Goal: Contribute content: Contribute content

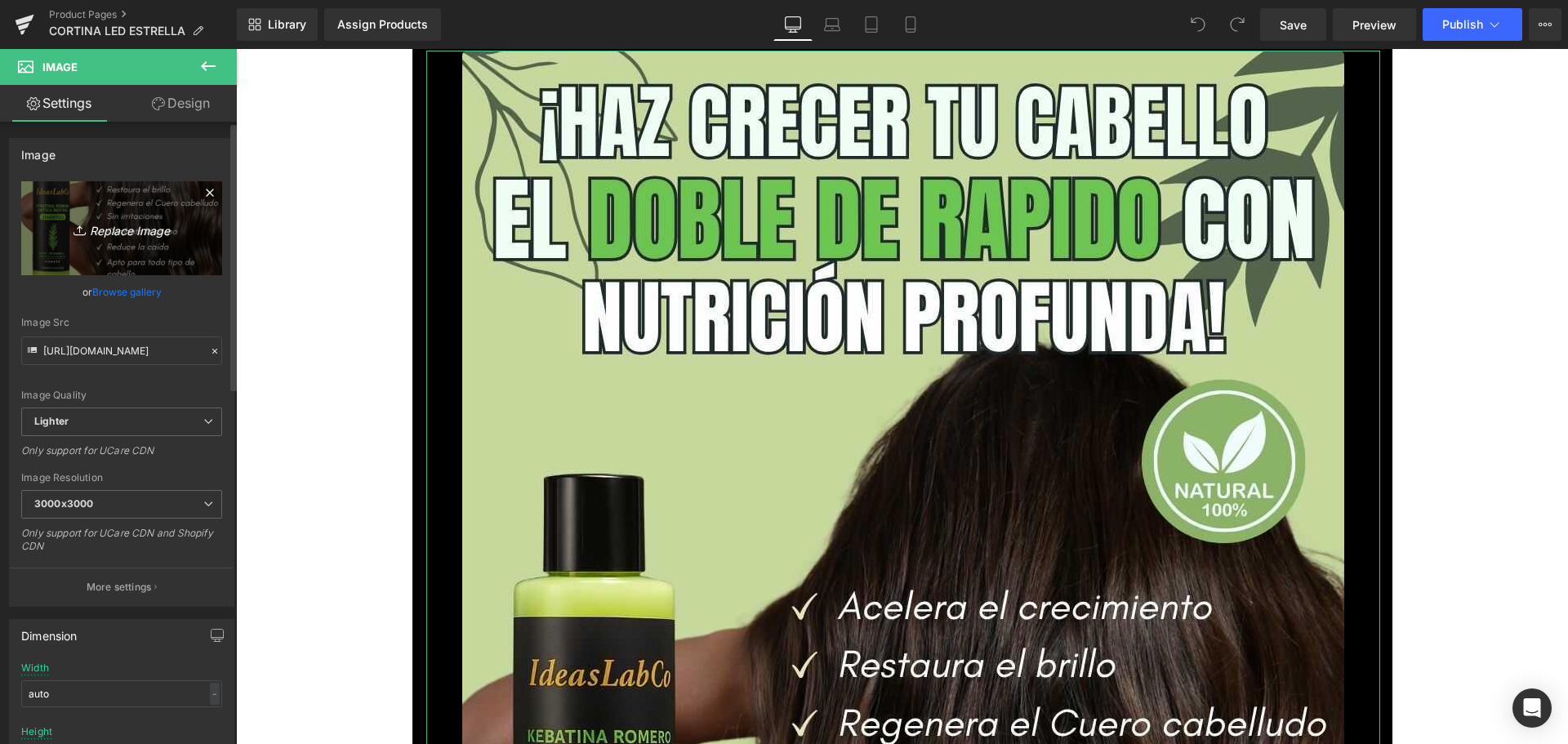
click at [126, 236] on icon "Replace Image" at bounding box center [122, 228] width 130 height 21
type input "C:\fakepath\1_optimized.jpg"
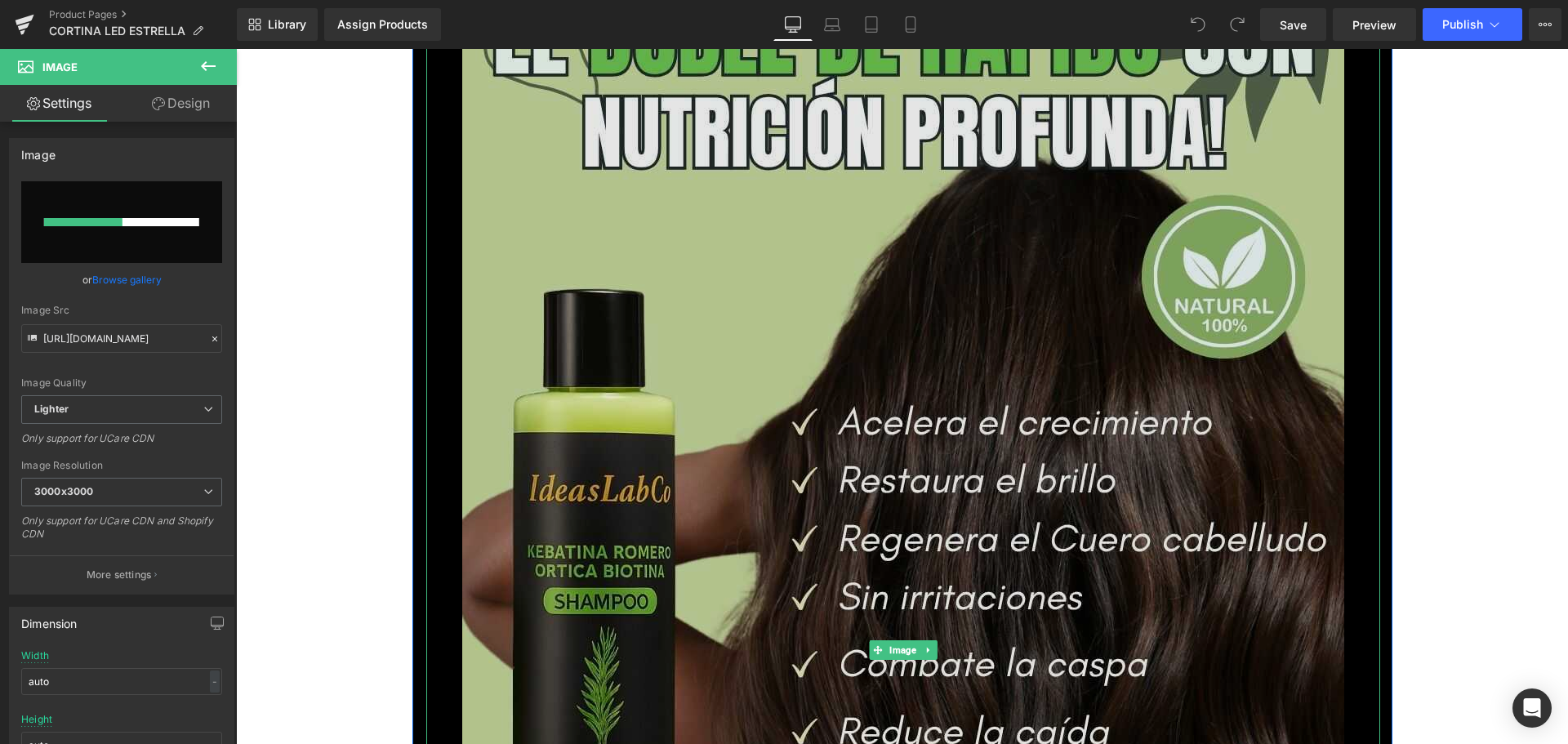
scroll to position [245, 0]
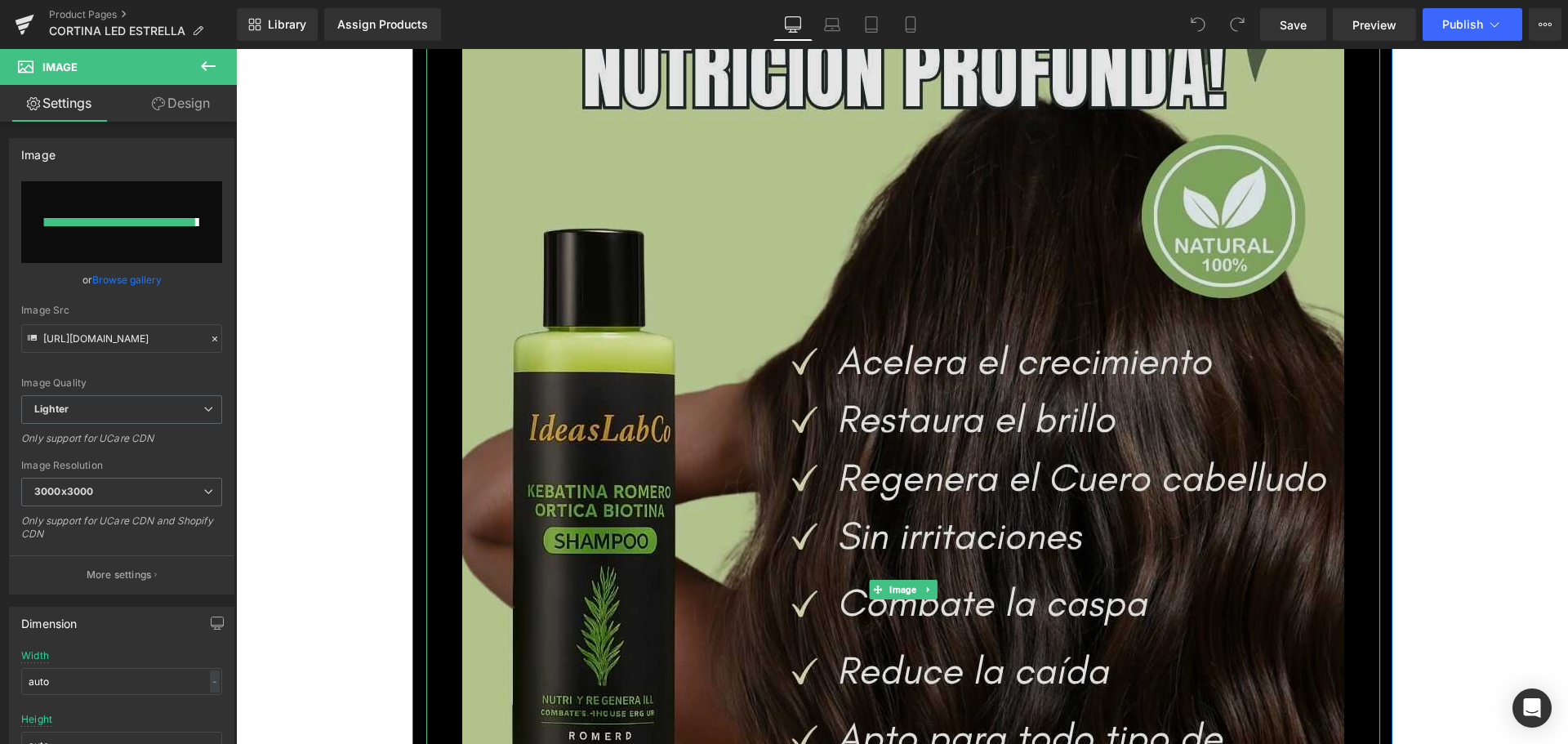
type input "[URL][DOMAIN_NAME]"
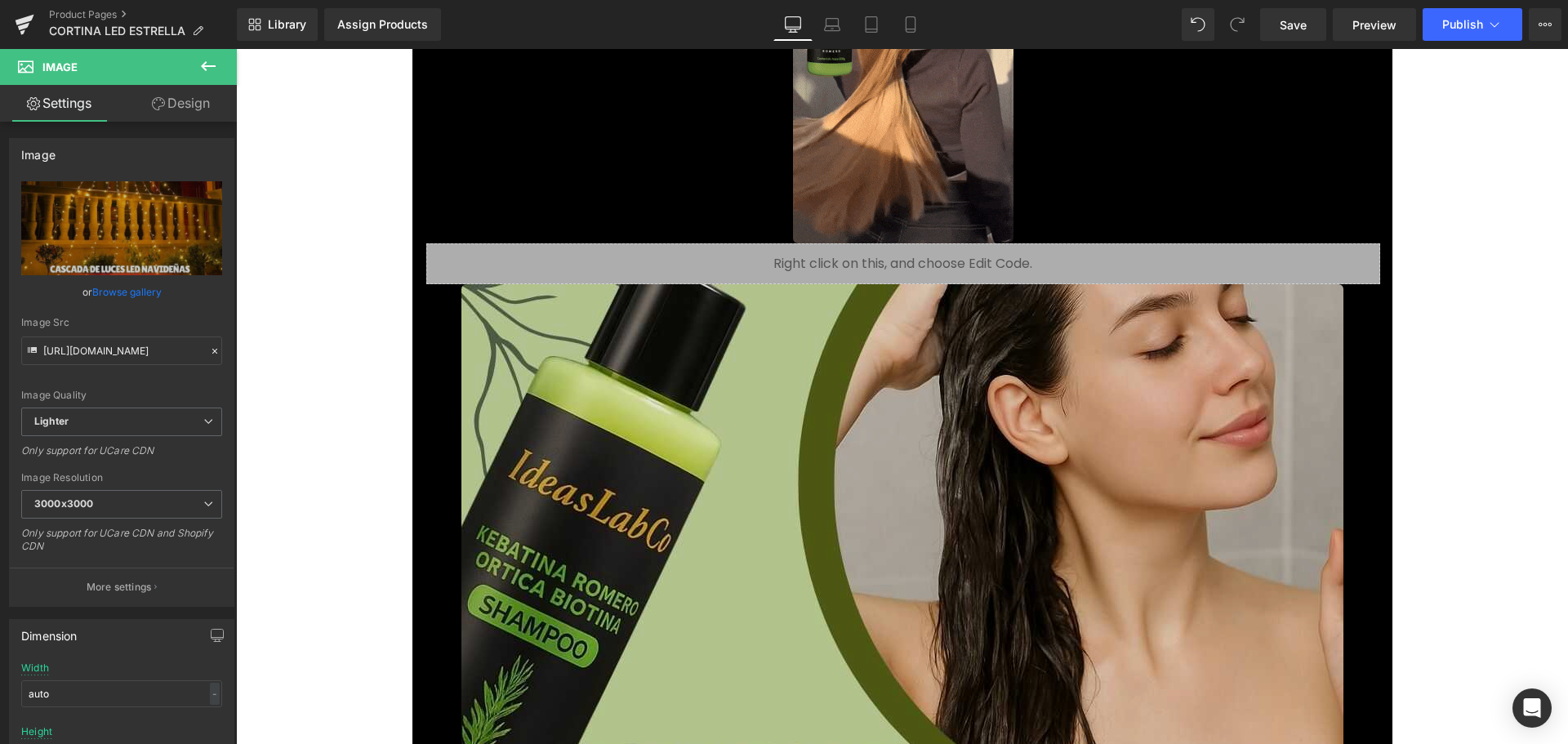
scroll to position [2041, 0]
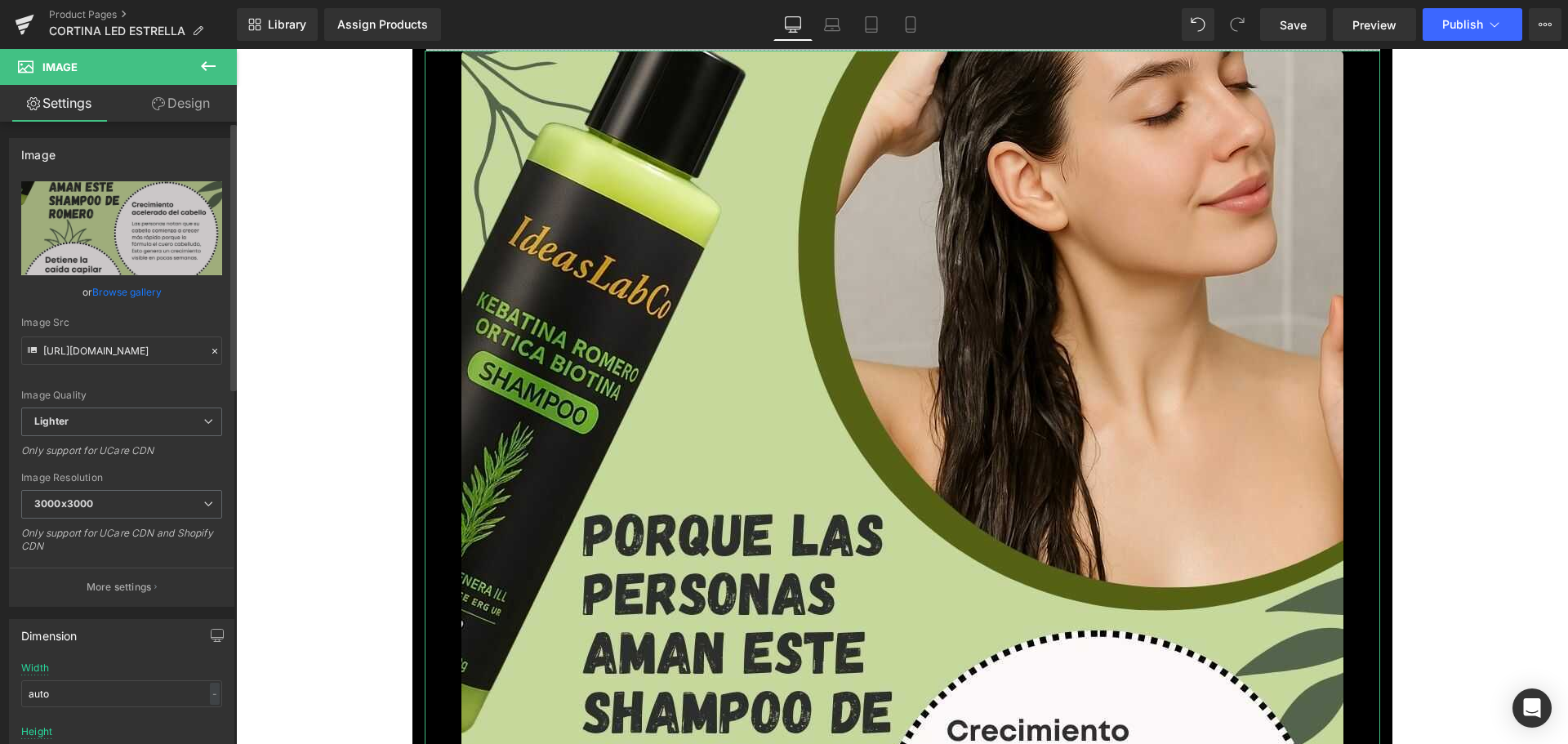
click at [142, 300] on link "Browse gallery" at bounding box center [127, 292] width 70 height 29
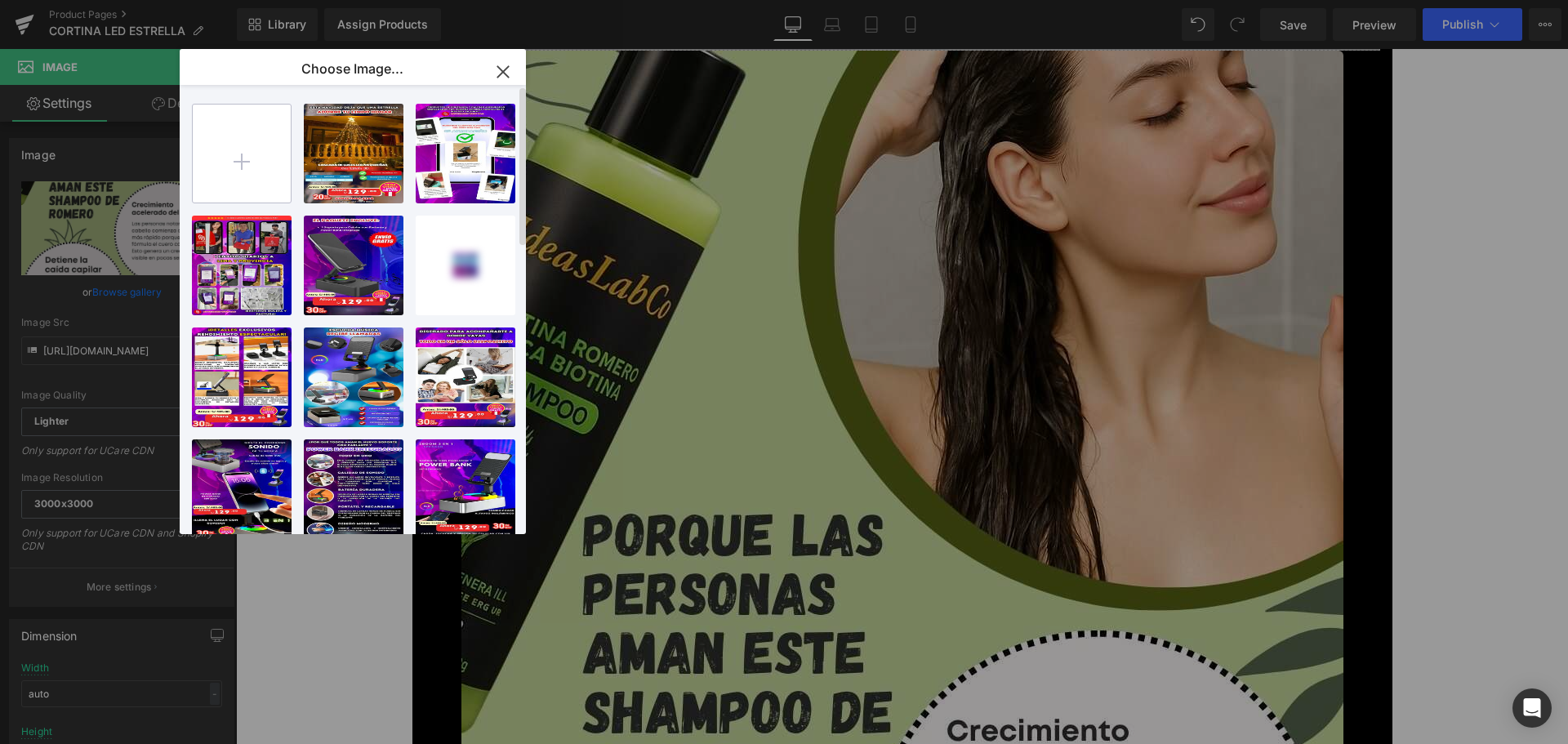
click at [234, 185] on input "file" at bounding box center [242, 154] width 98 height 98
click at [501, 75] on icon "button" at bounding box center [502, 71] width 26 height 26
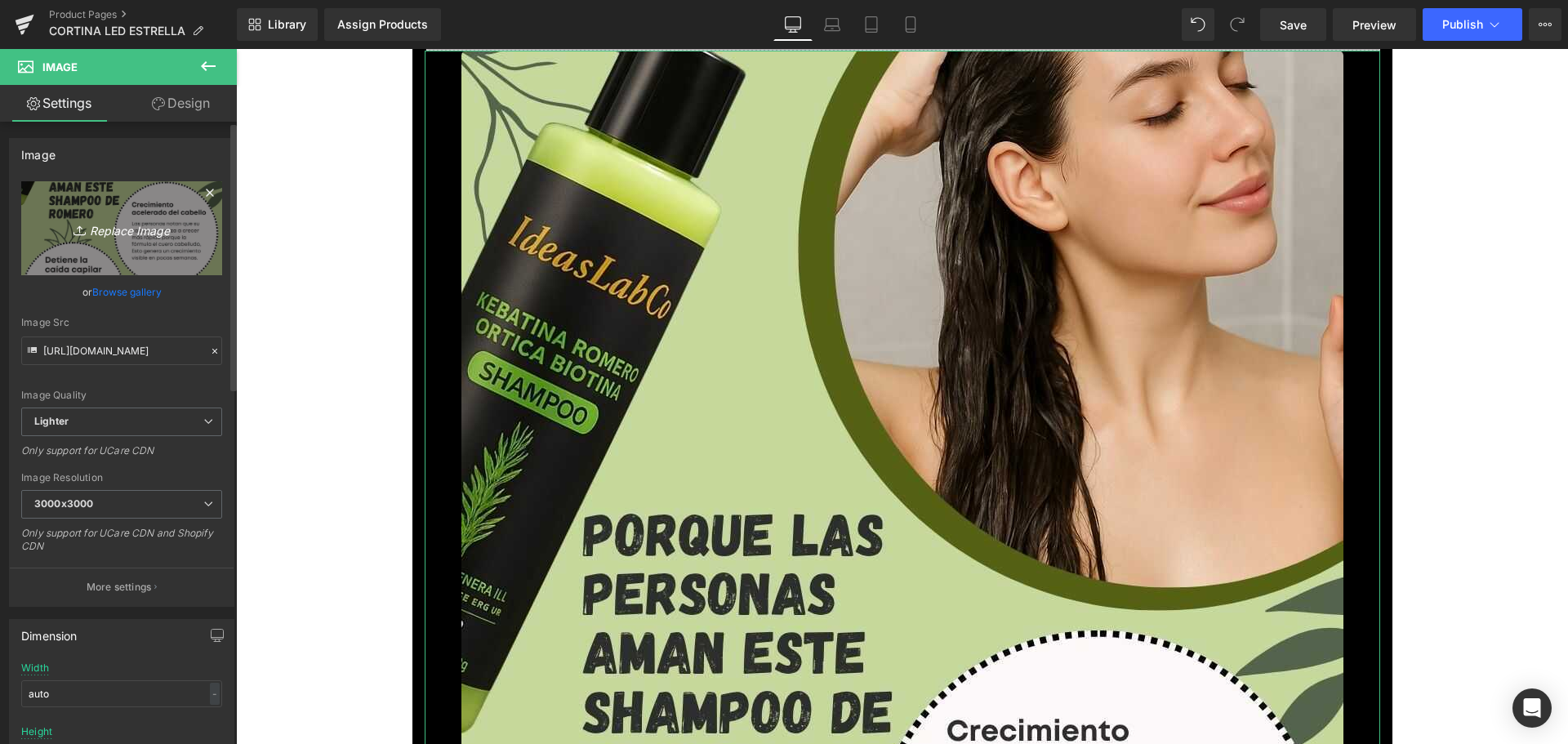
click at [122, 223] on icon "Replace Image" at bounding box center [122, 228] width 130 height 21
type input "C:\fakepath\2_optimized.jpg"
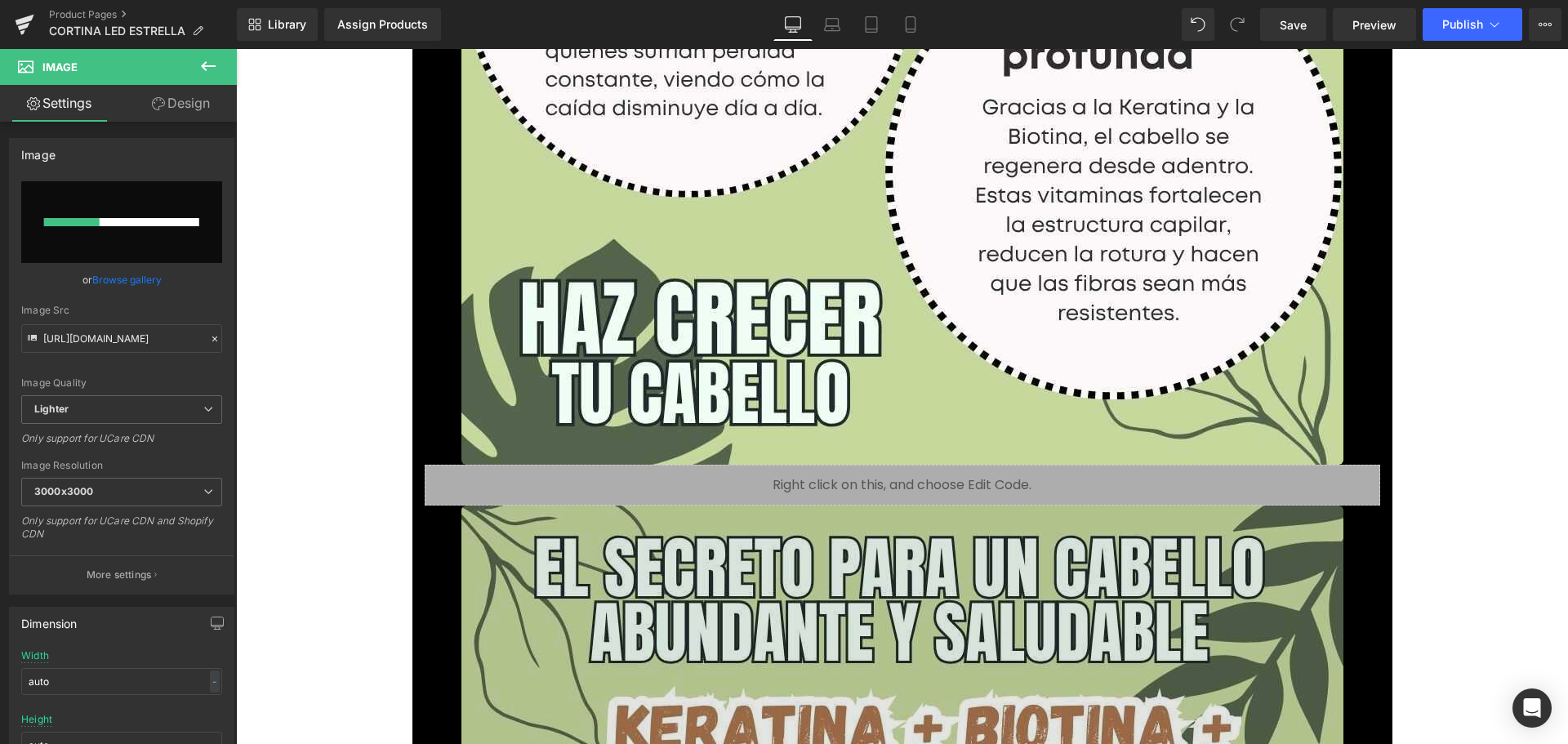
scroll to position [3510, 0]
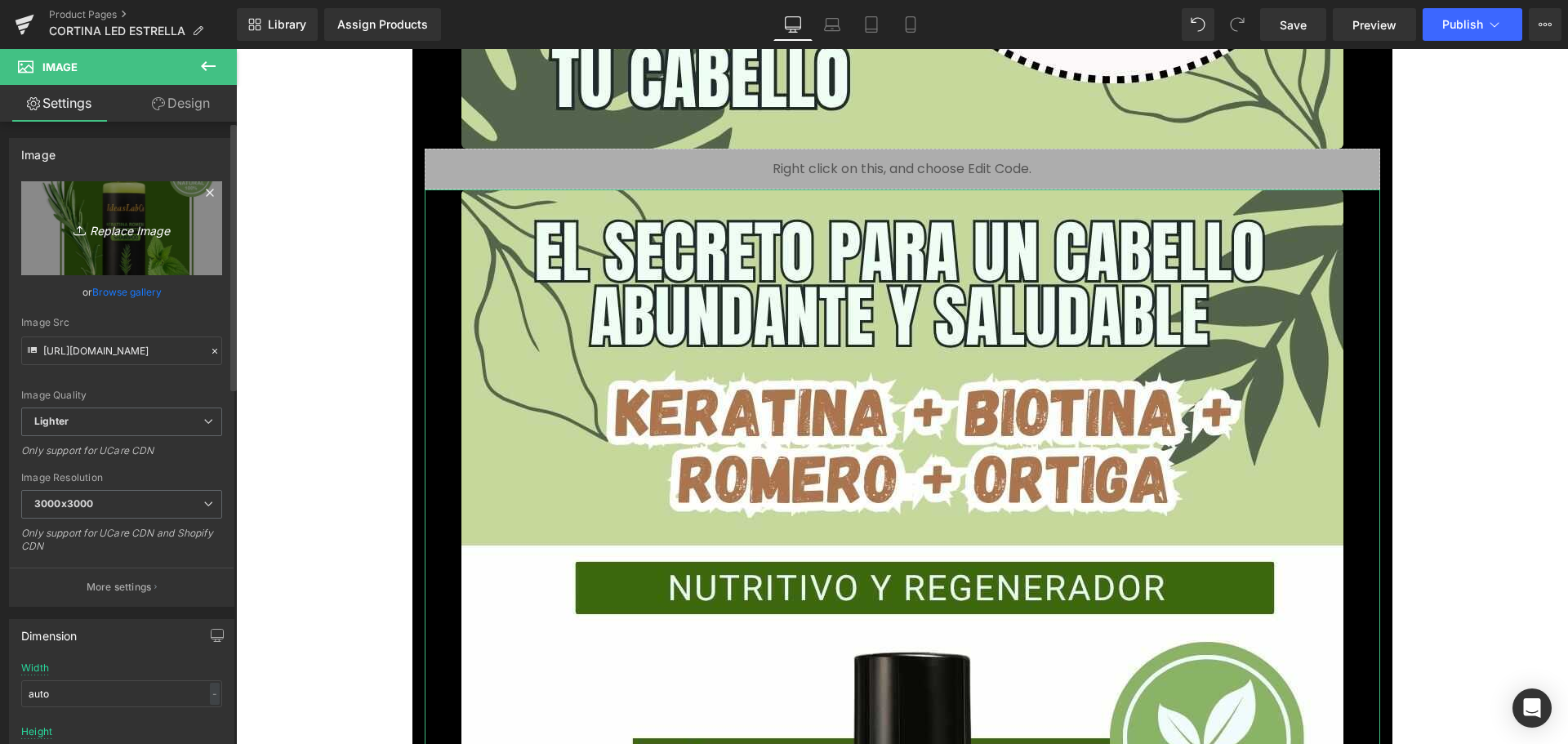
click at [122, 236] on icon "Replace Image" at bounding box center [122, 228] width 130 height 21
type input "C:\fakepath\3_optimized.jpg"
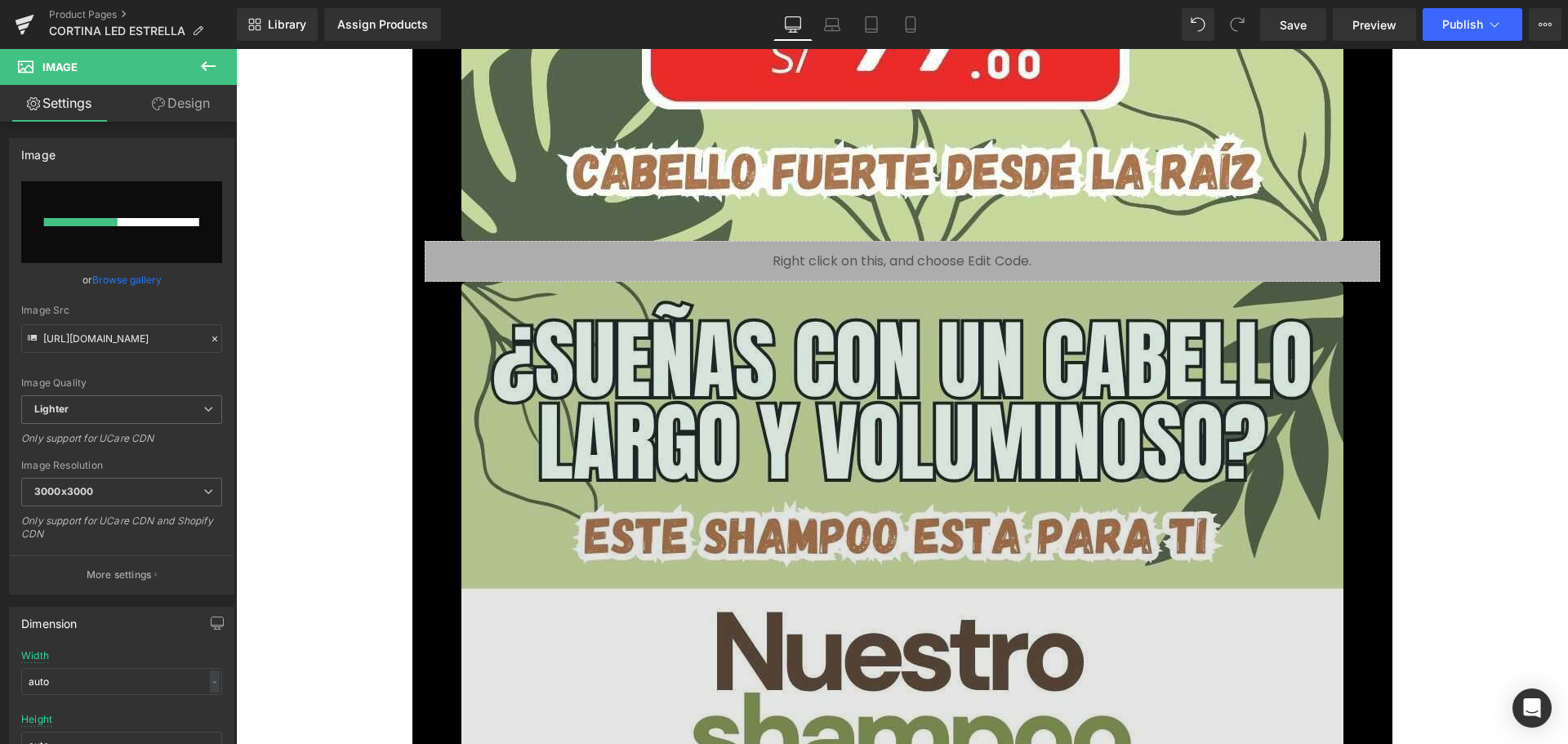
scroll to position [5142, 0]
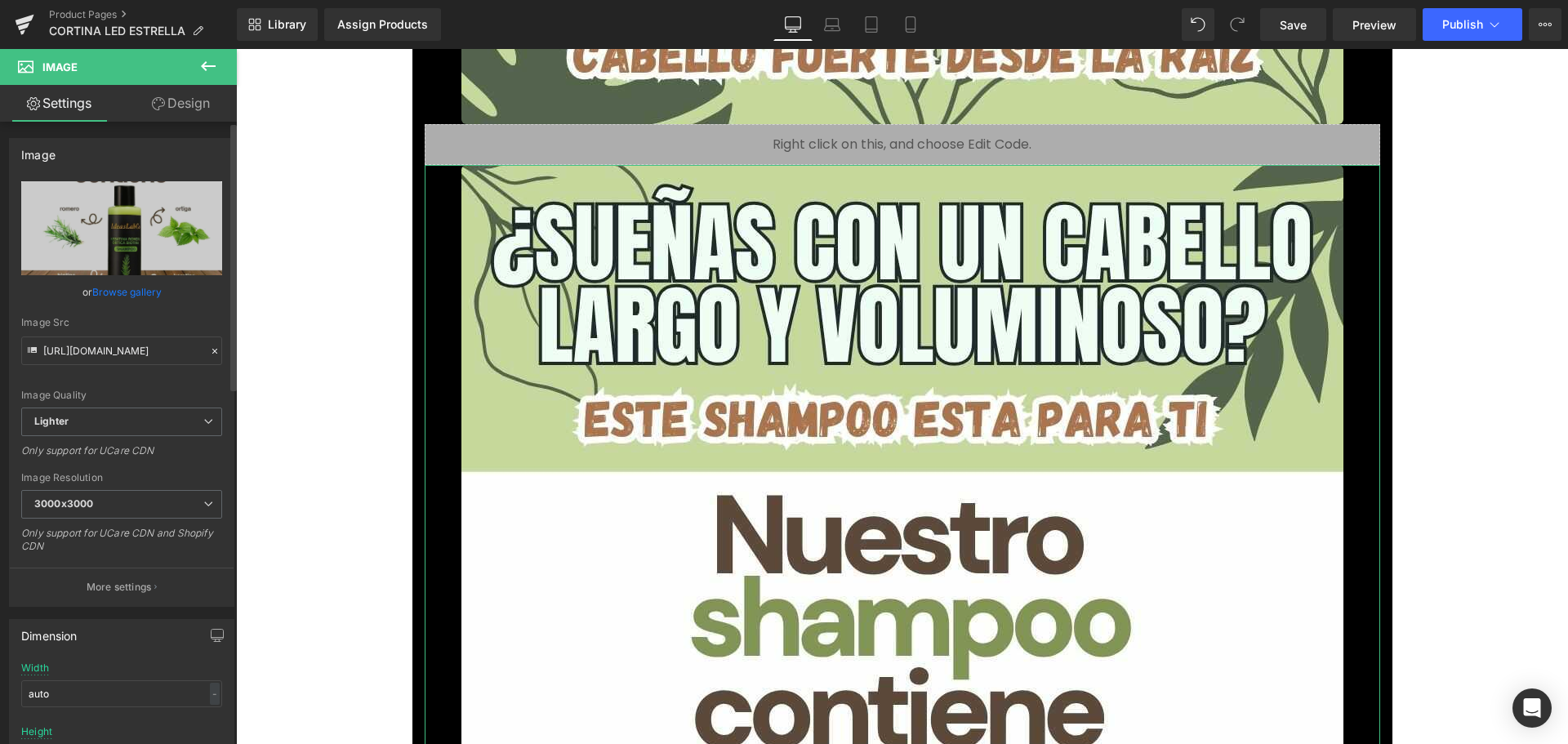
click at [134, 288] on link "Browse gallery" at bounding box center [127, 292] width 70 height 29
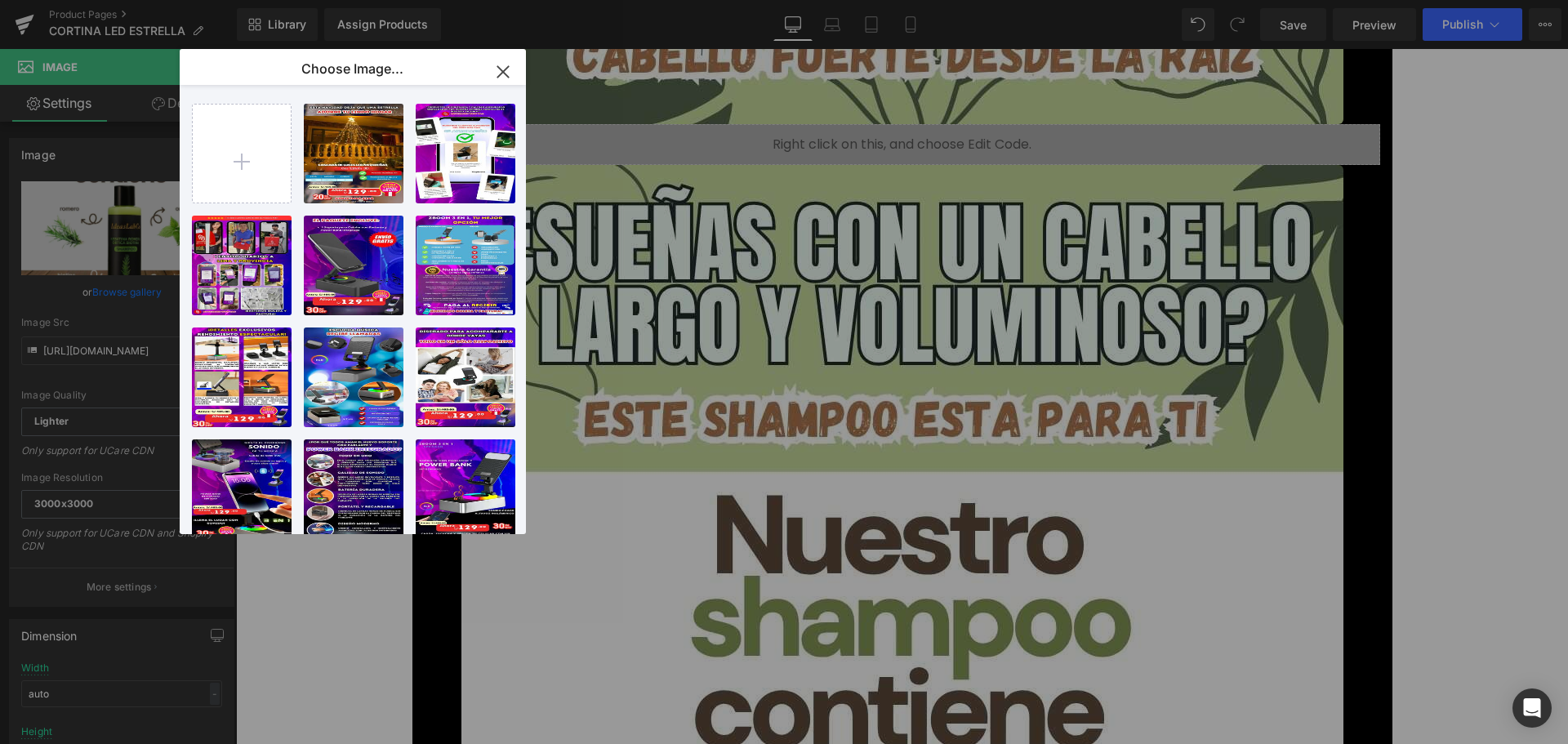
click at [119, 0] on div "You are previewing how the will restyle your page. You can not edit Elements in…" at bounding box center [784, 0] width 1568 height 0
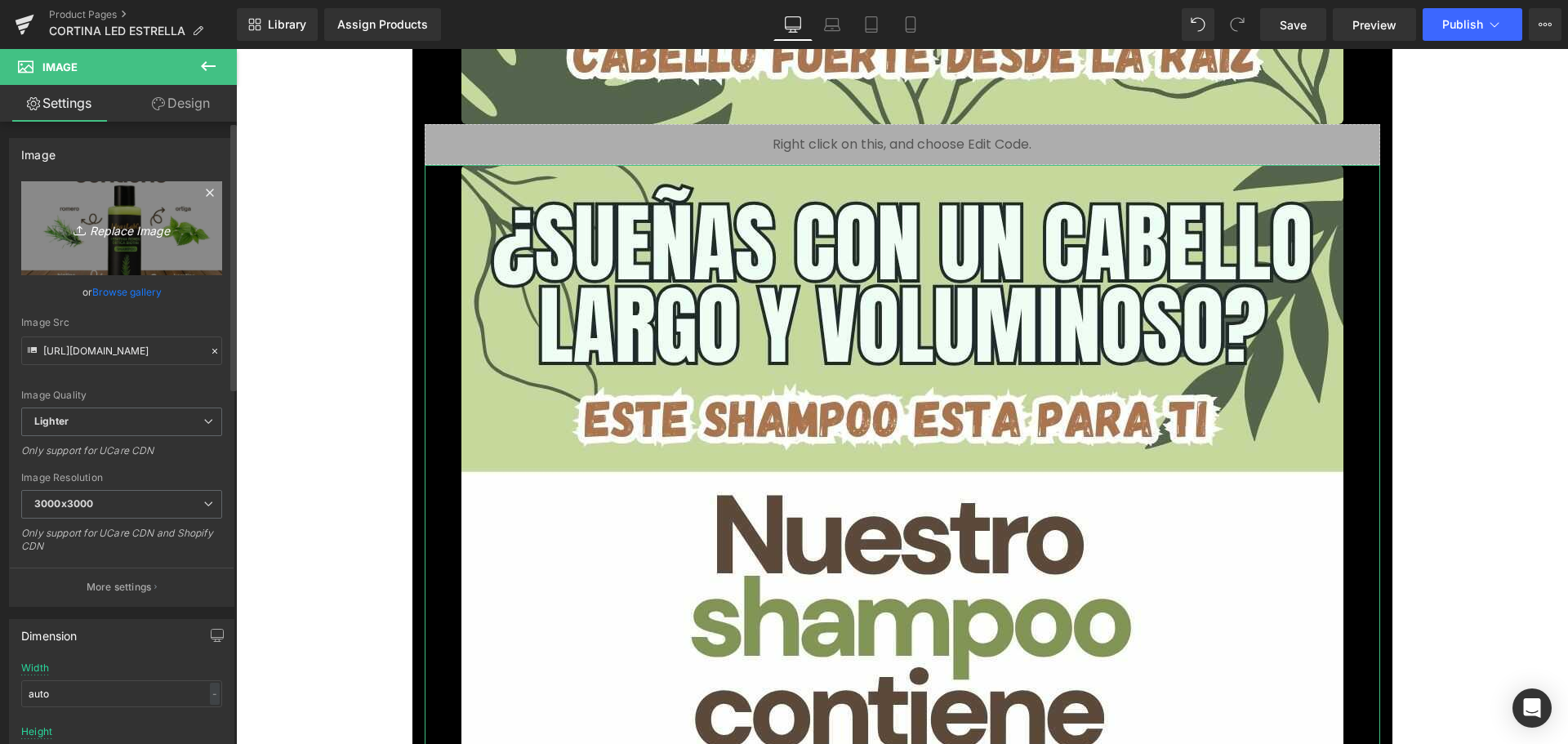
click at [107, 234] on icon "Replace Image" at bounding box center [122, 228] width 130 height 21
type input "C:\fakepath\4_optimized.jpg"
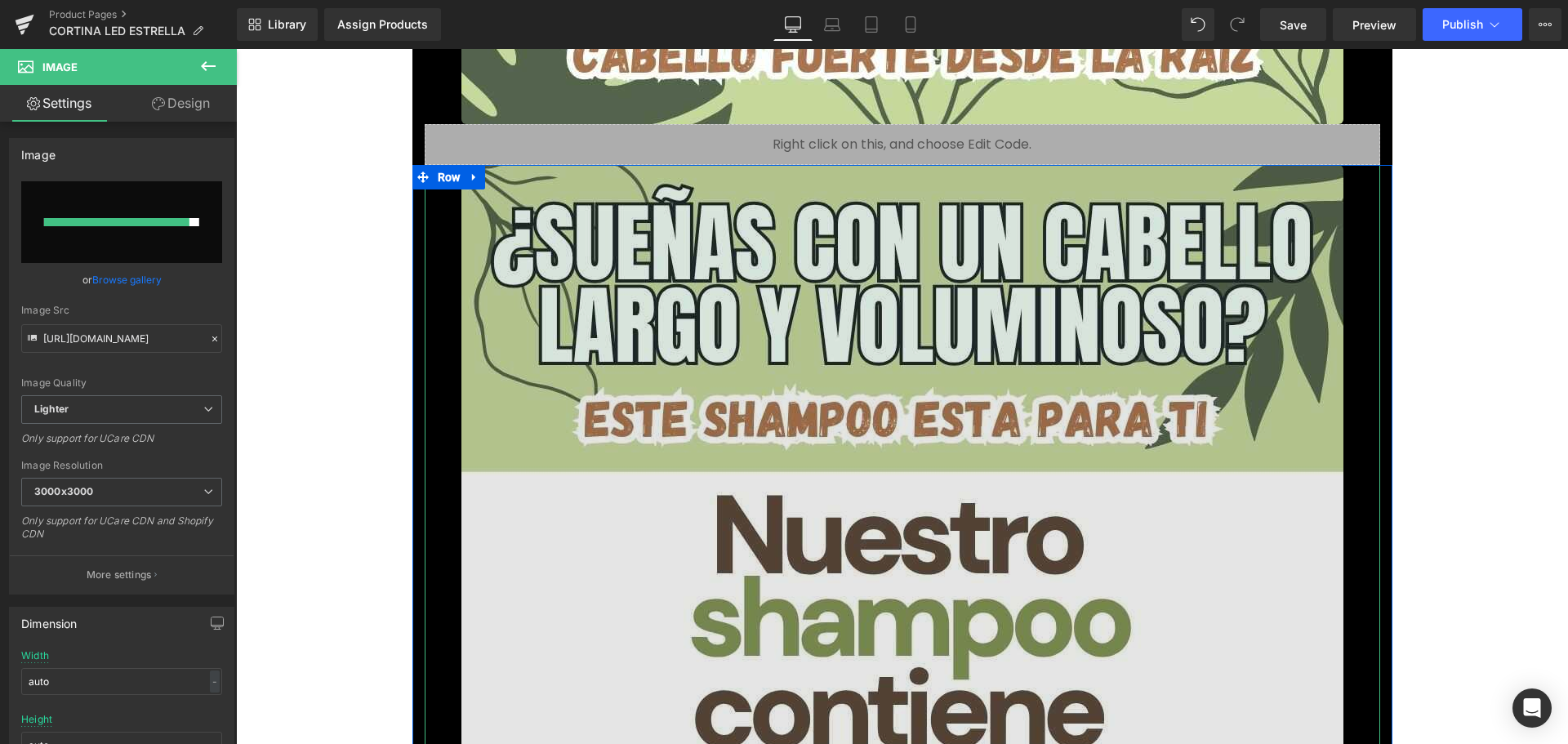
type input "[URL][DOMAIN_NAME]"
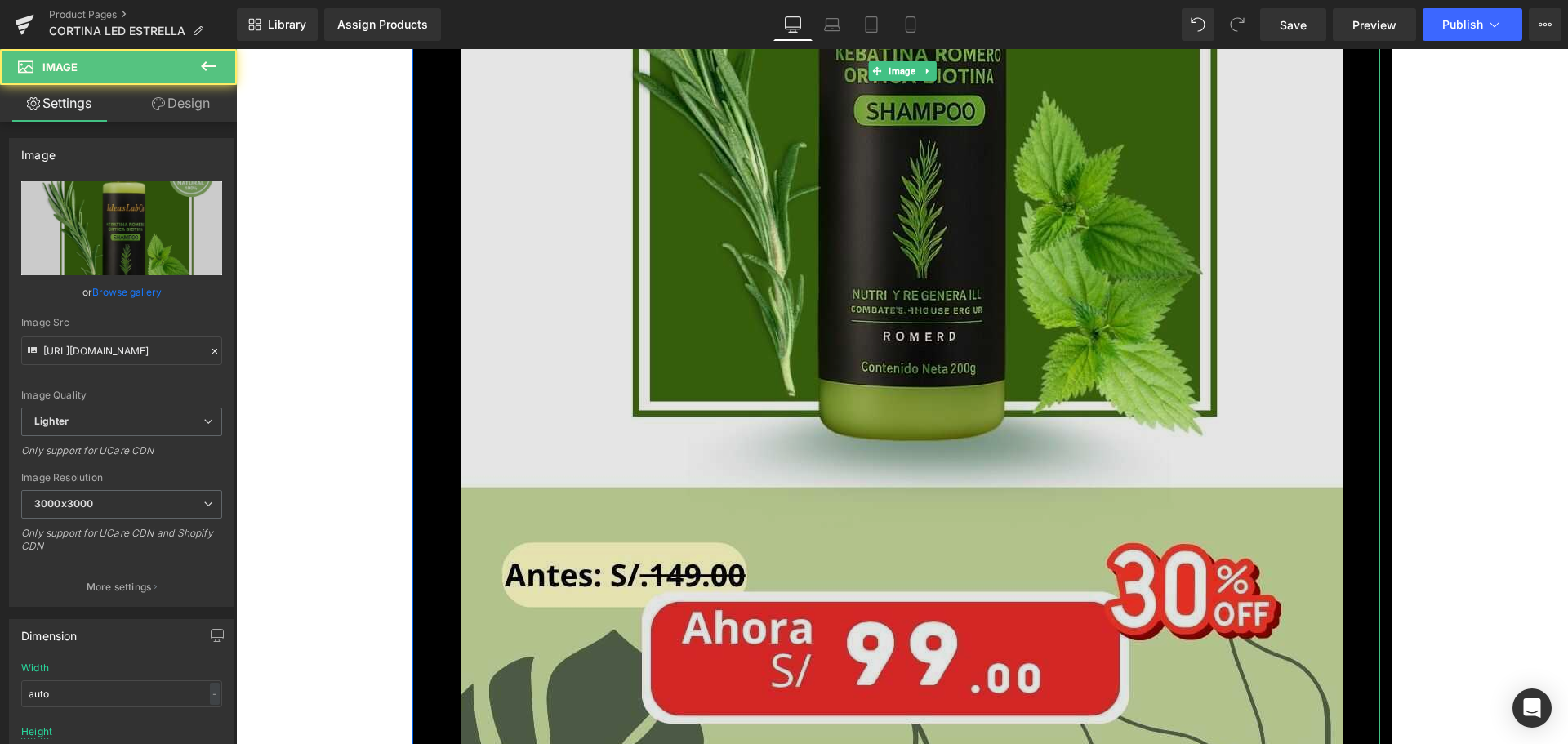
scroll to position [4408, 0]
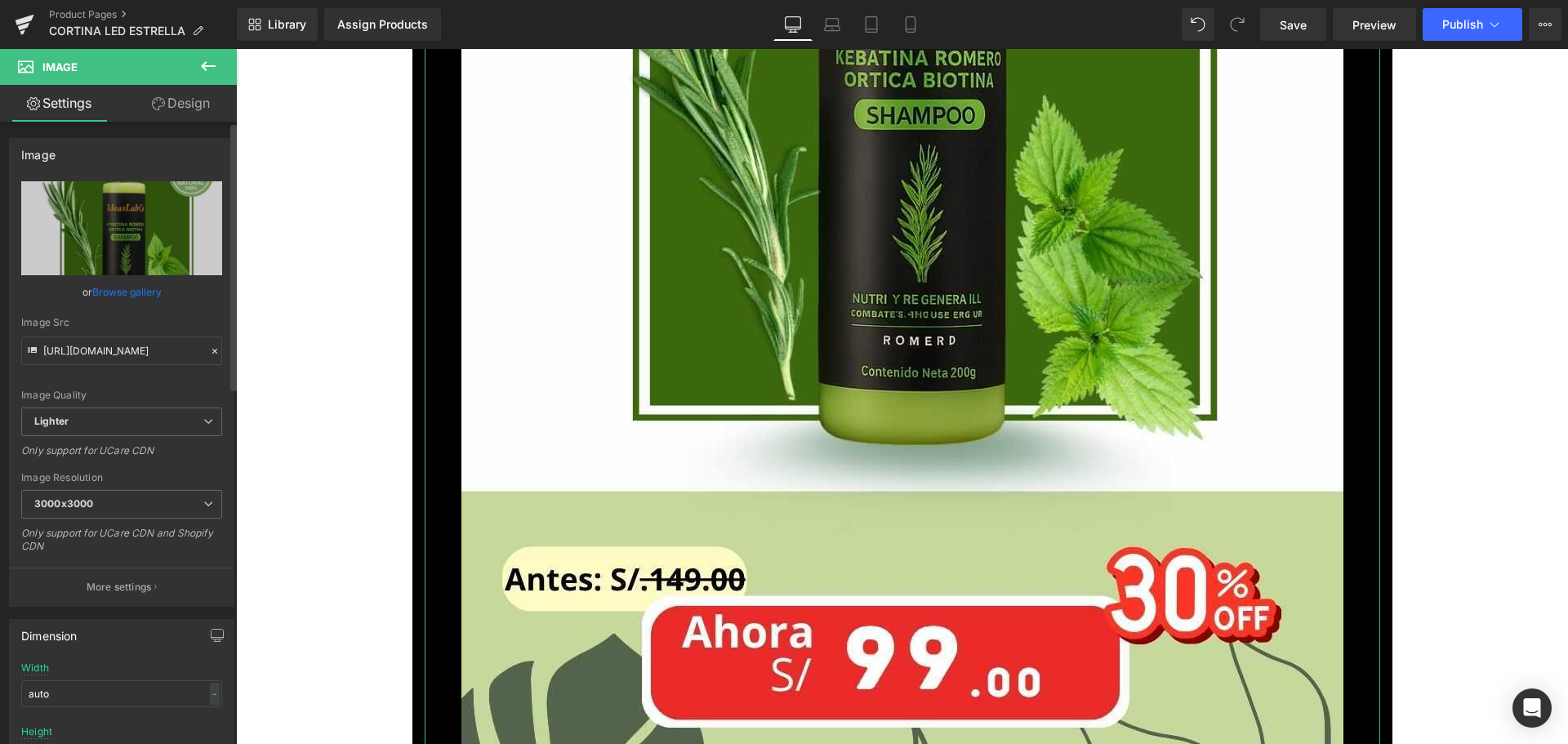
click at [138, 294] on link "Browse gallery" at bounding box center [127, 292] width 70 height 29
click at [84, 0] on div "You are previewing how the will restyle your page. You can not edit Elements in…" at bounding box center [784, 0] width 1568 height 0
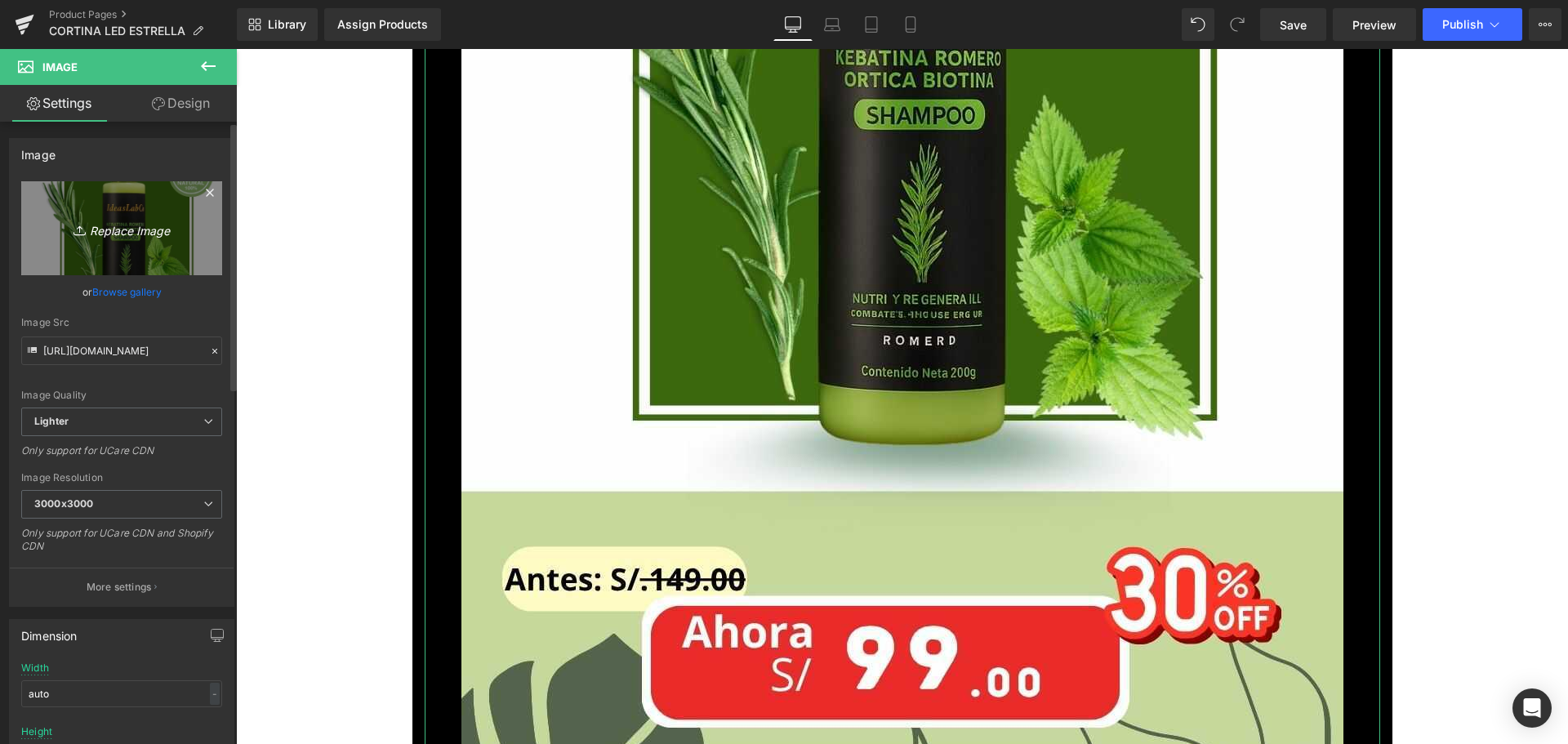
click at [109, 232] on icon "Replace Image" at bounding box center [122, 228] width 130 height 21
type input "C:\fakepath\3_optimized.jpg"
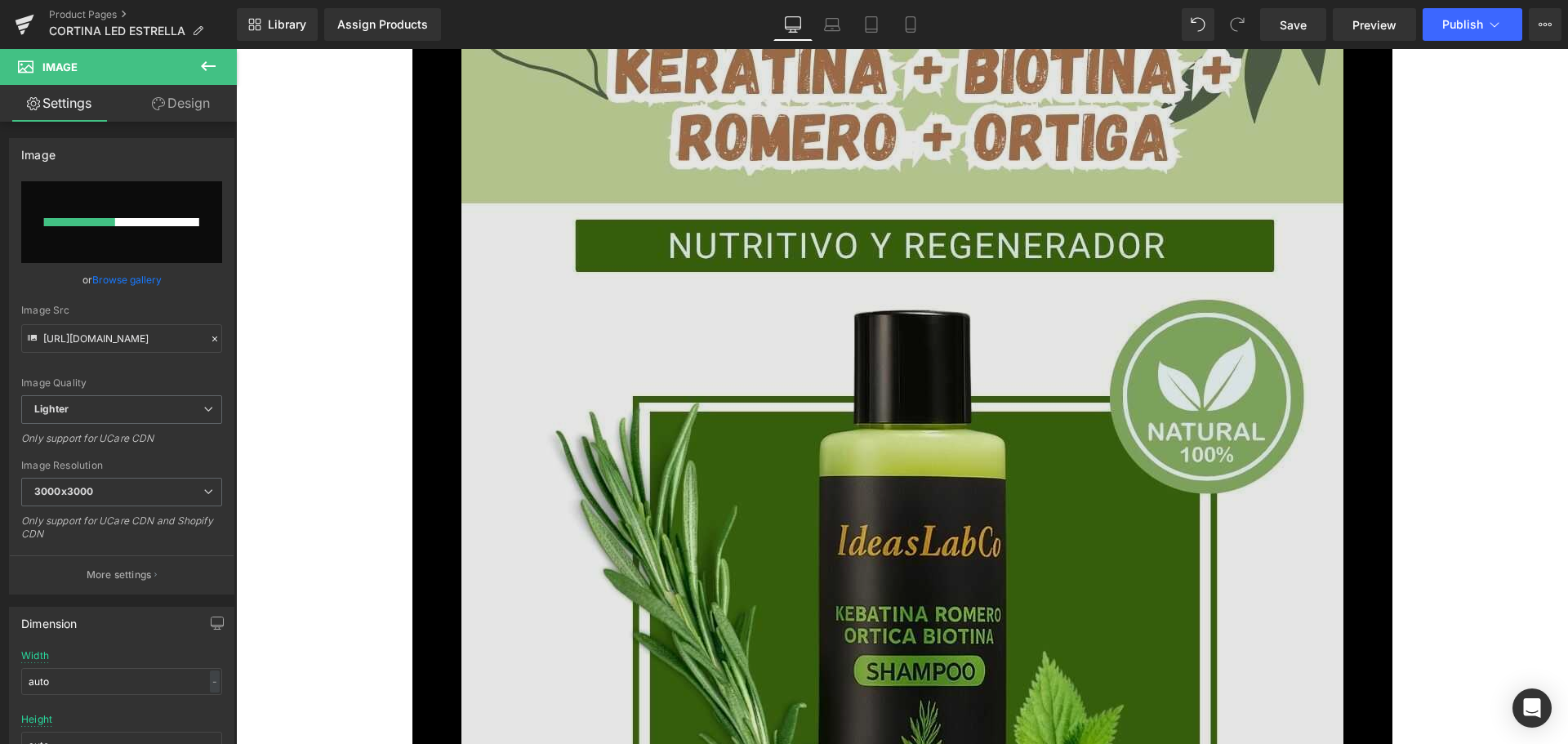
scroll to position [3918, 0]
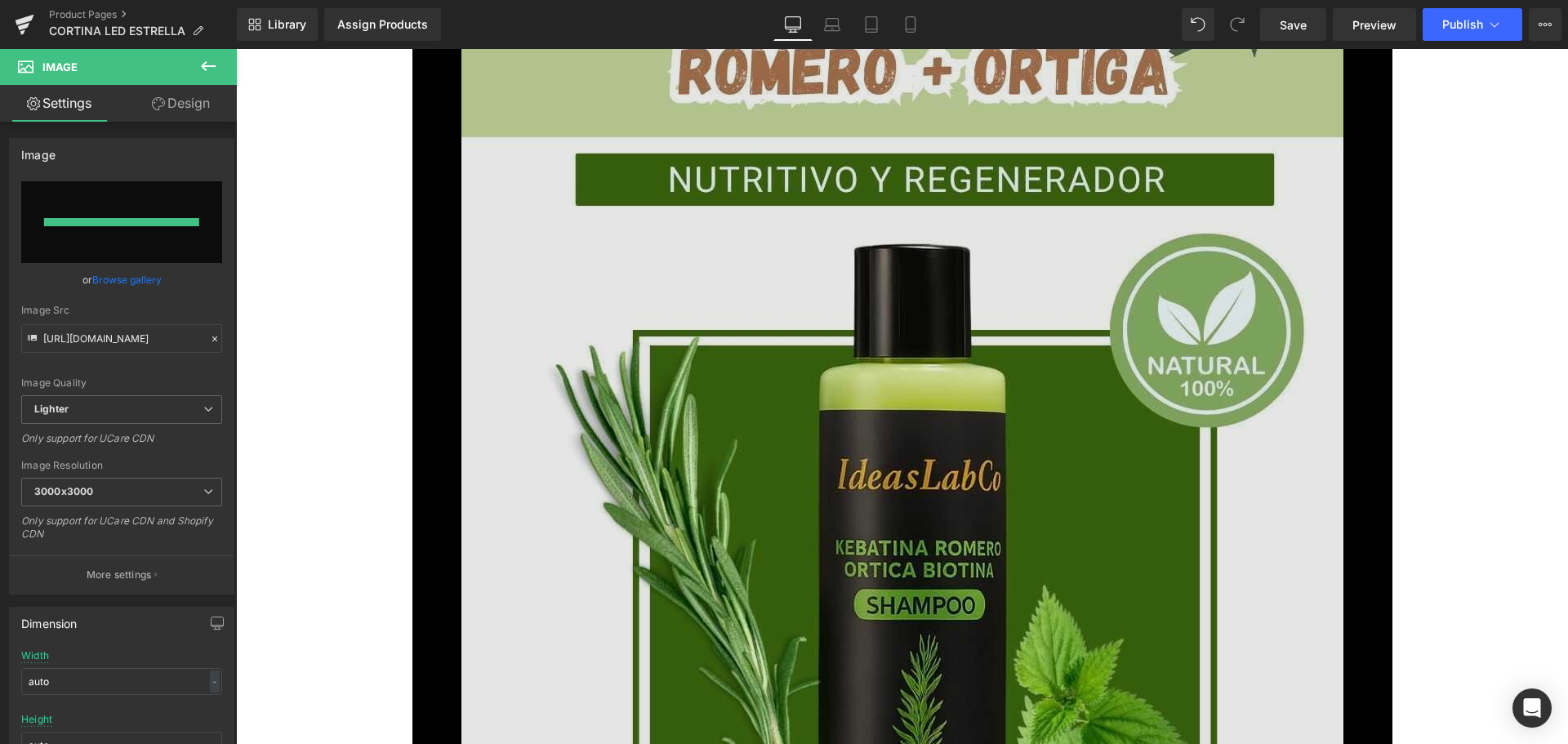
type input "[URL][DOMAIN_NAME]"
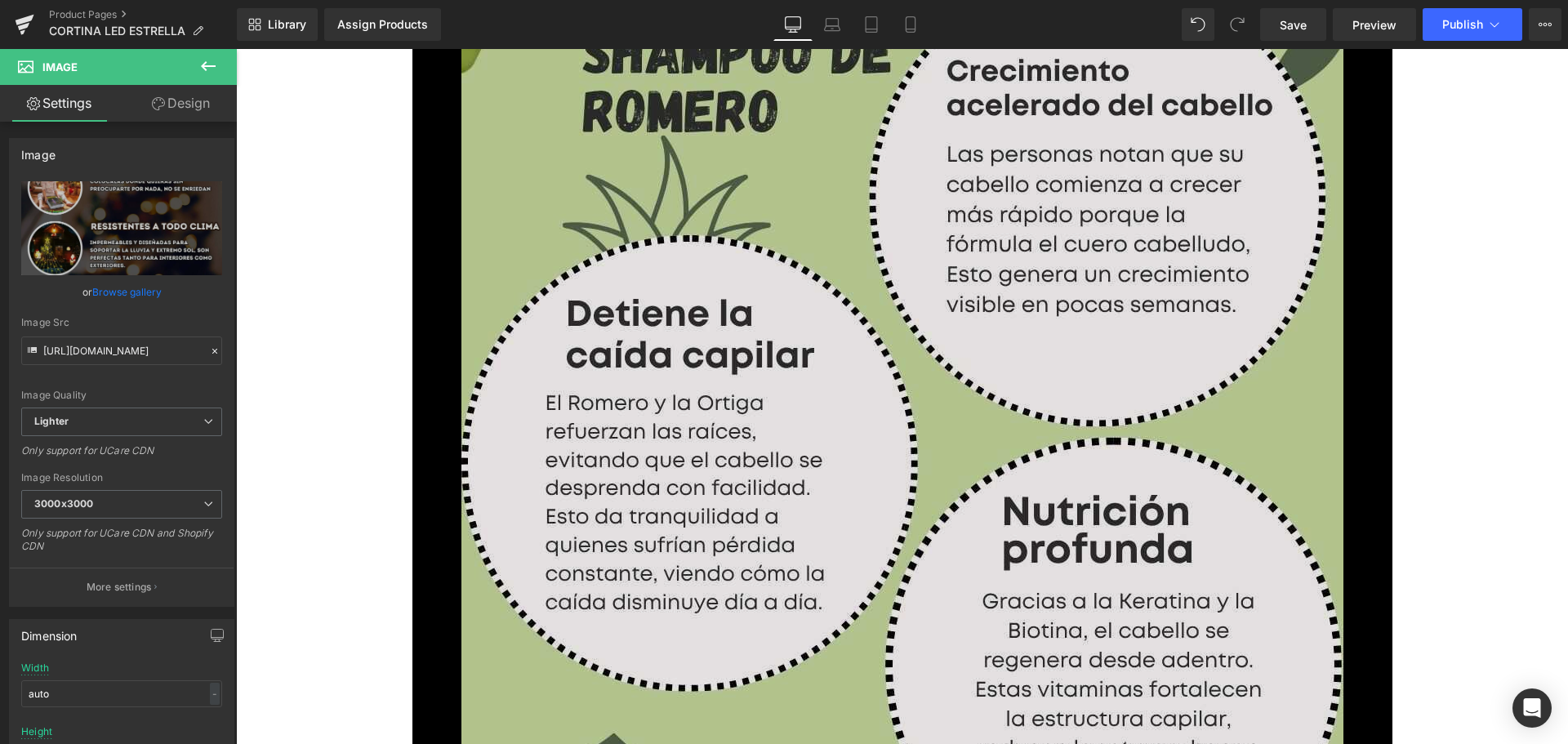
click at [896, 475] on img at bounding box center [901, 174] width 882 height 1567
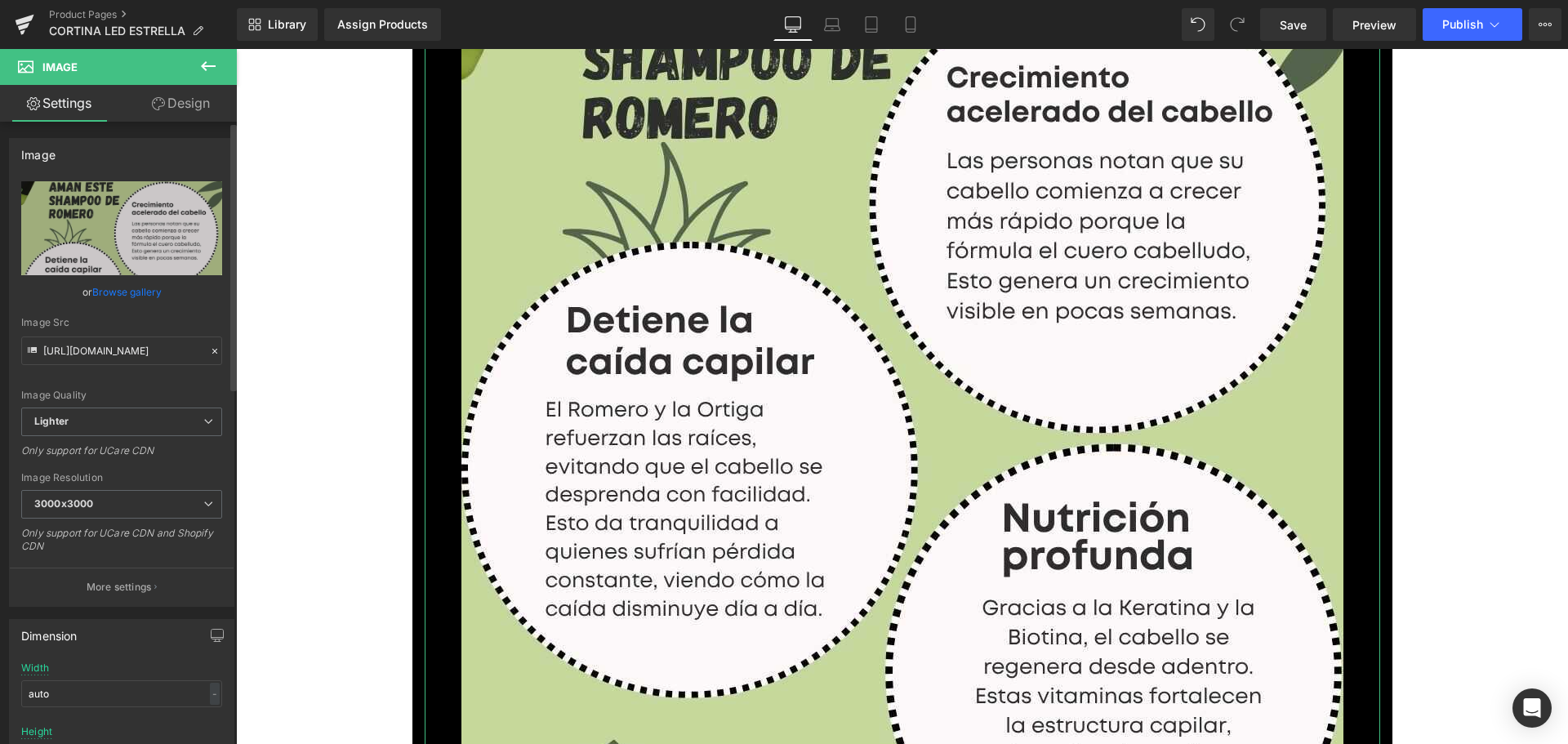
click at [138, 285] on link "Browse gallery" at bounding box center [127, 292] width 70 height 29
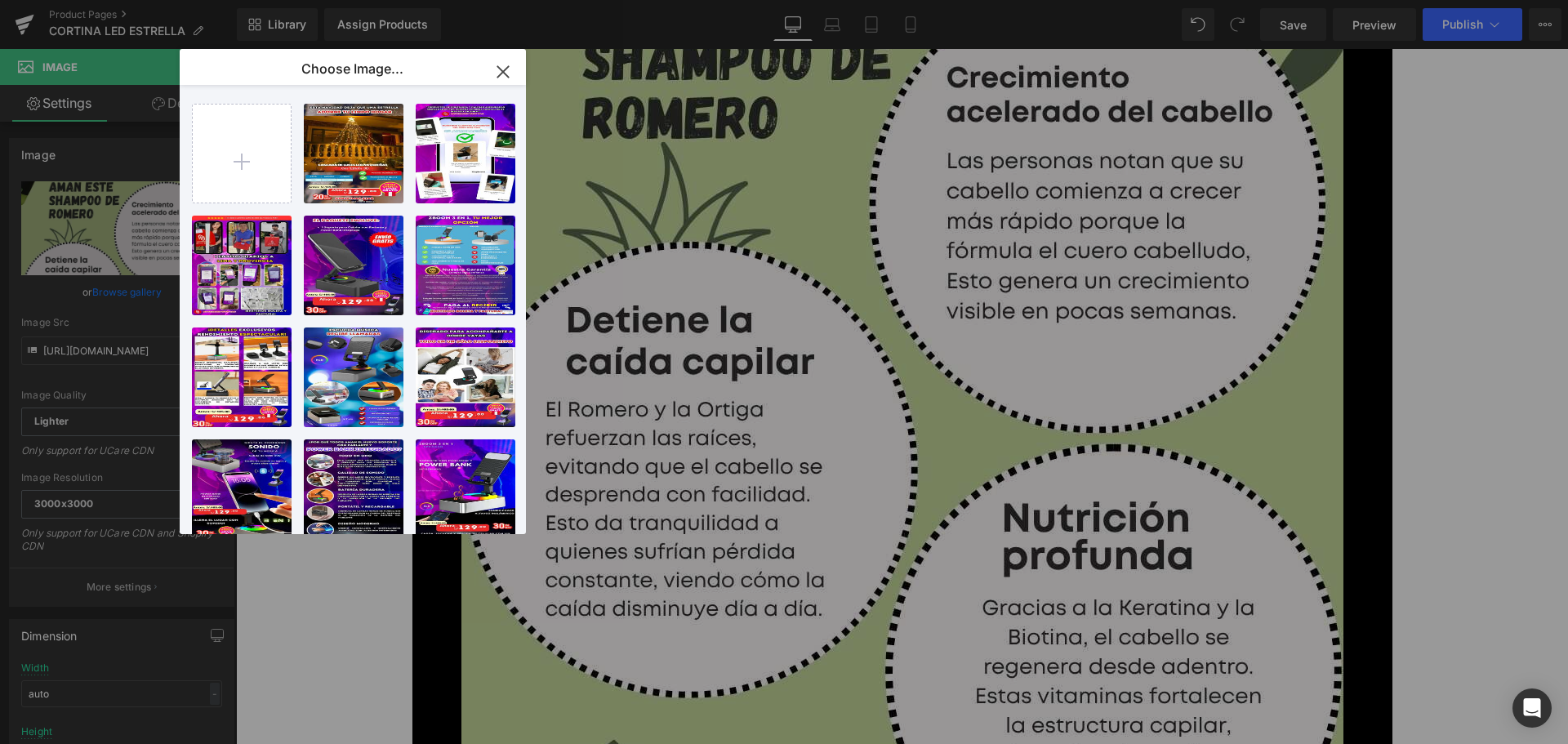
click at [505, 81] on icon "button" at bounding box center [502, 71] width 26 height 26
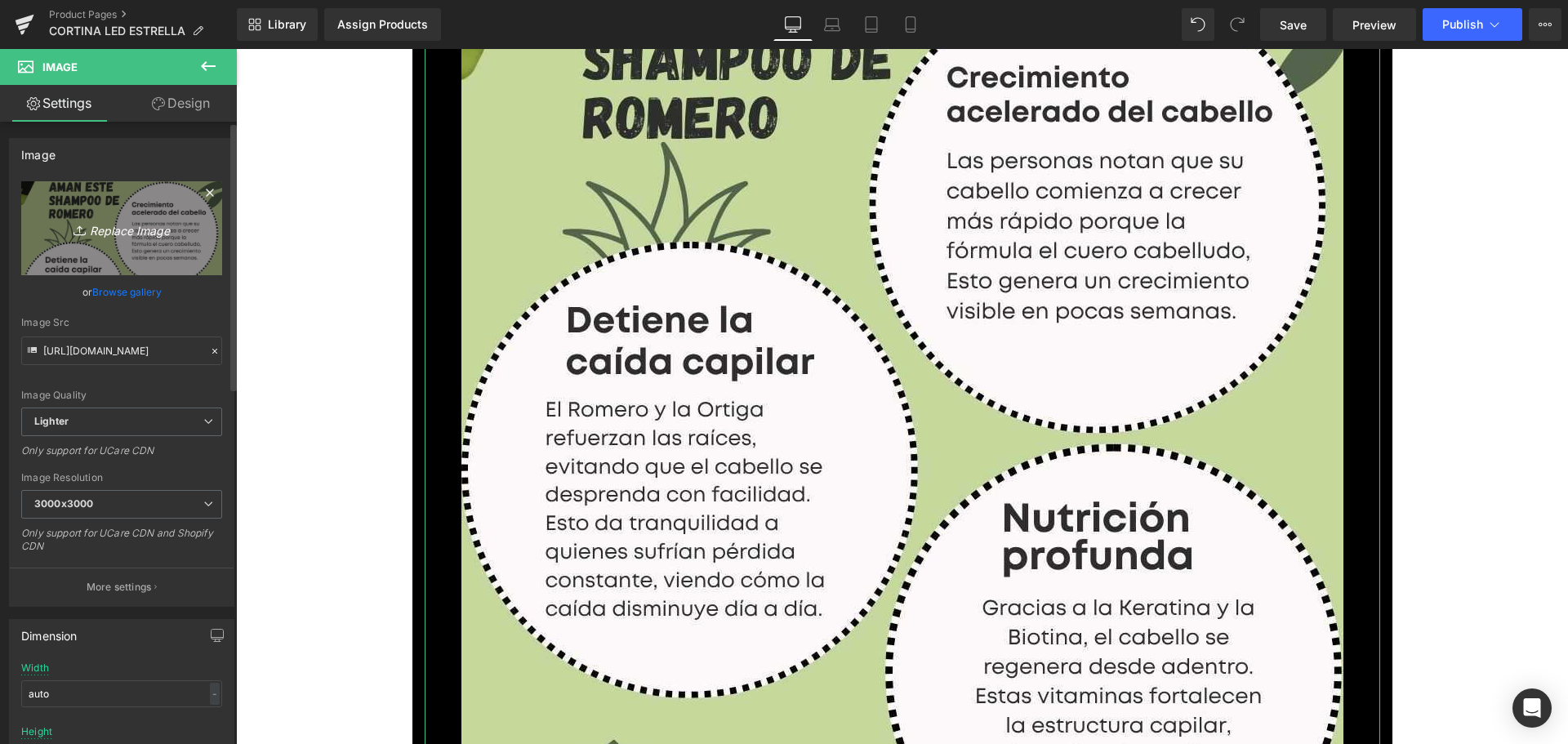
click at [119, 222] on icon "Replace Image" at bounding box center [122, 228] width 130 height 21
type input "C:\fakepath\2_optimized.jpg"
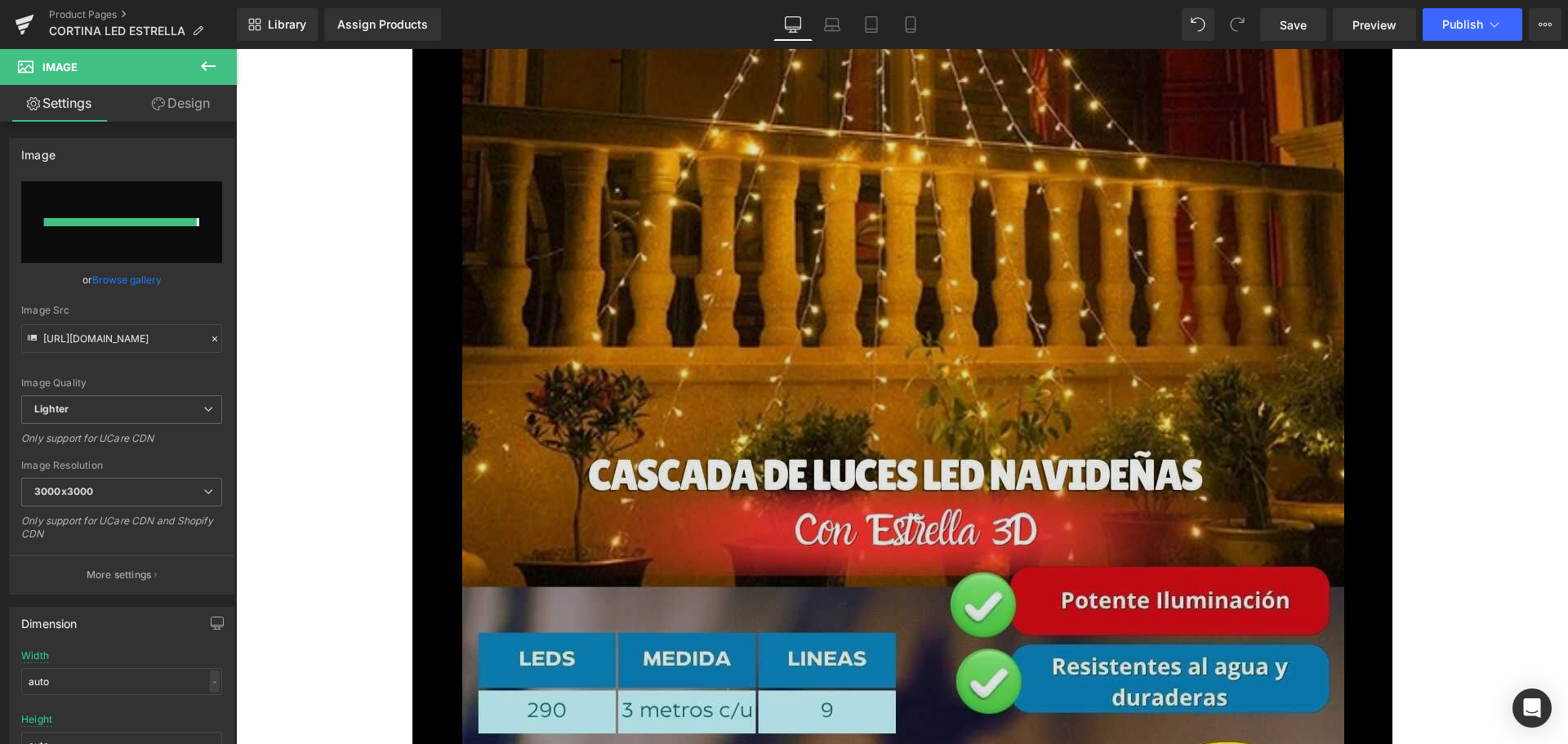
type input "[URL][DOMAIN_NAME]"
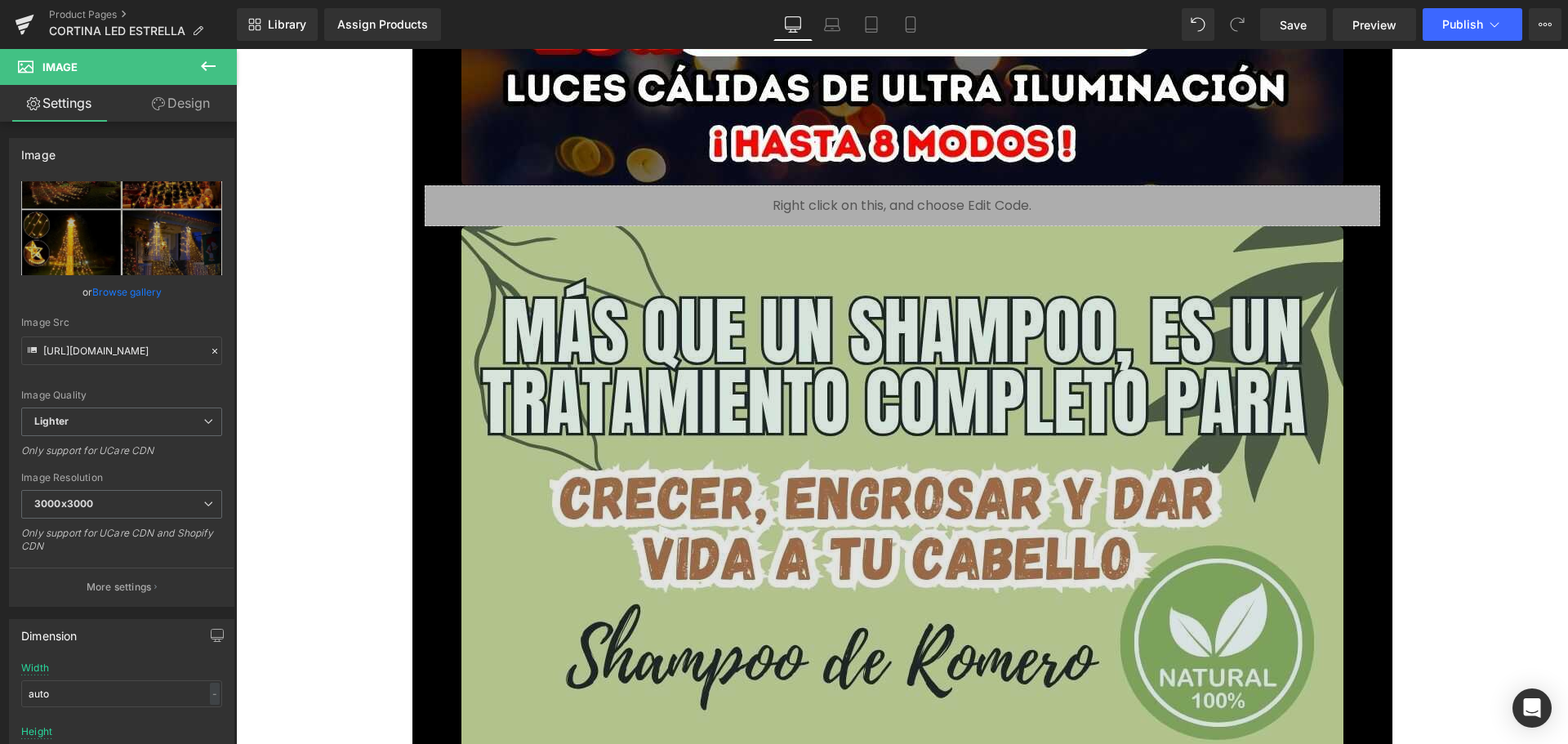
scroll to position [6693, 0]
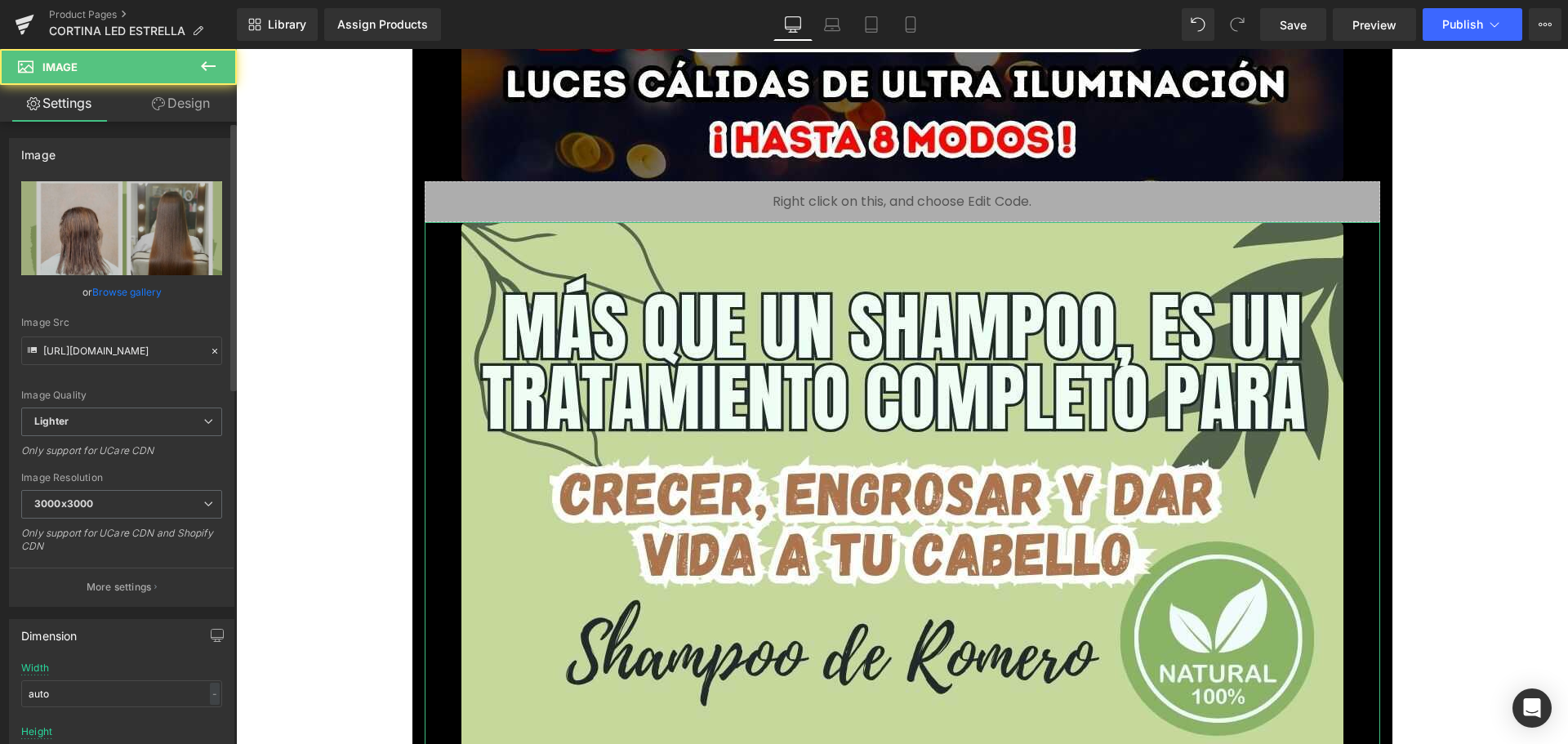
click at [156, 296] on link "Browse gallery" at bounding box center [127, 292] width 70 height 29
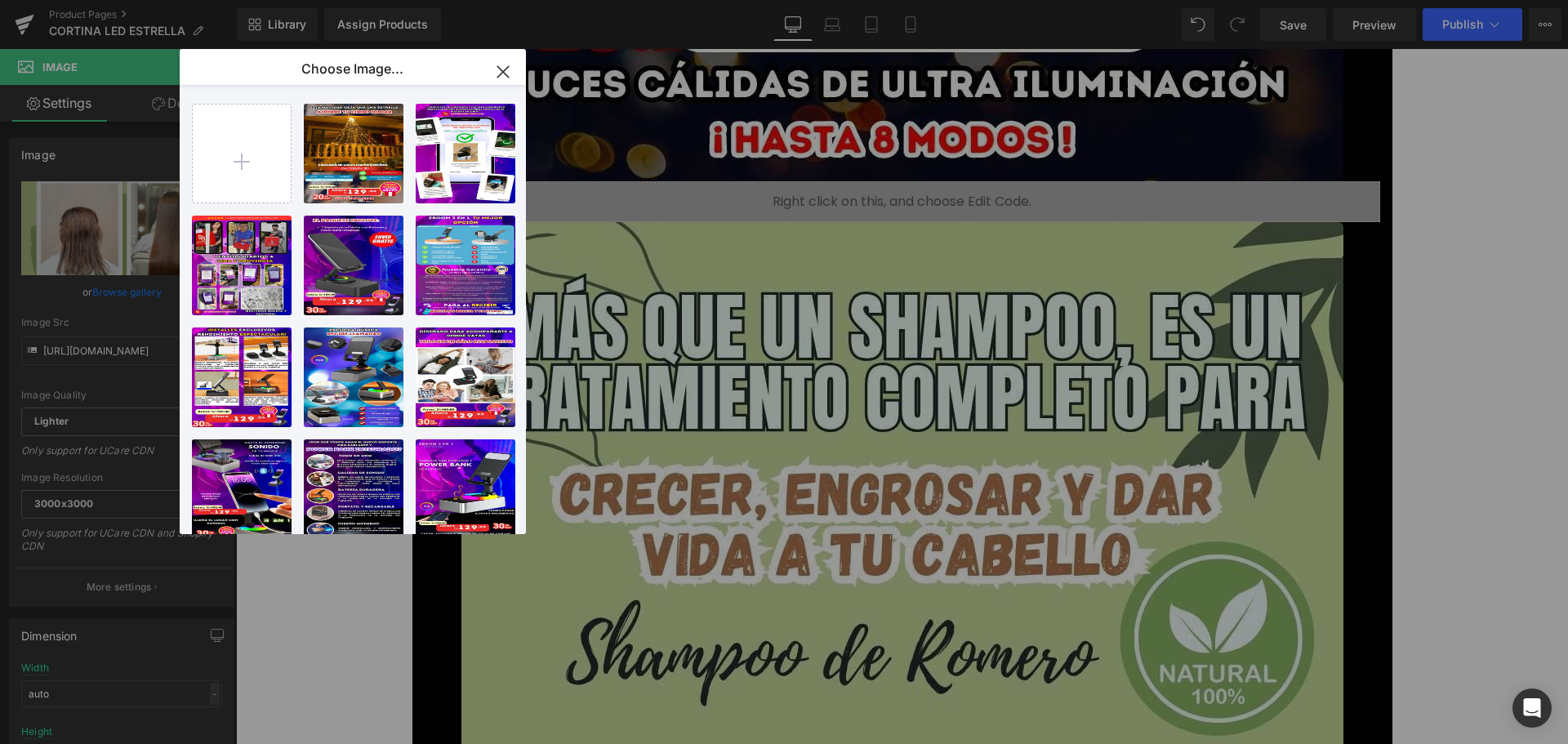
click at [89, 0] on div "You are previewing how the will restyle your page. You can not edit Elements in…" at bounding box center [784, 0] width 1568 height 0
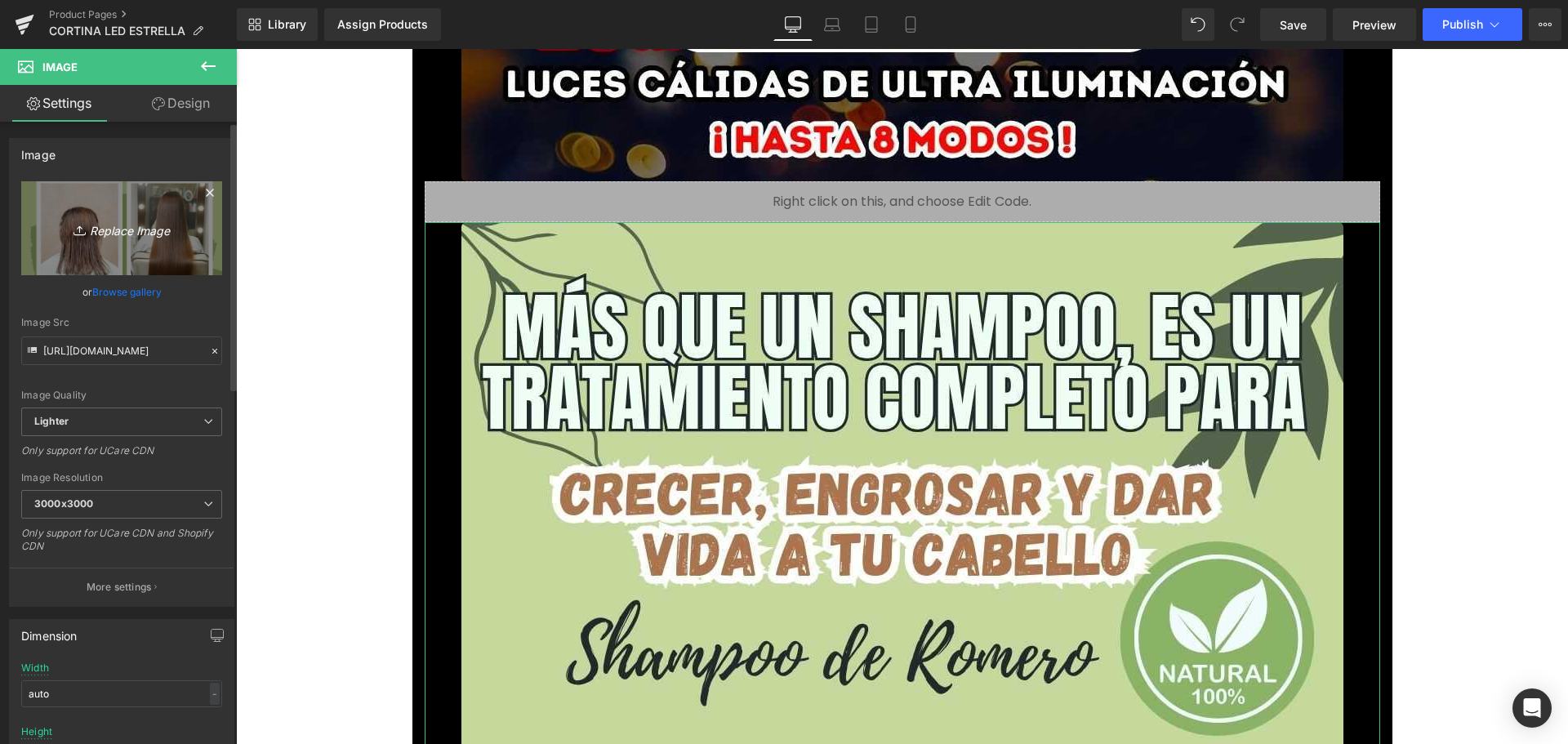
click at [105, 221] on icon "Replace Image" at bounding box center [122, 228] width 130 height 21
type input "C:\fakepath\5_optimized.jpg"
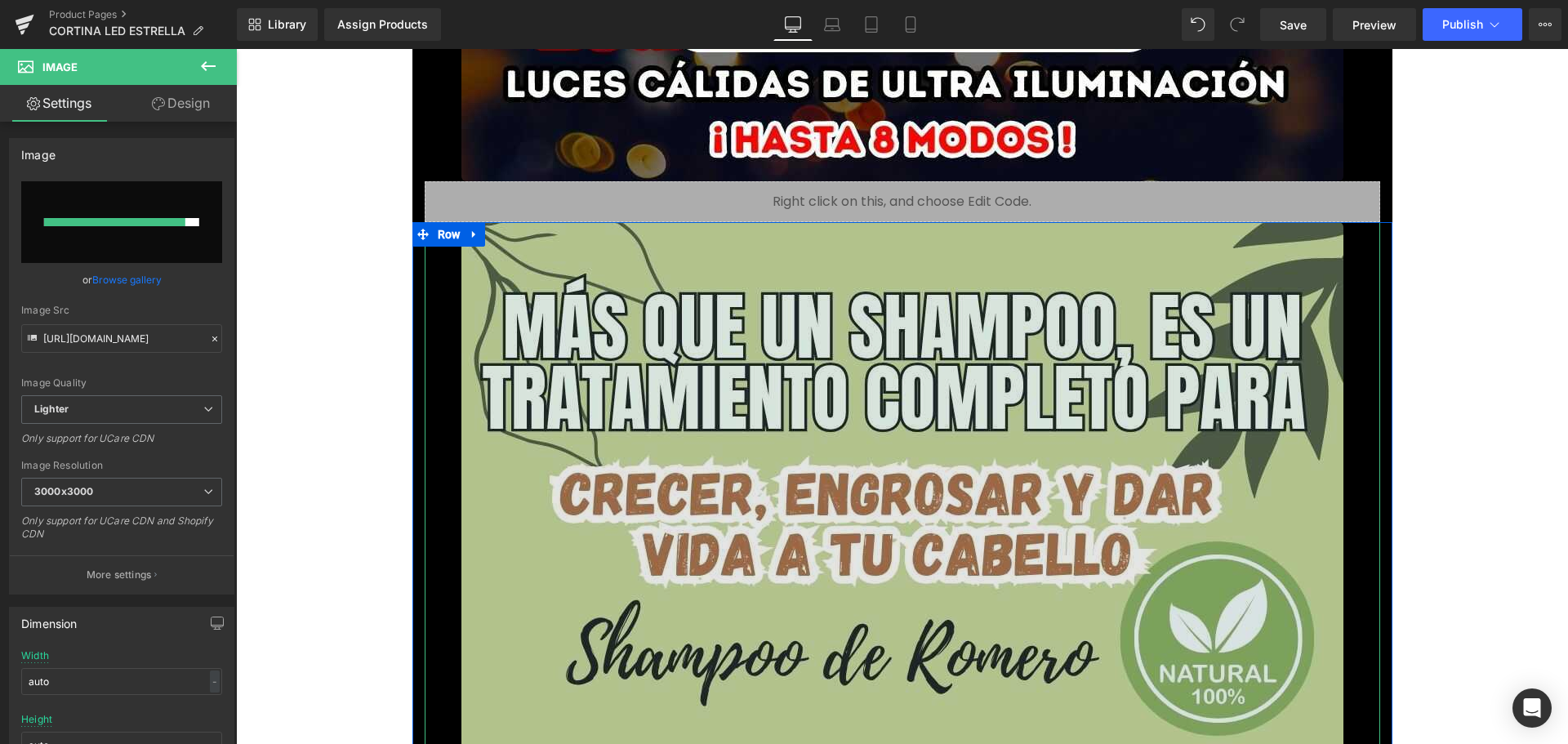
type input "[URL][DOMAIN_NAME]"
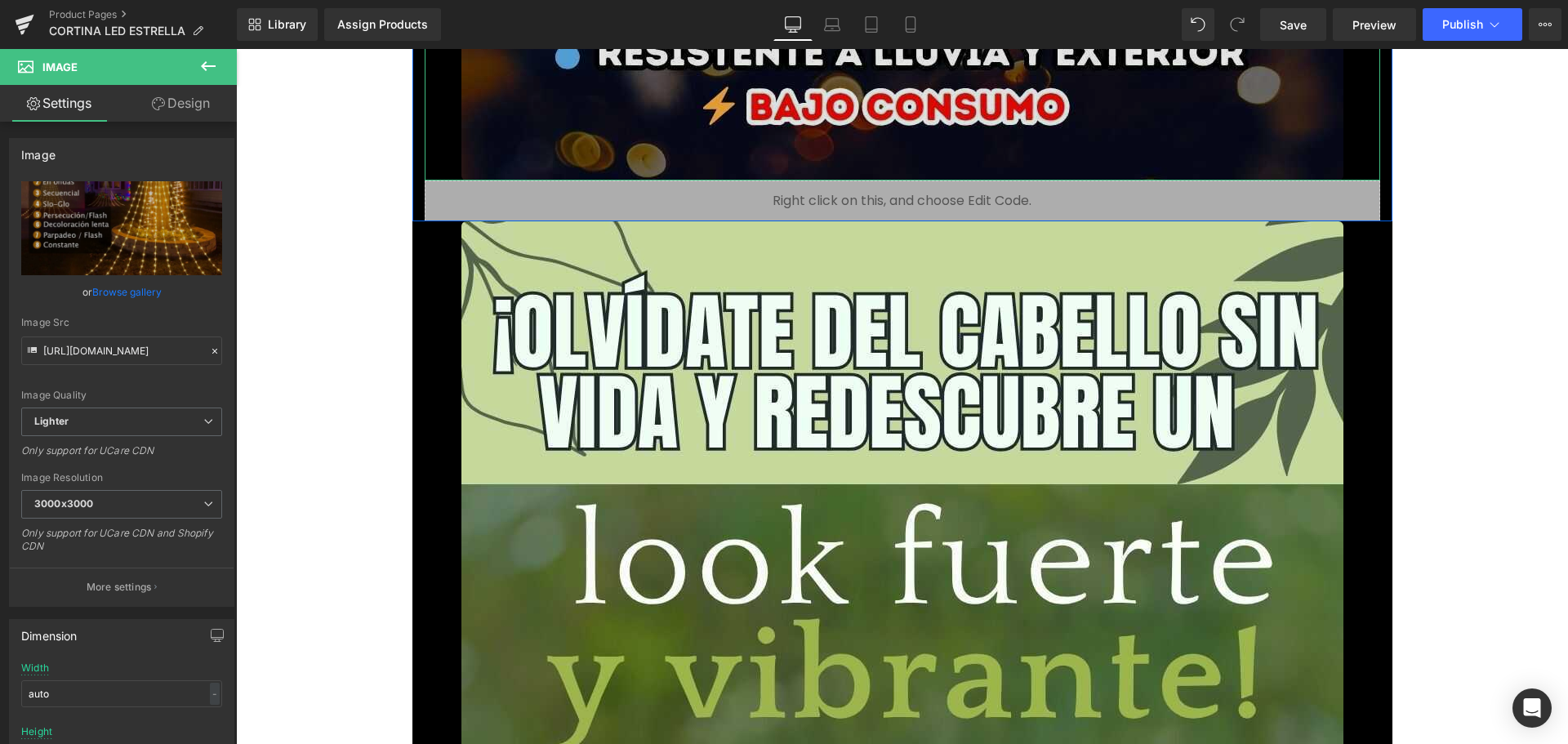
scroll to position [8325, 0]
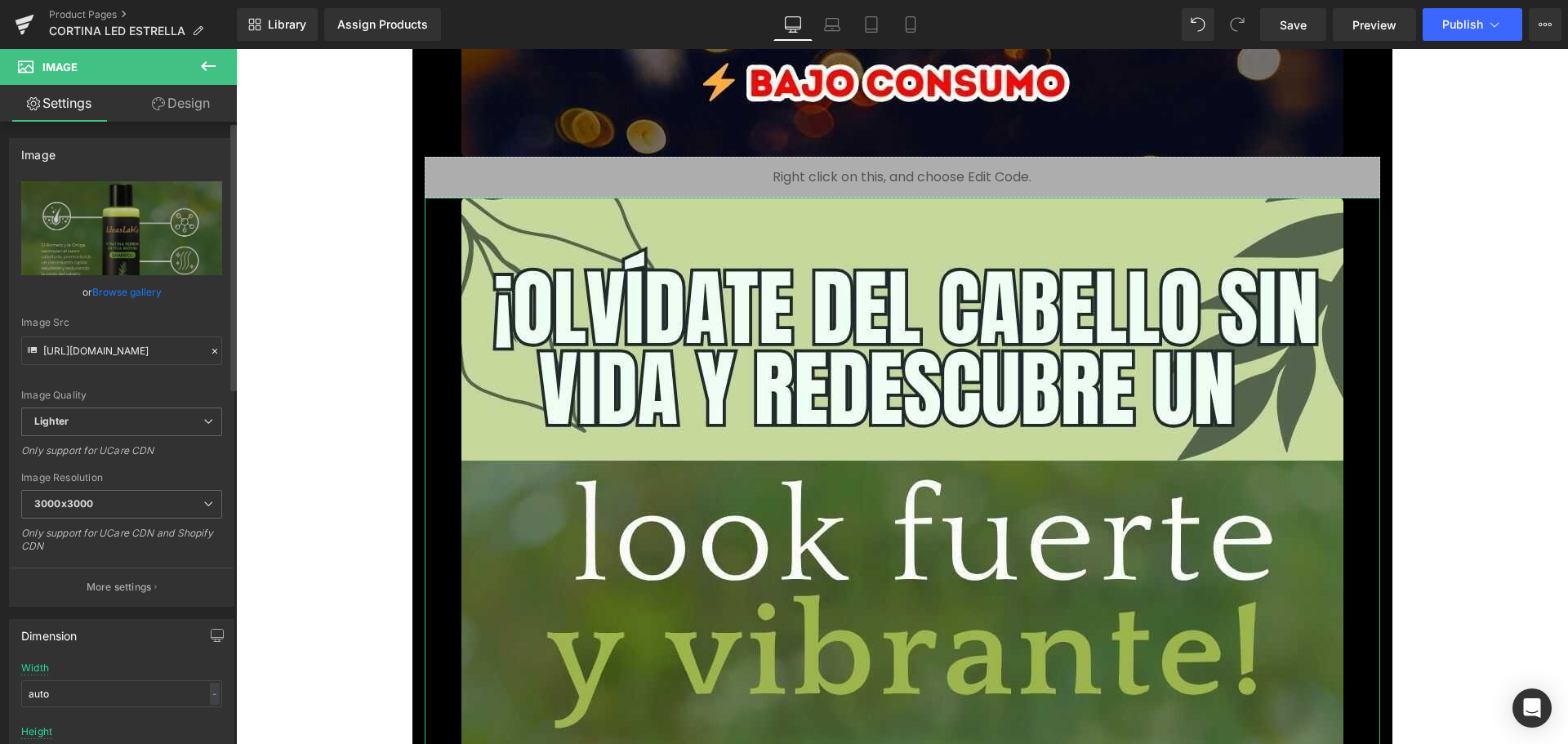
click at [129, 295] on link "Browse gallery" at bounding box center [127, 292] width 70 height 29
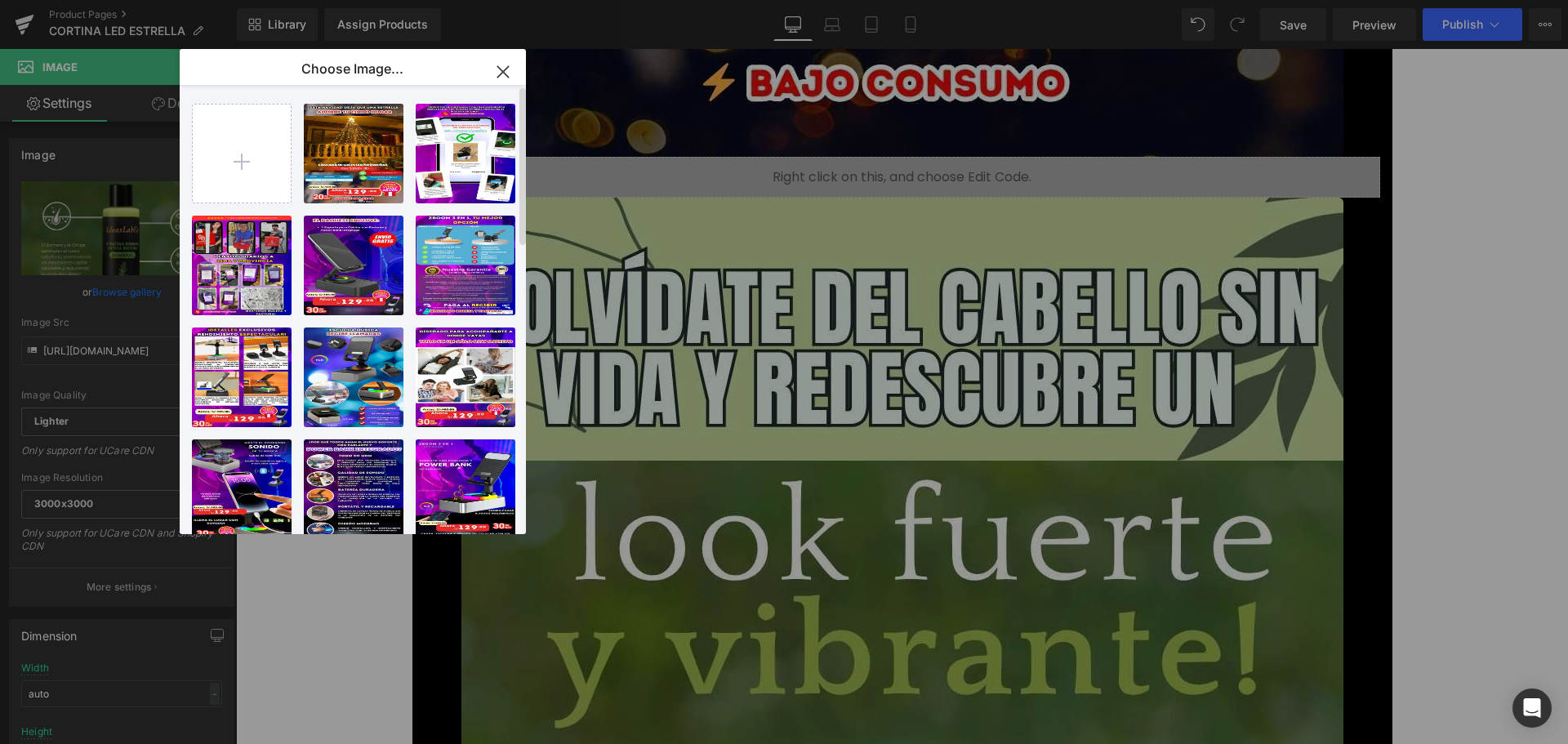
click at [398, 90] on div "1_optim...ized.jpg 177.38 KB Delete image? Yes No 10_opti...ized.jpg 150.60 KB …" at bounding box center [362, 313] width 340 height 456
click at [128, 0] on div "You are previewing how the will restyle your page. You can not edit Elements in…" at bounding box center [784, 0] width 1568 height 0
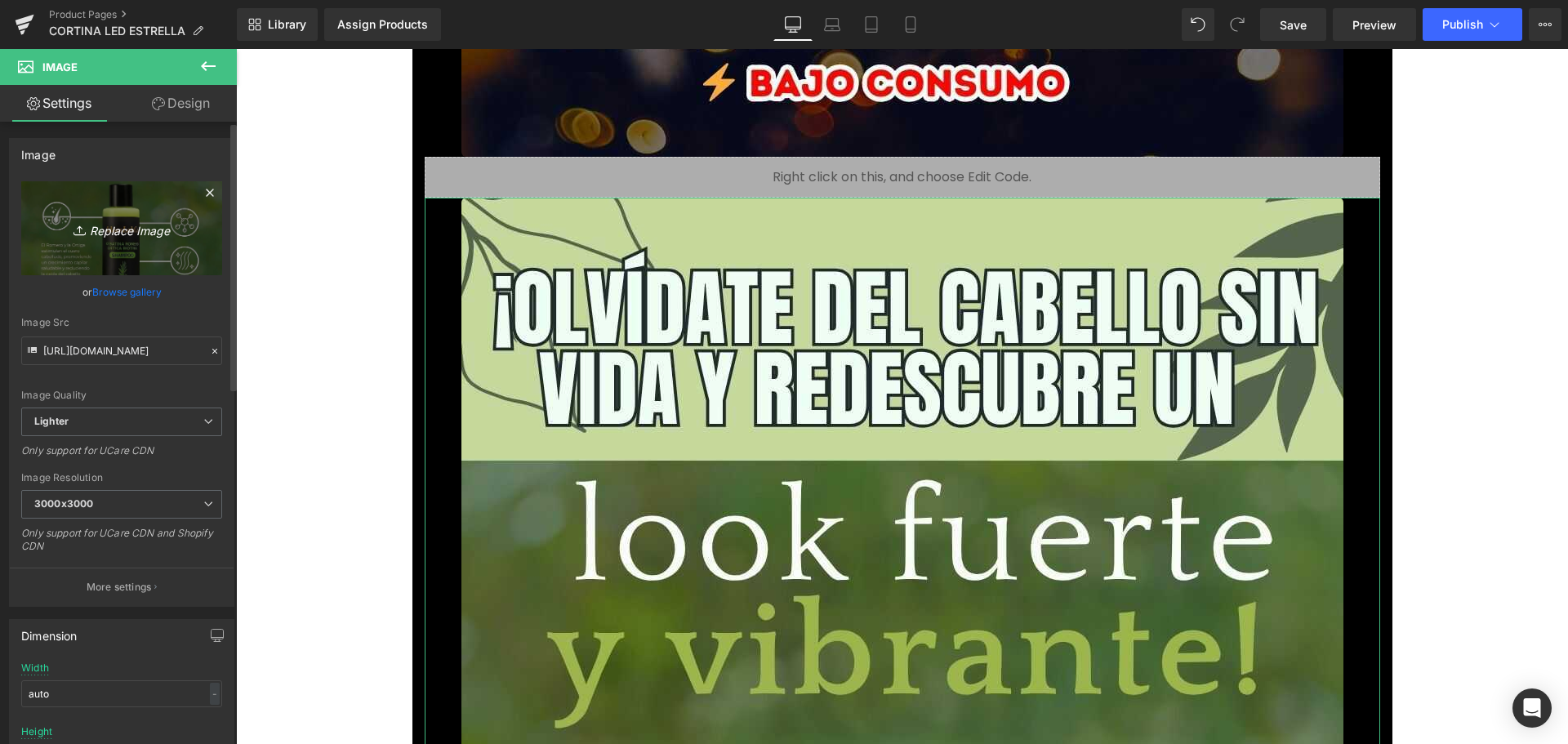
click at [138, 235] on icon "Replace Image" at bounding box center [122, 228] width 130 height 21
type input "C:\fakepath\6_optimized.jpg"
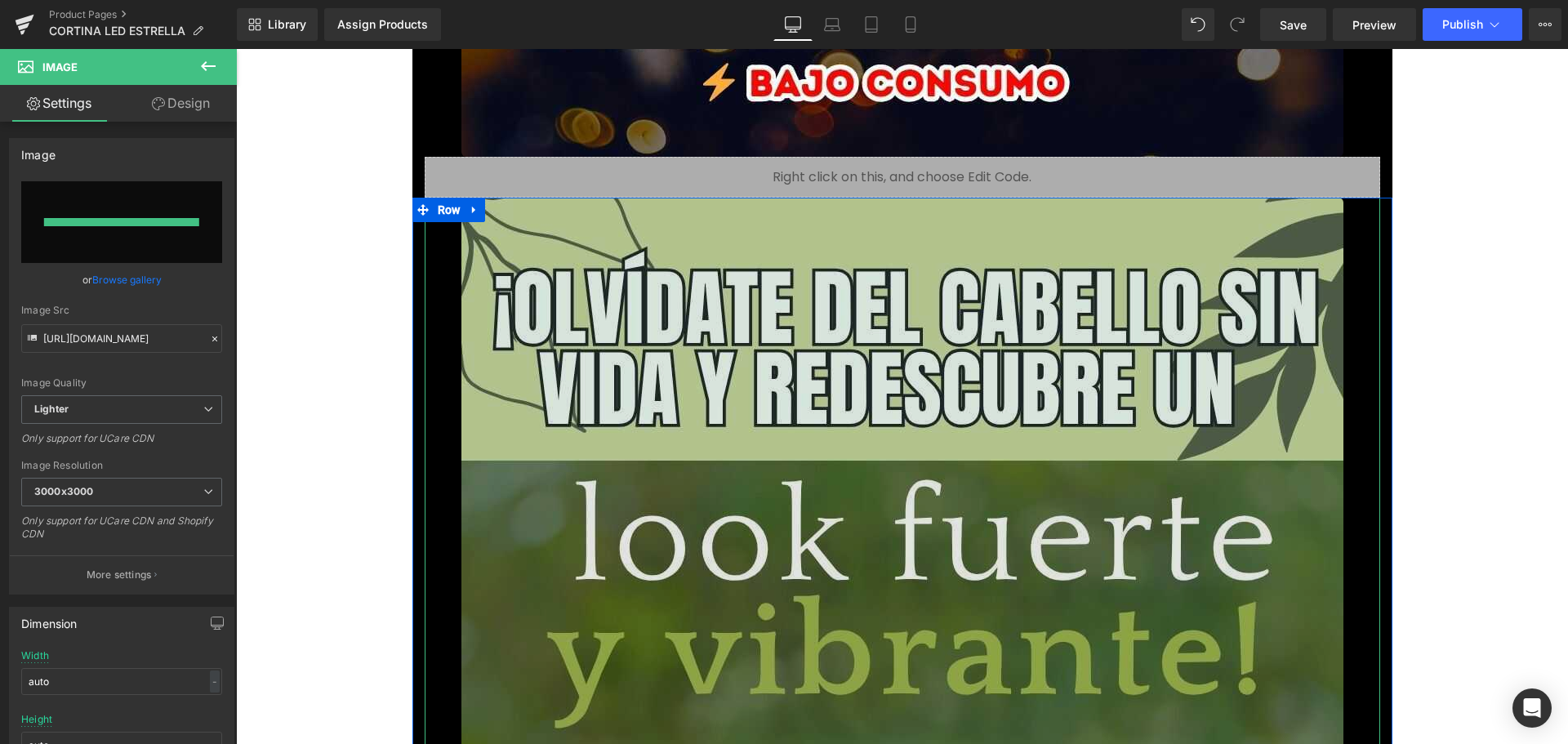
type input "[URL][DOMAIN_NAME]"
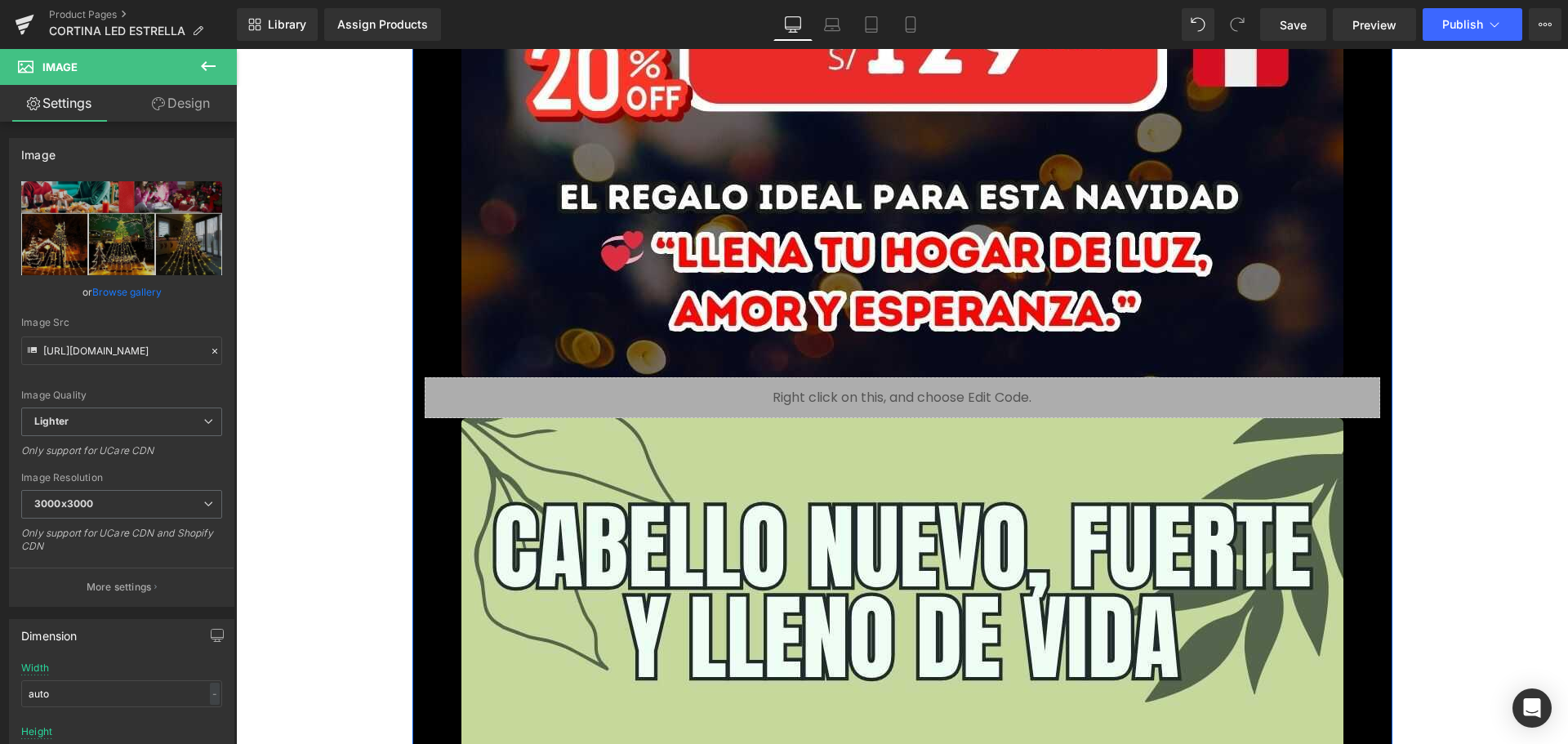
scroll to position [10039, 0]
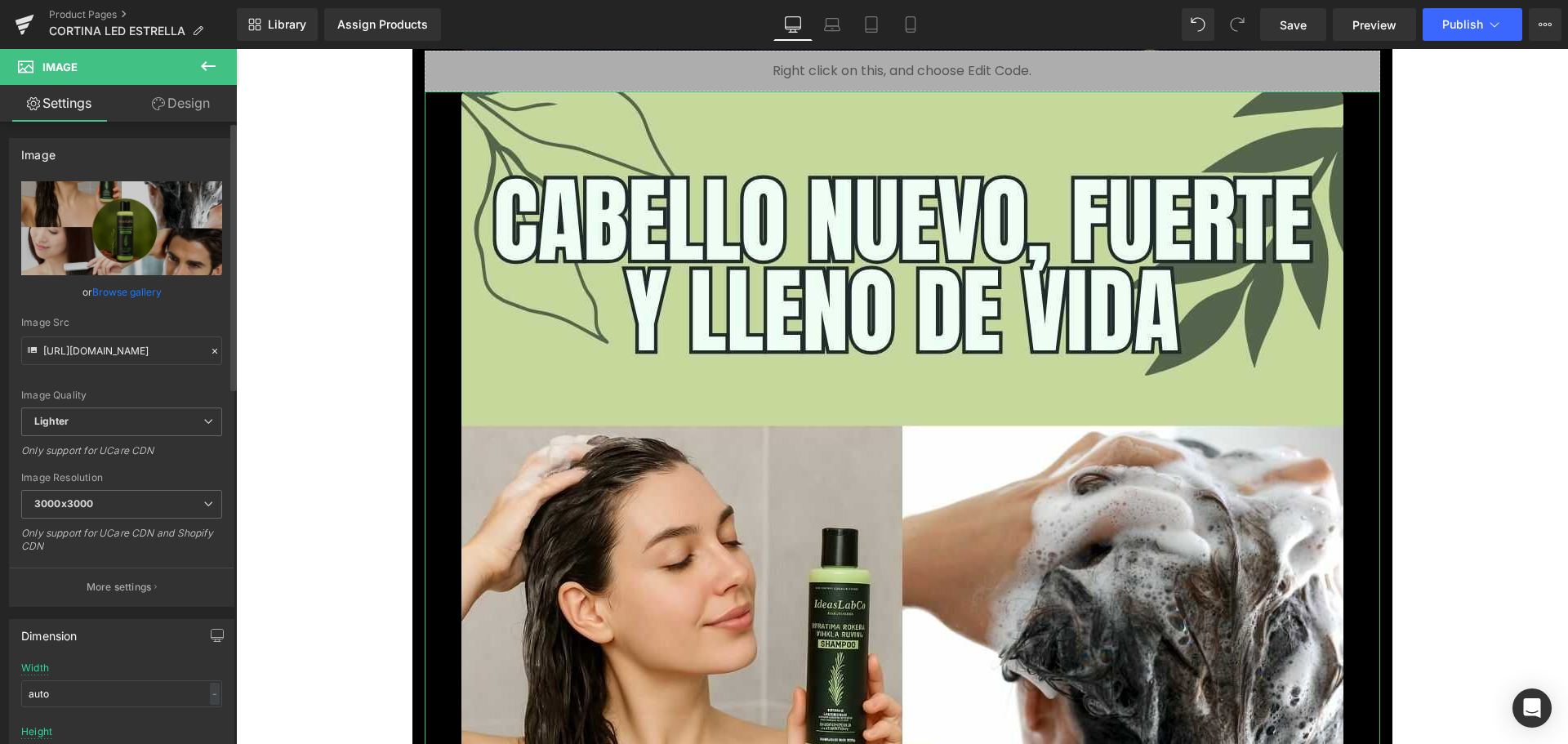
click at [147, 296] on link "Browse gallery" at bounding box center [127, 292] width 70 height 29
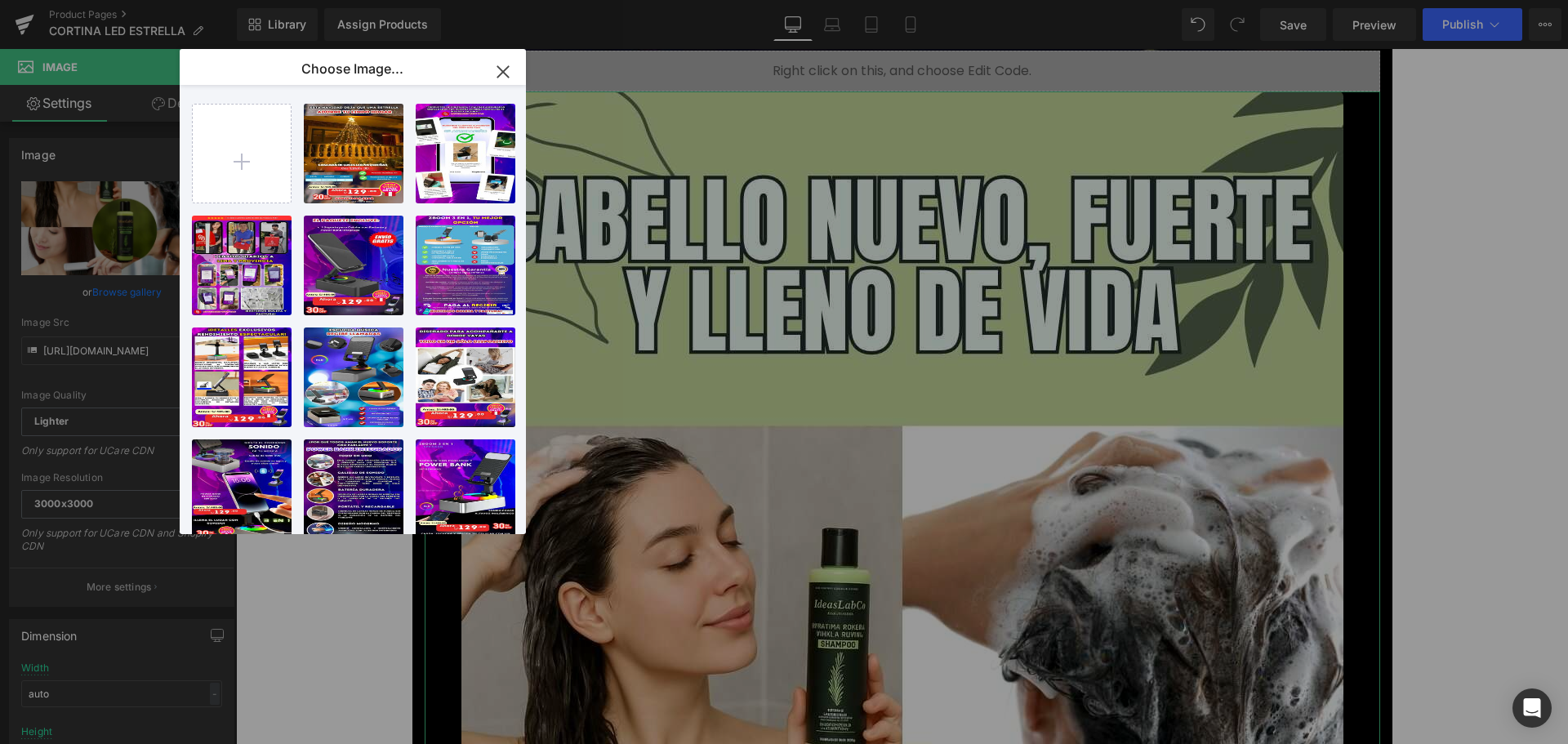
click at [132, 0] on div "You are previewing how the will restyle your page. You can not edit Elements in…" at bounding box center [784, 0] width 1568 height 0
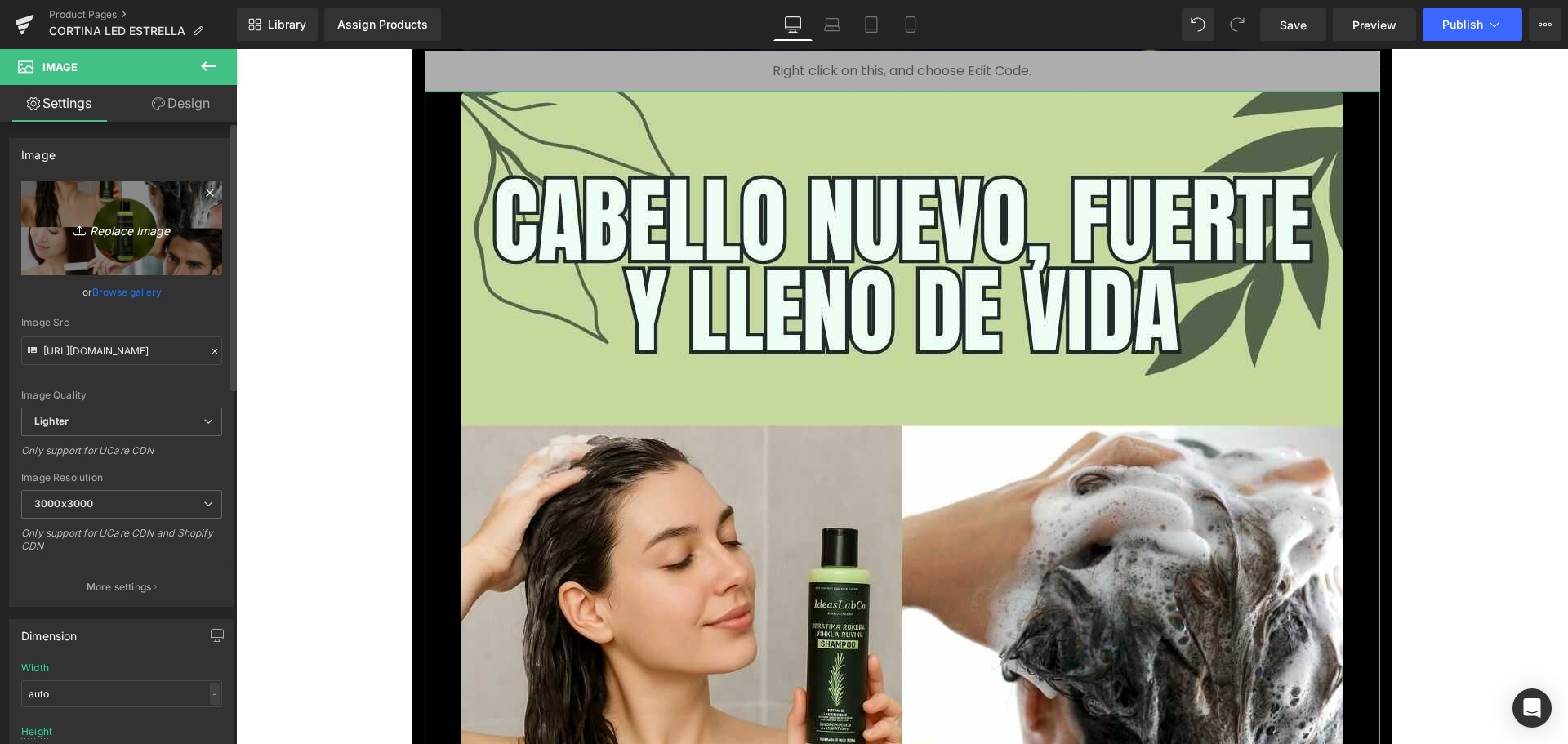
click at [119, 242] on link "Replace Image" at bounding box center [122, 228] width 201 height 94
type input "C:\fakepath\7_optimized.jpg"
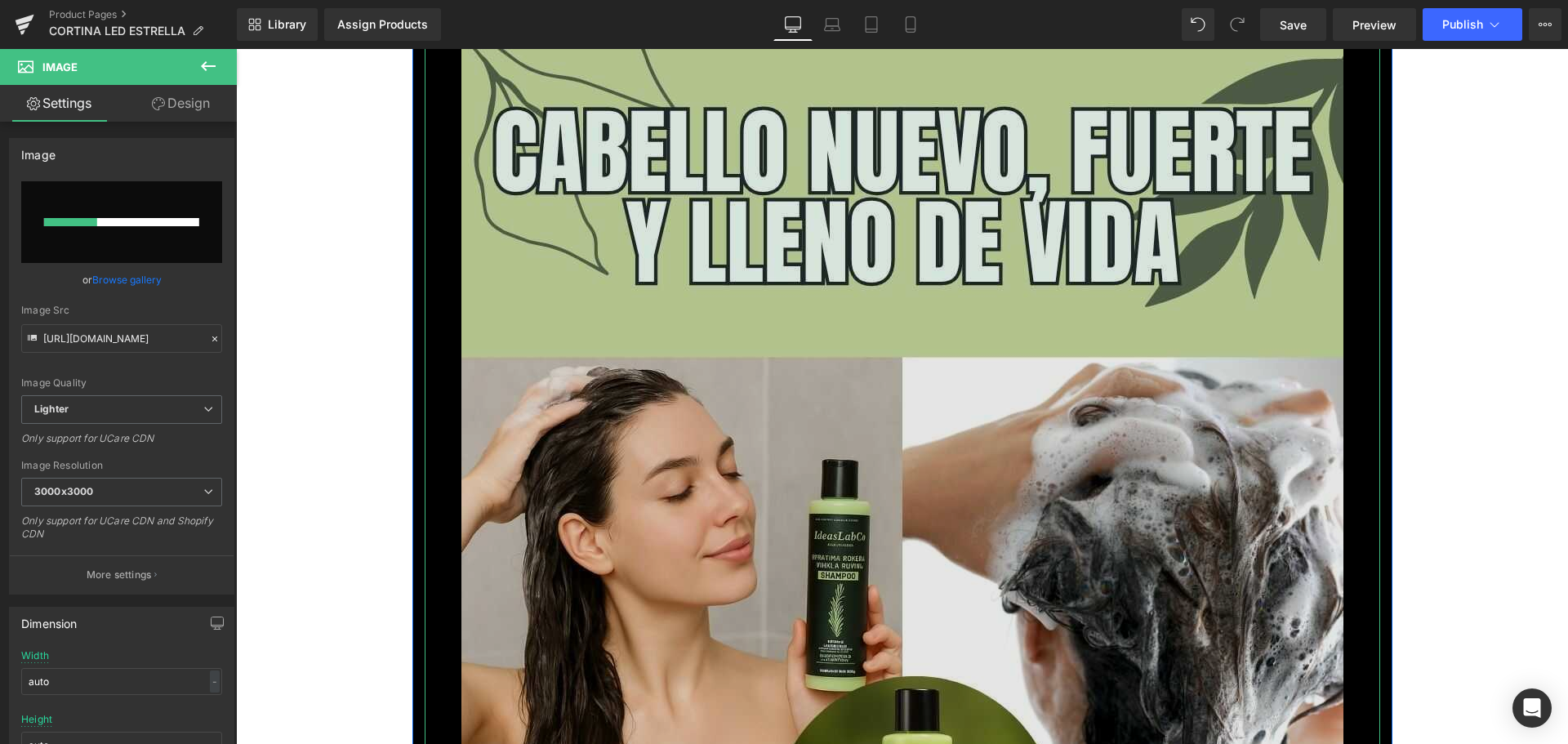
scroll to position [10366, 0]
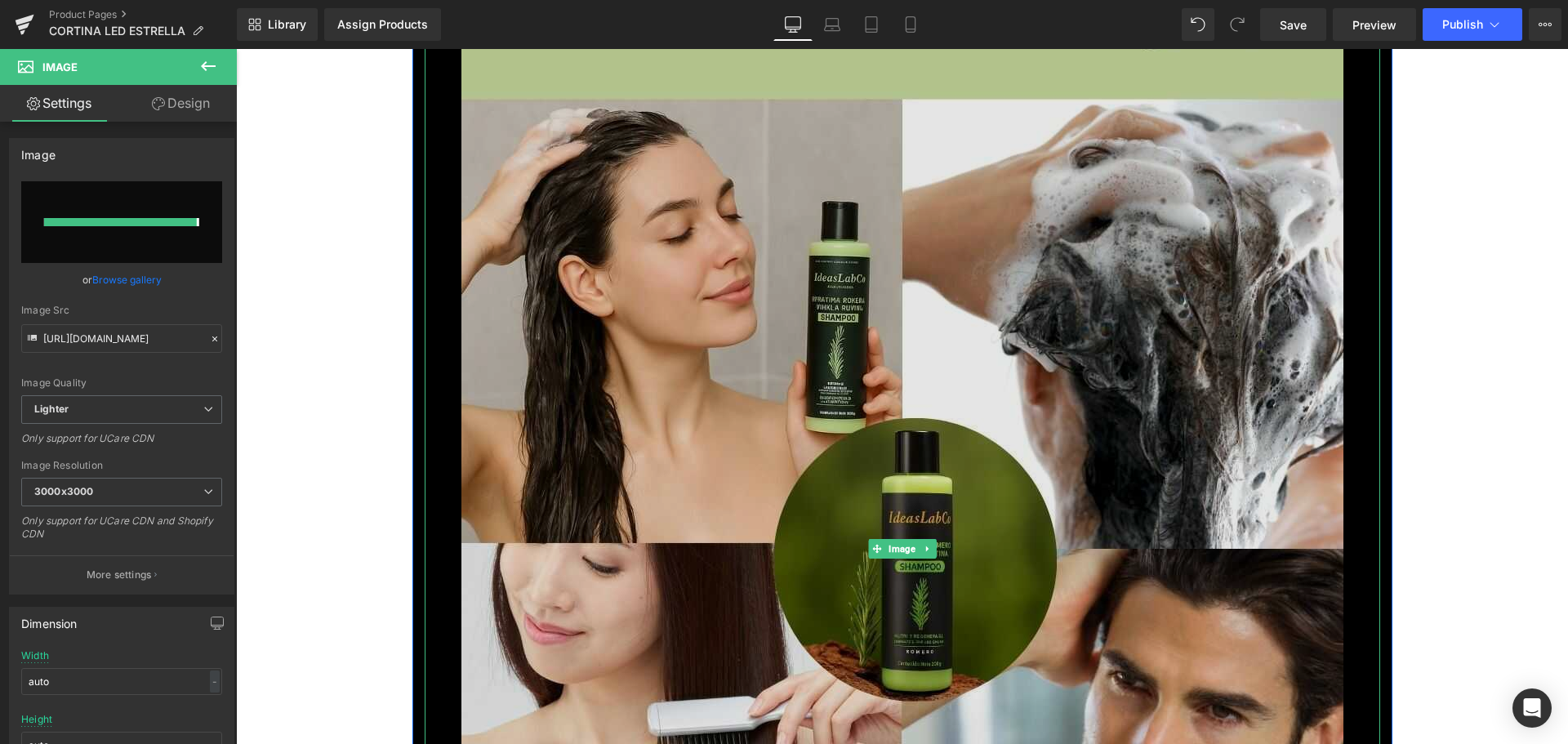
type input "[URL][DOMAIN_NAME]"
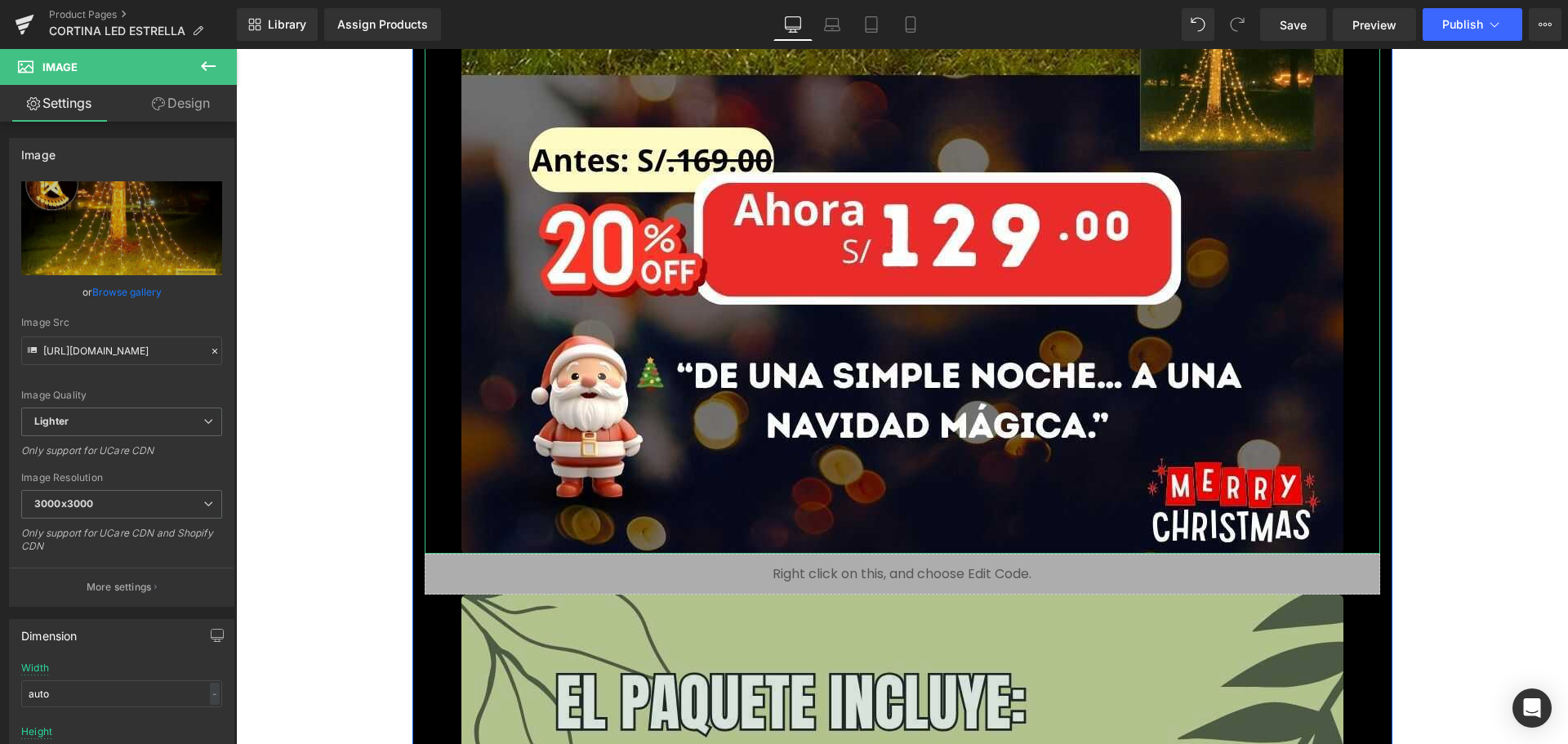
scroll to position [11427, 0]
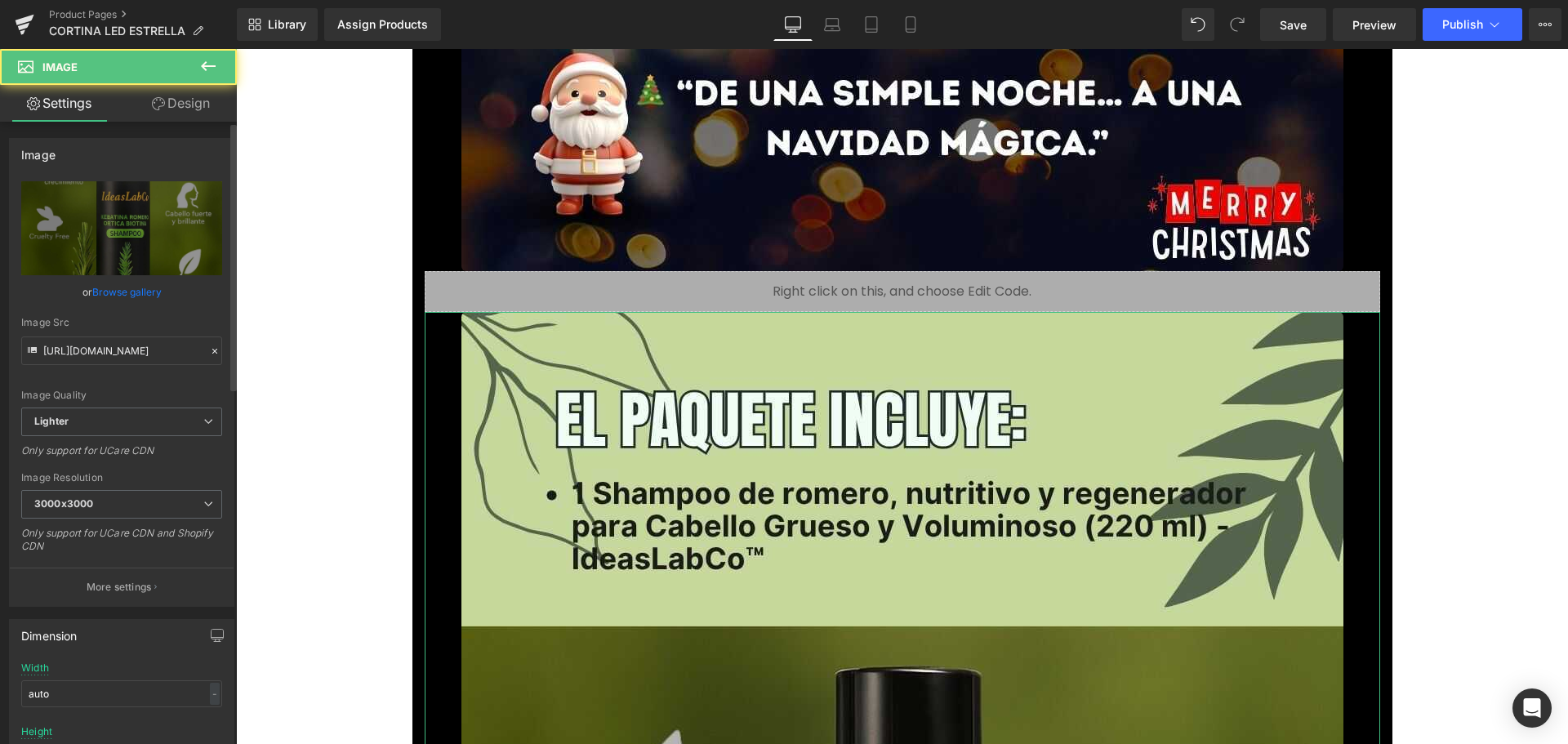
click at [137, 302] on link "Browse gallery" at bounding box center [127, 292] width 70 height 29
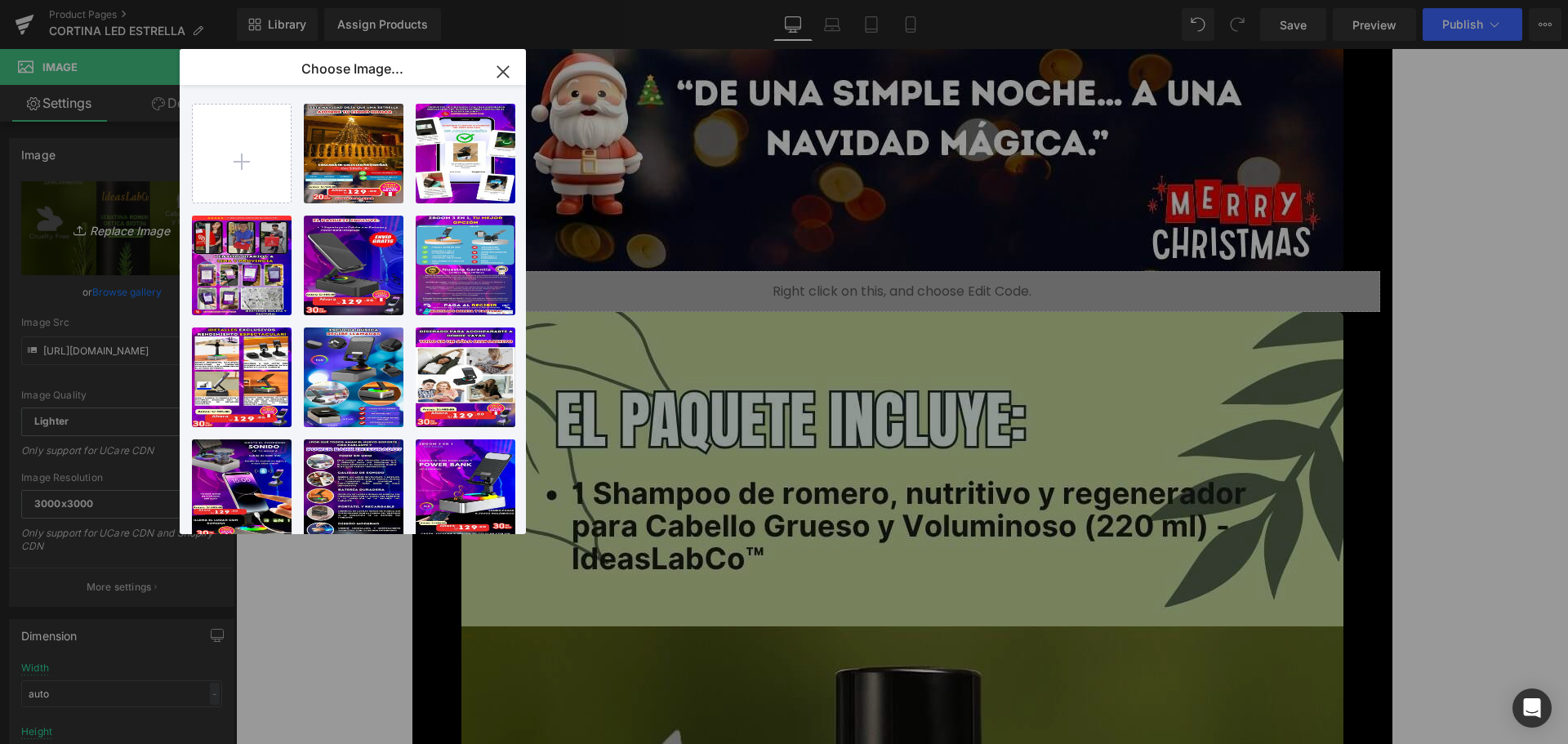
click at [130, 0] on div "You are previewing how the will restyle your page. You can not edit Elements in…" at bounding box center [784, 0] width 1568 height 0
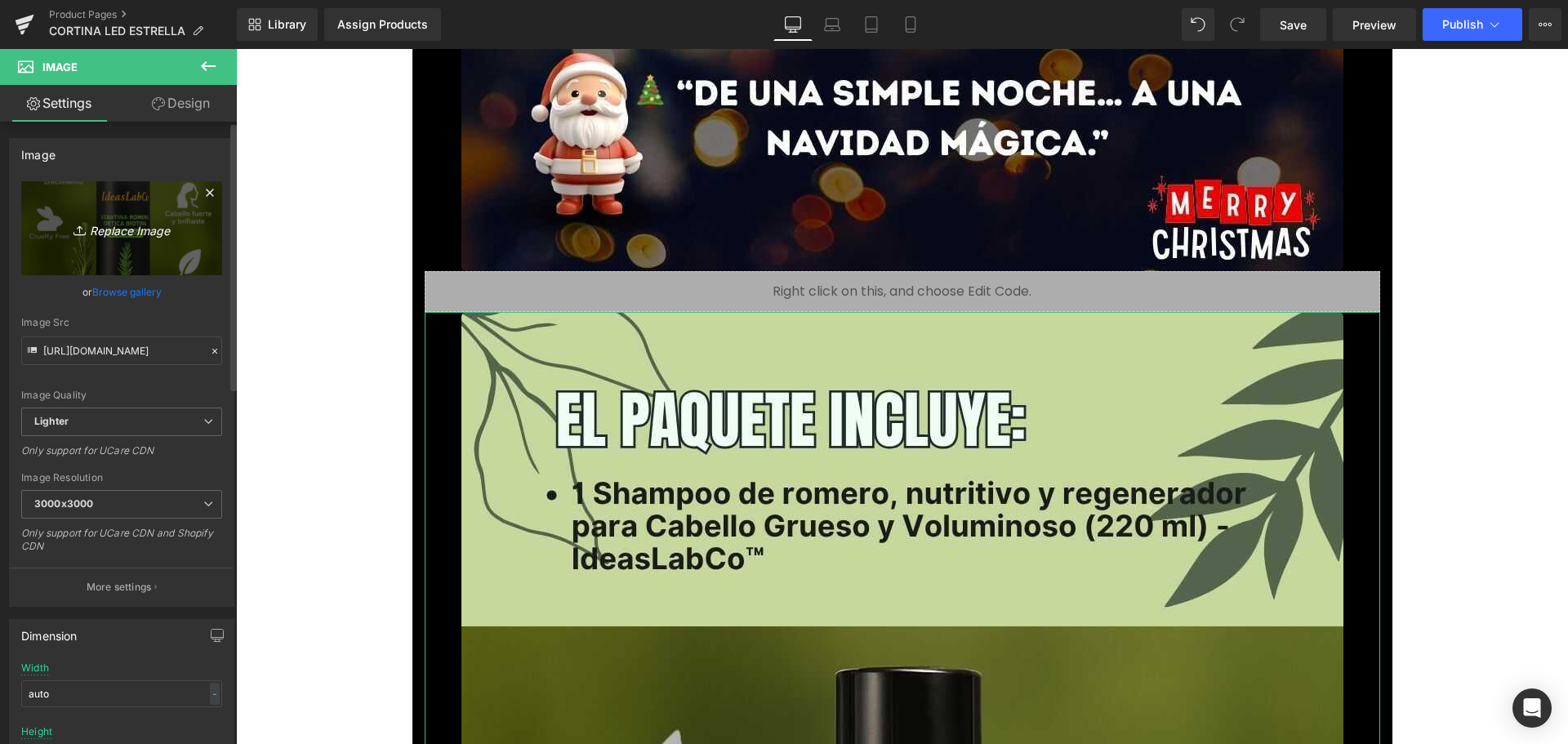
click at [129, 226] on icon "Replace Image" at bounding box center [122, 228] width 130 height 21
type input "C:\fakepath\8_optimized.jpg"
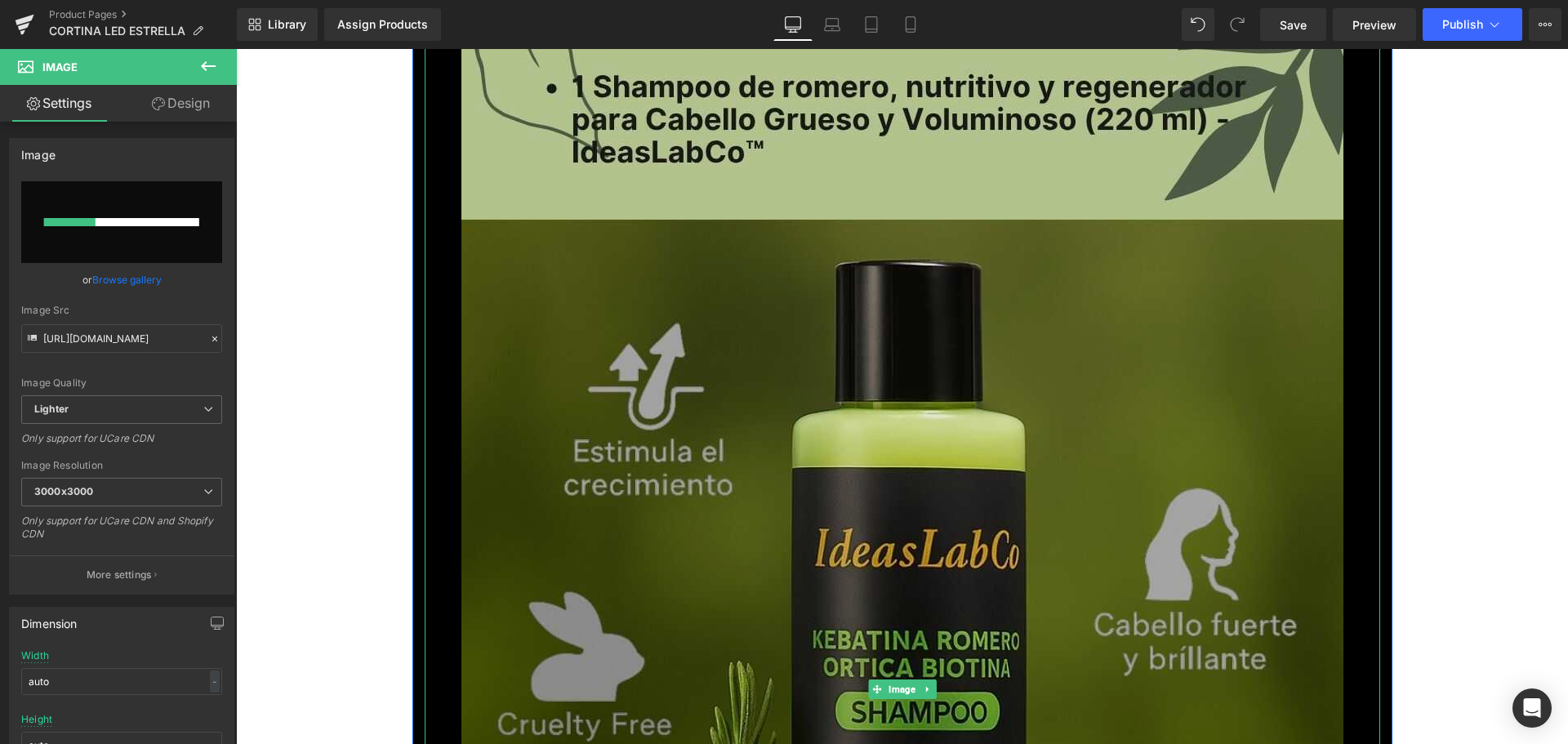
scroll to position [11835, 0]
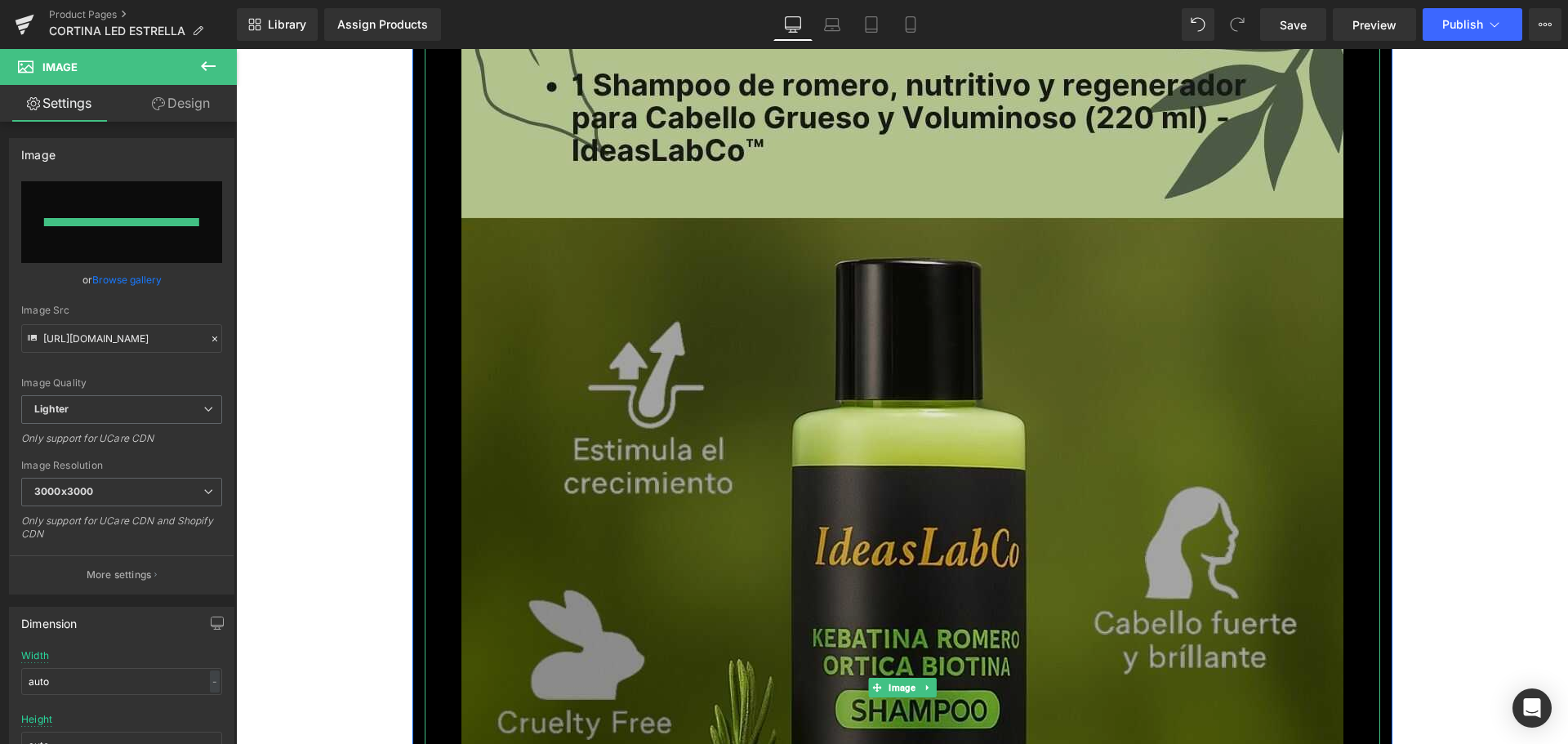
type input "[URL][DOMAIN_NAME]"
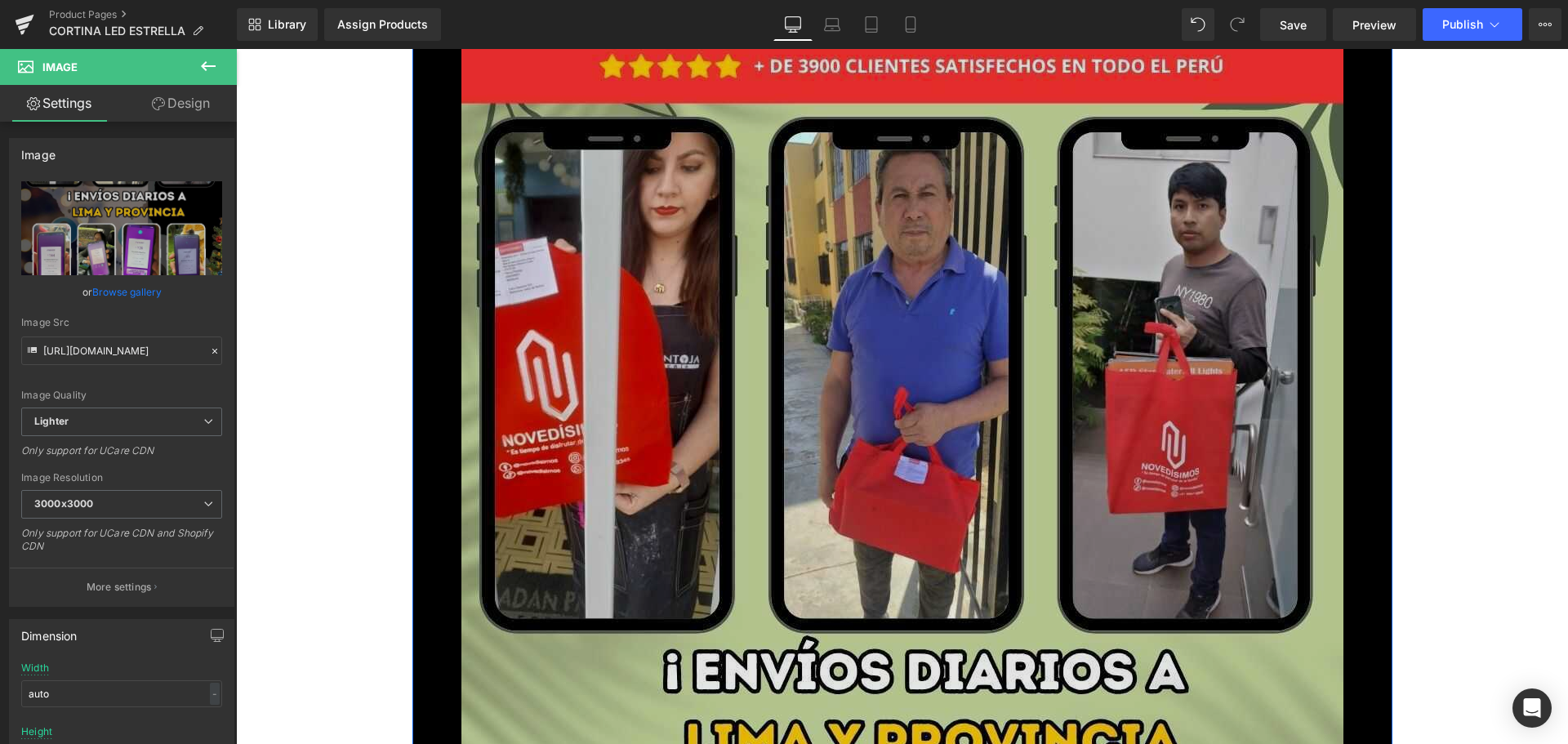
scroll to position [13468, 0]
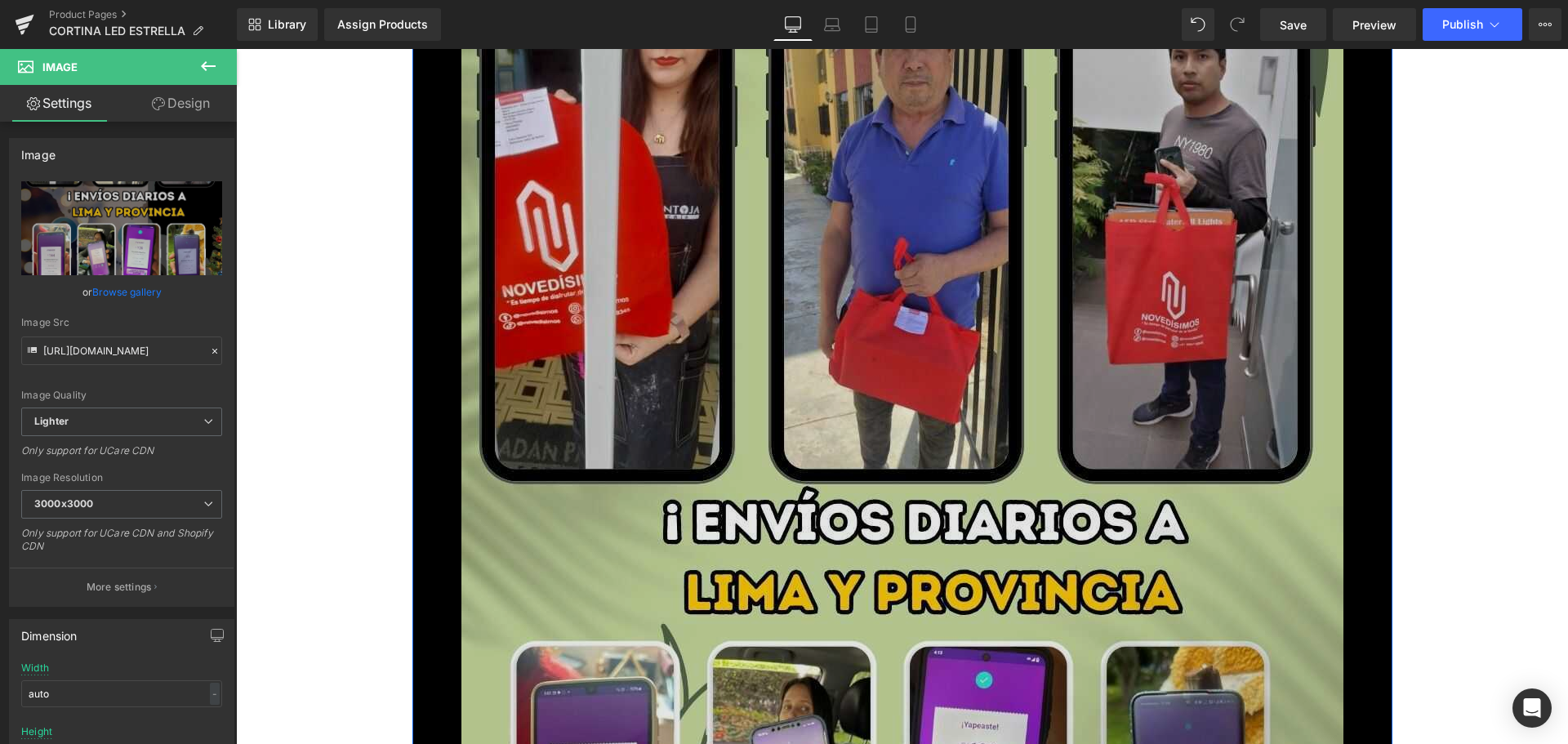
click at [943, 508] on img at bounding box center [901, 663] width 882 height 1567
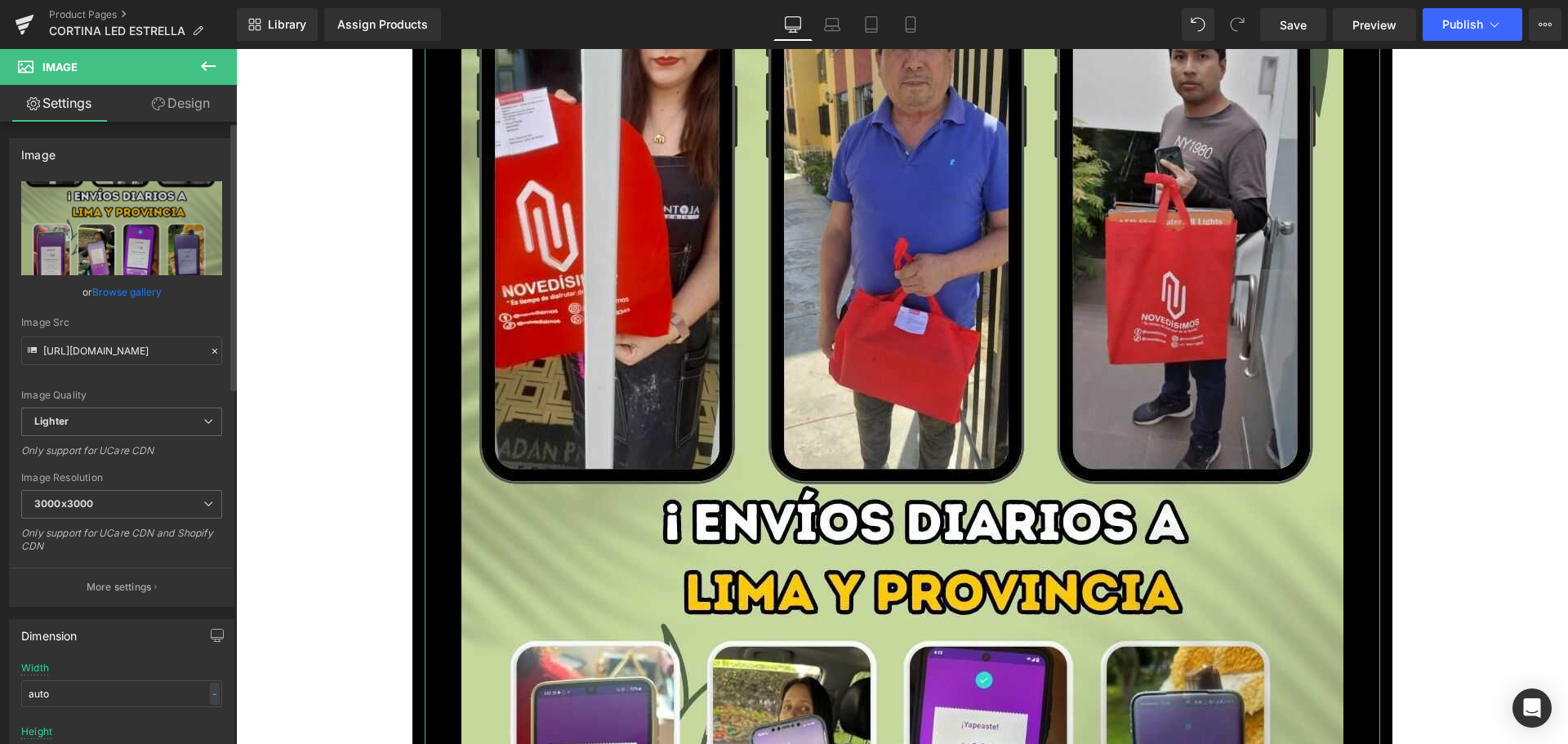
click at [142, 292] on link "Browse gallery" at bounding box center [127, 292] width 70 height 29
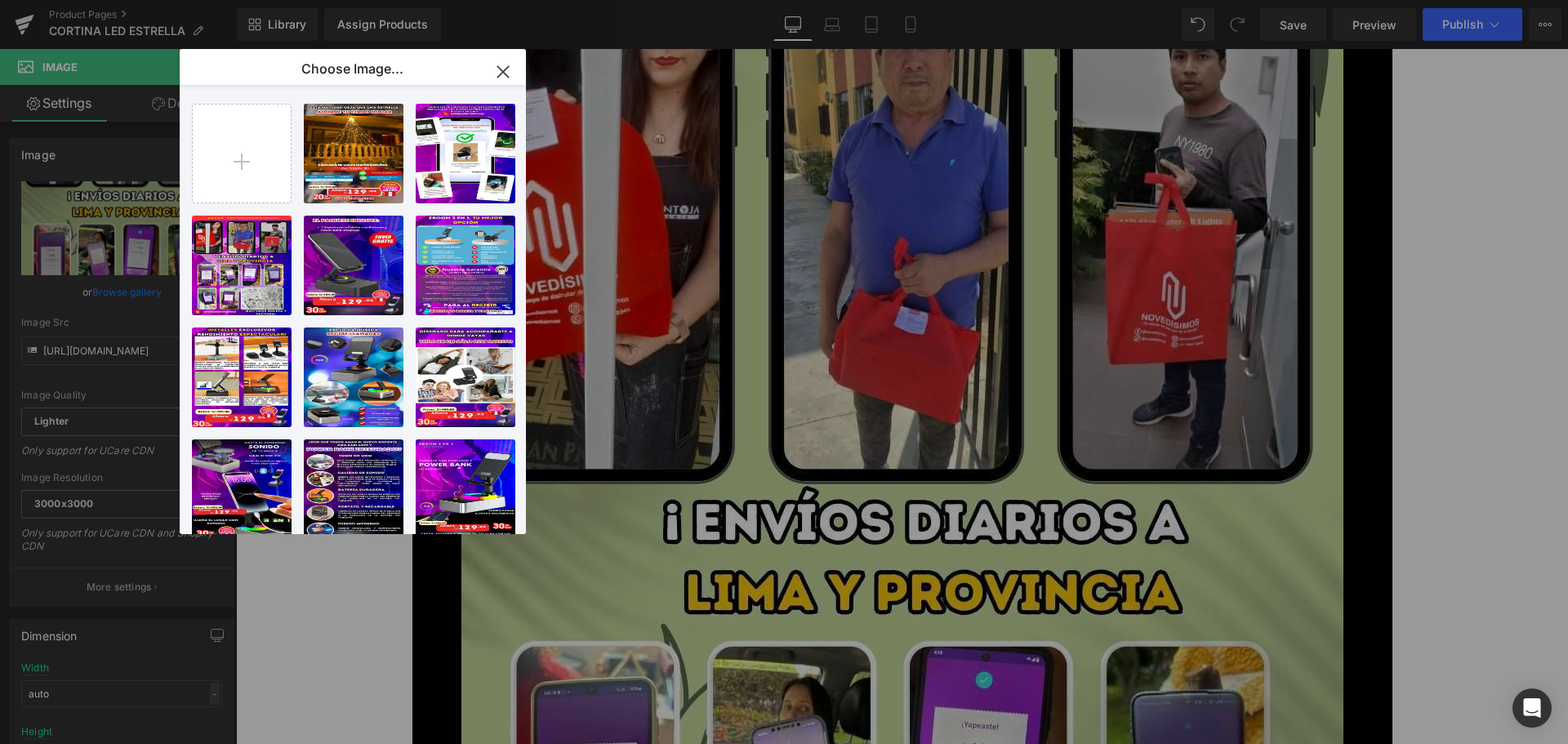
click at [494, 71] on button "button" at bounding box center [502, 71] width 46 height 46
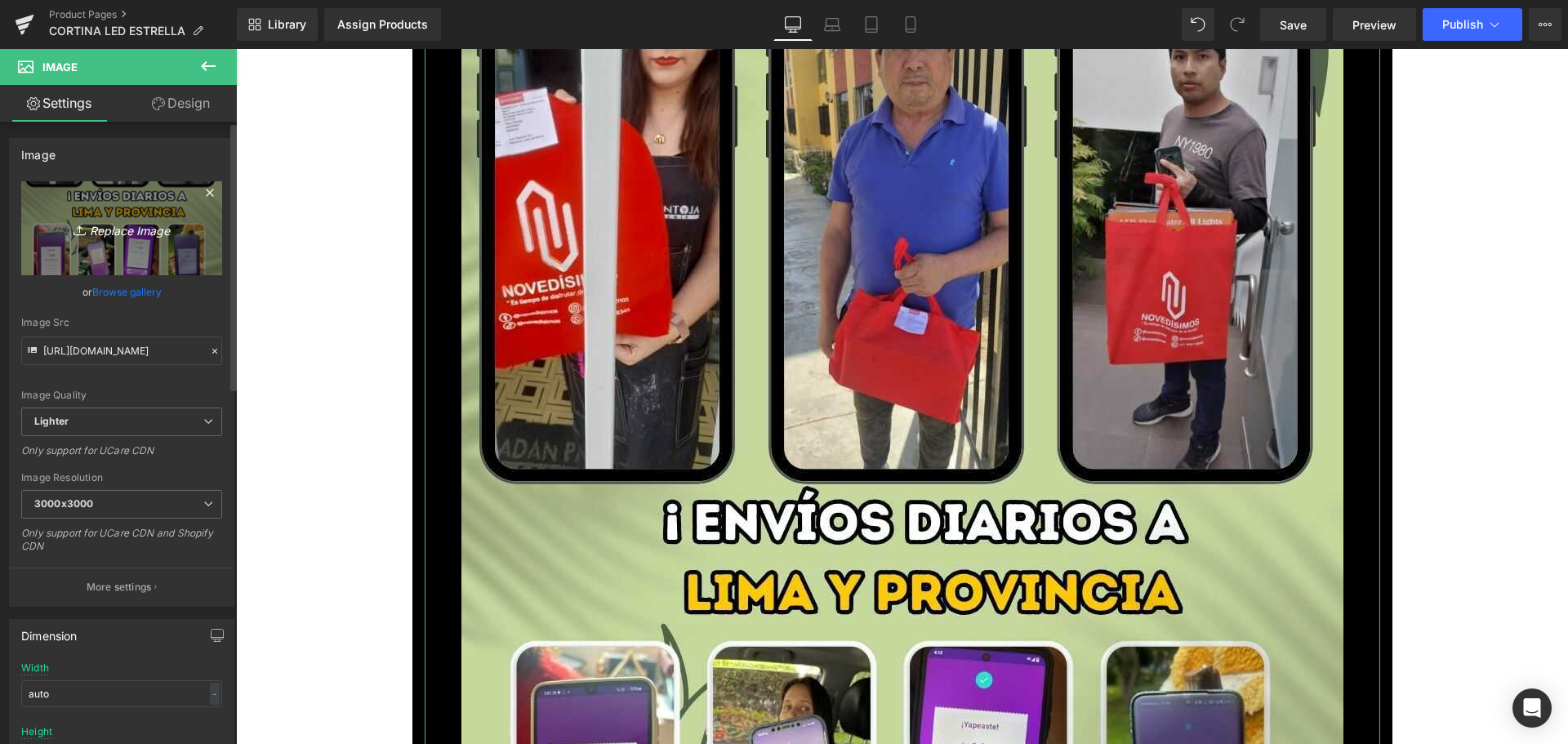
click at [136, 230] on icon "Replace Image" at bounding box center [122, 228] width 130 height 21
type input "C:\fakepath\9_optimized.jpg"
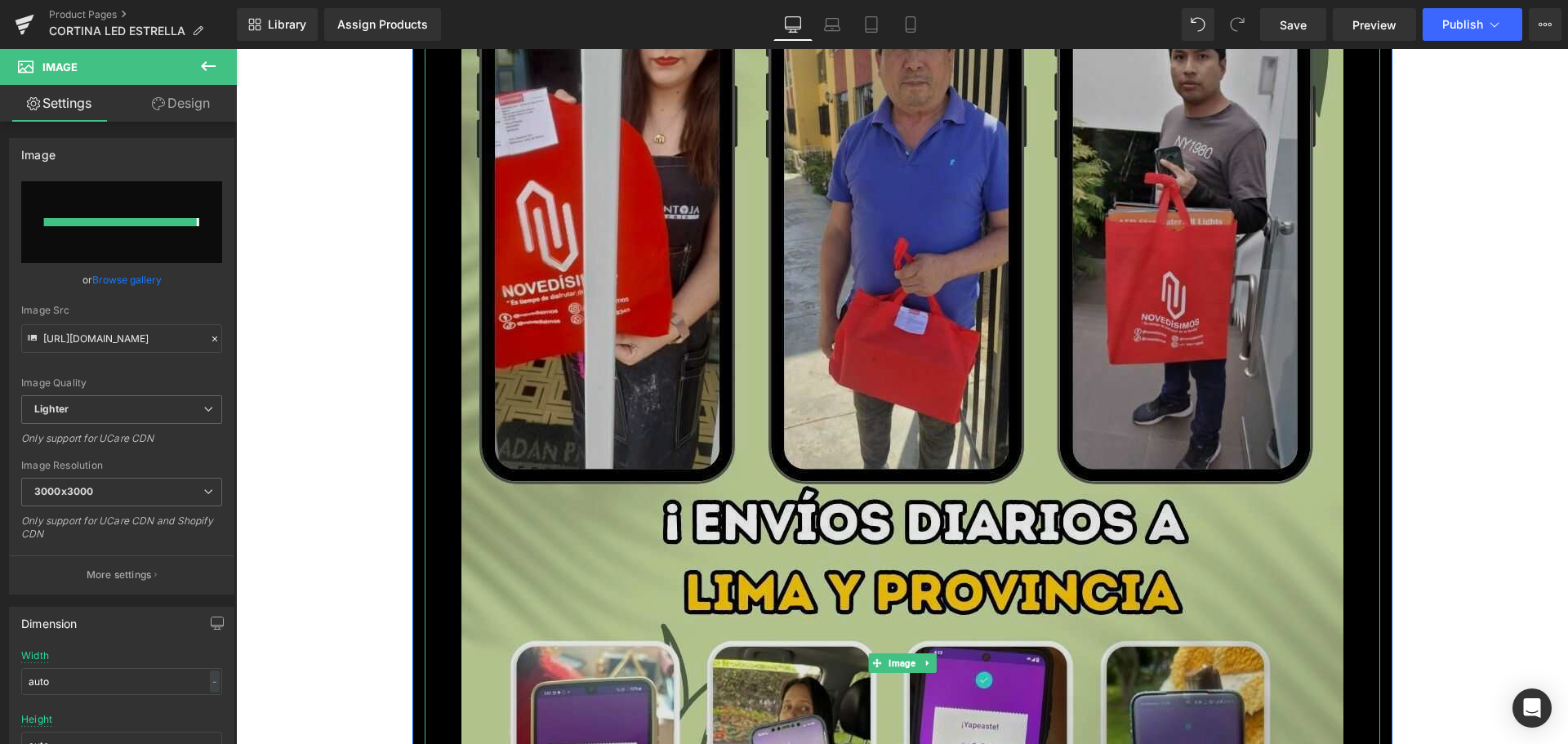
type input "[URL][DOMAIN_NAME]"
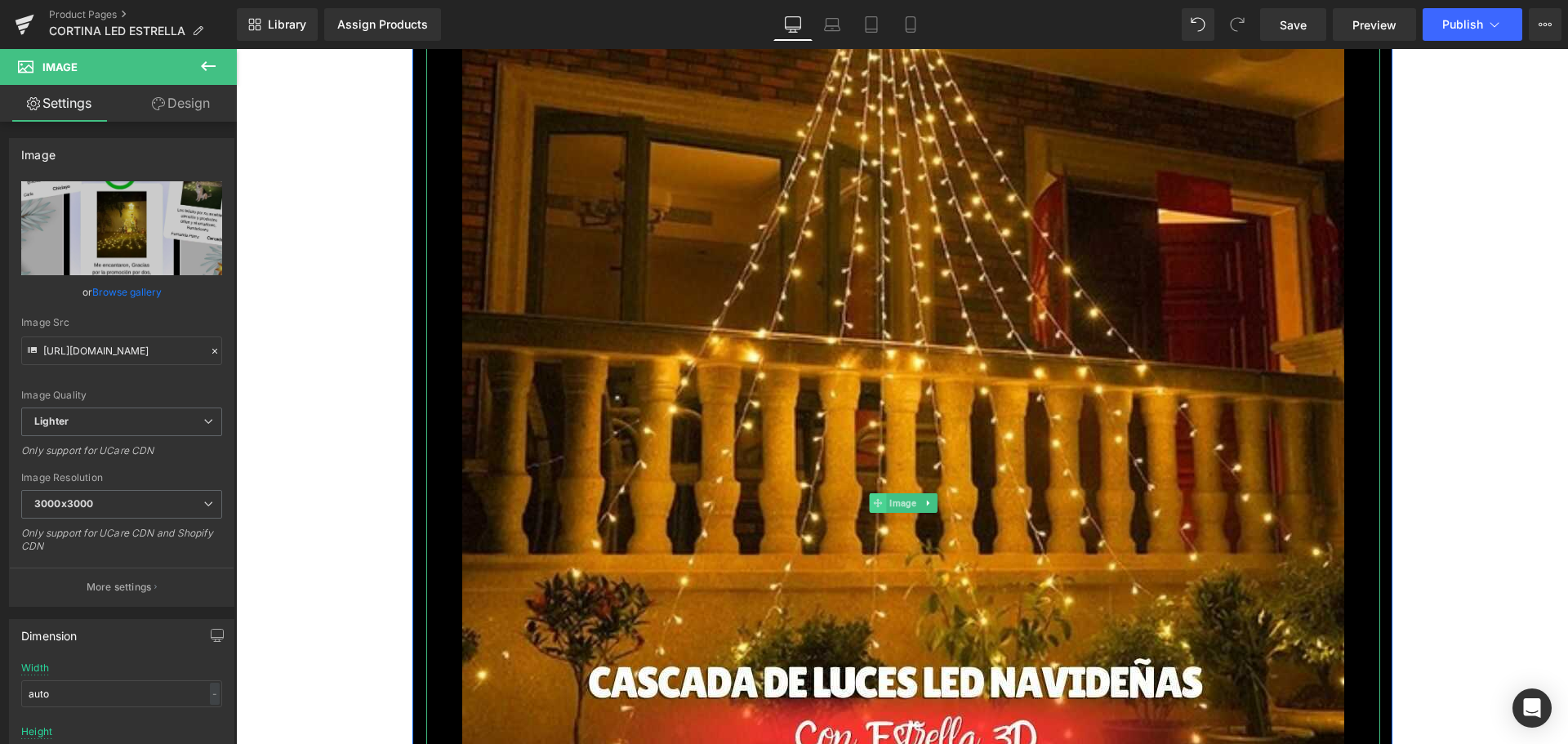
scroll to position [653, 0]
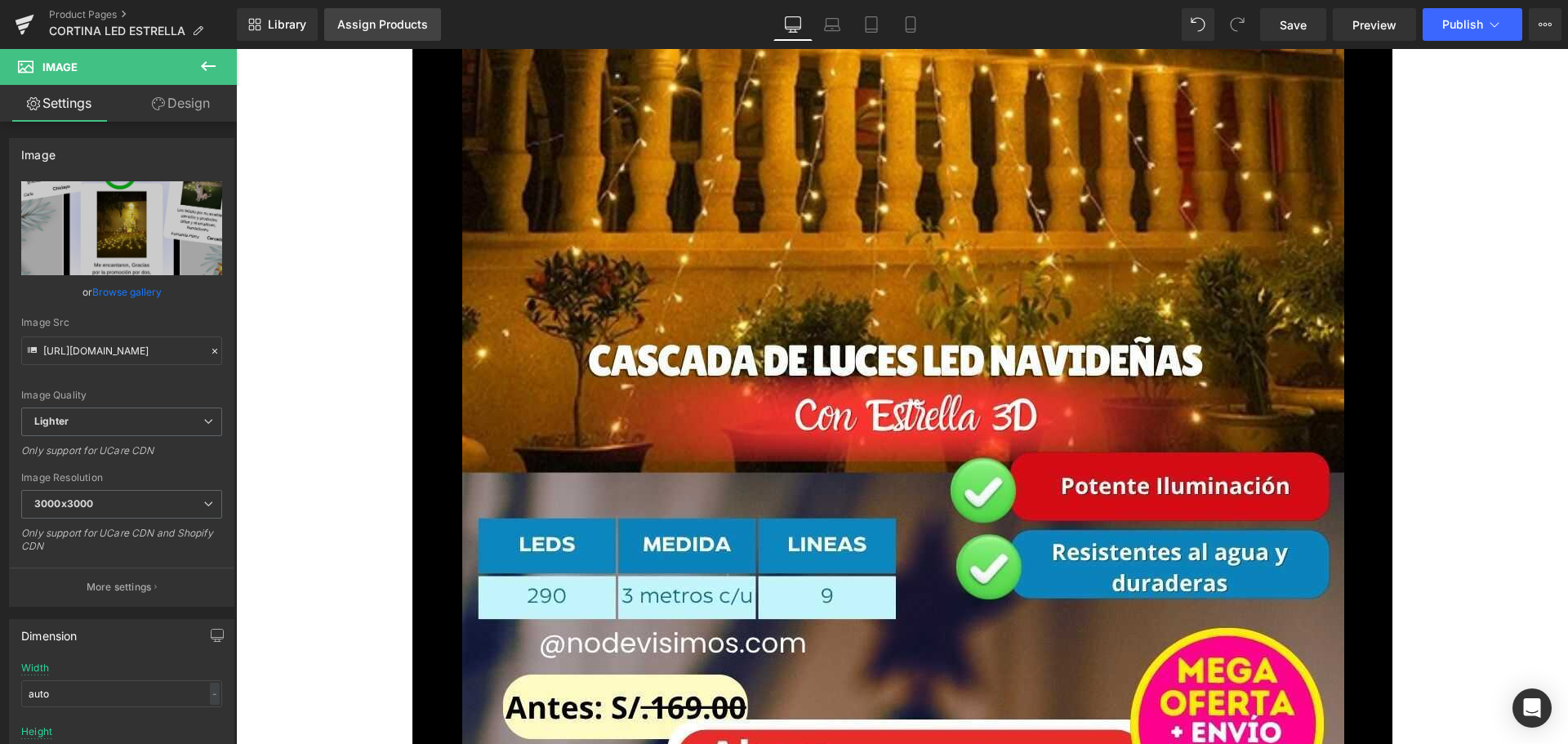
click at [382, 21] on div "Assign Products" at bounding box center [382, 24] width 90 height 13
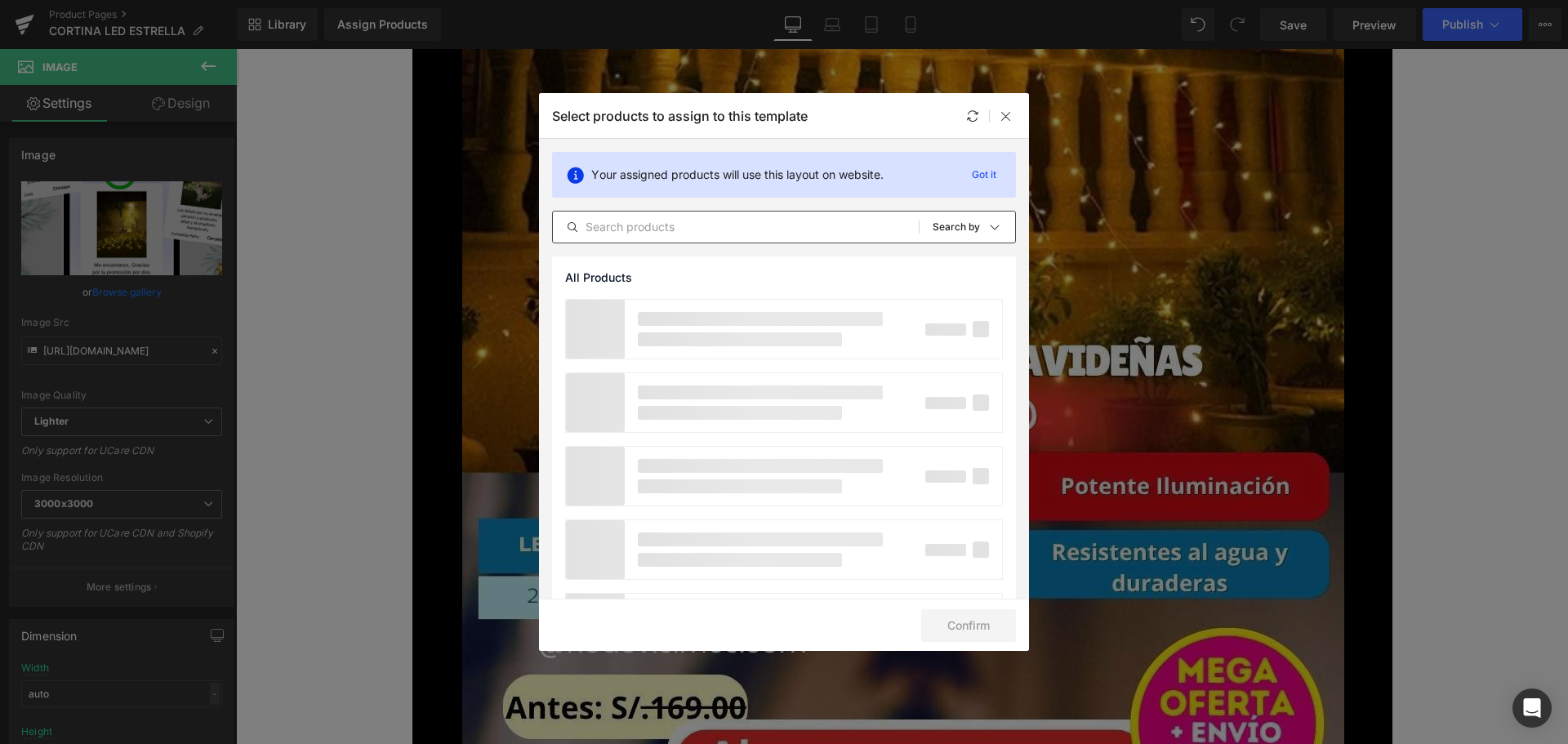
click at [754, 232] on input "text" at bounding box center [735, 227] width 365 height 20
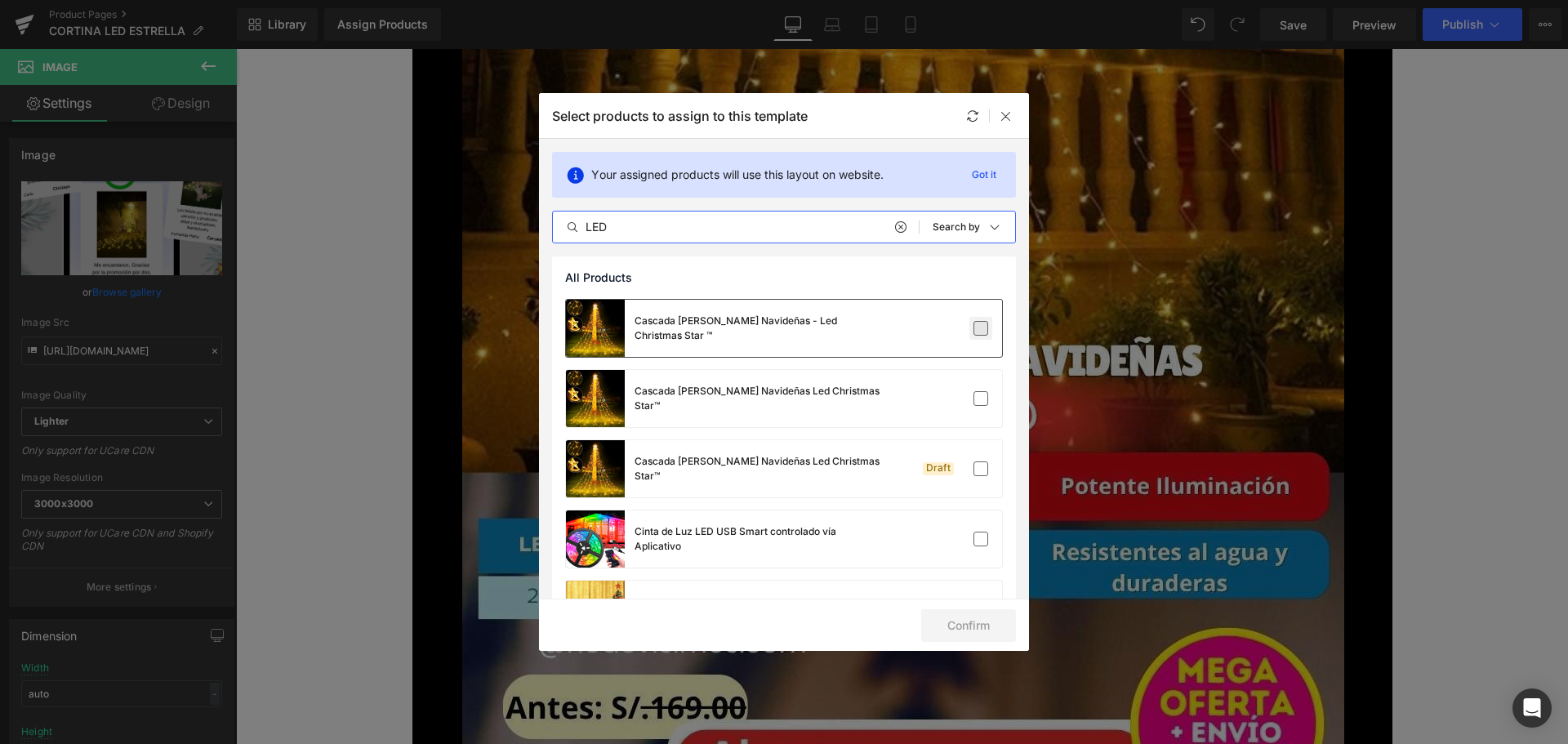
type input "LED"
click at [975, 327] on label at bounding box center [980, 328] width 14 height 14
click at [981, 328] on input "checkbox" at bounding box center [981, 328] width 0 height 0
click at [952, 623] on button "Confirm" at bounding box center [968, 625] width 95 height 33
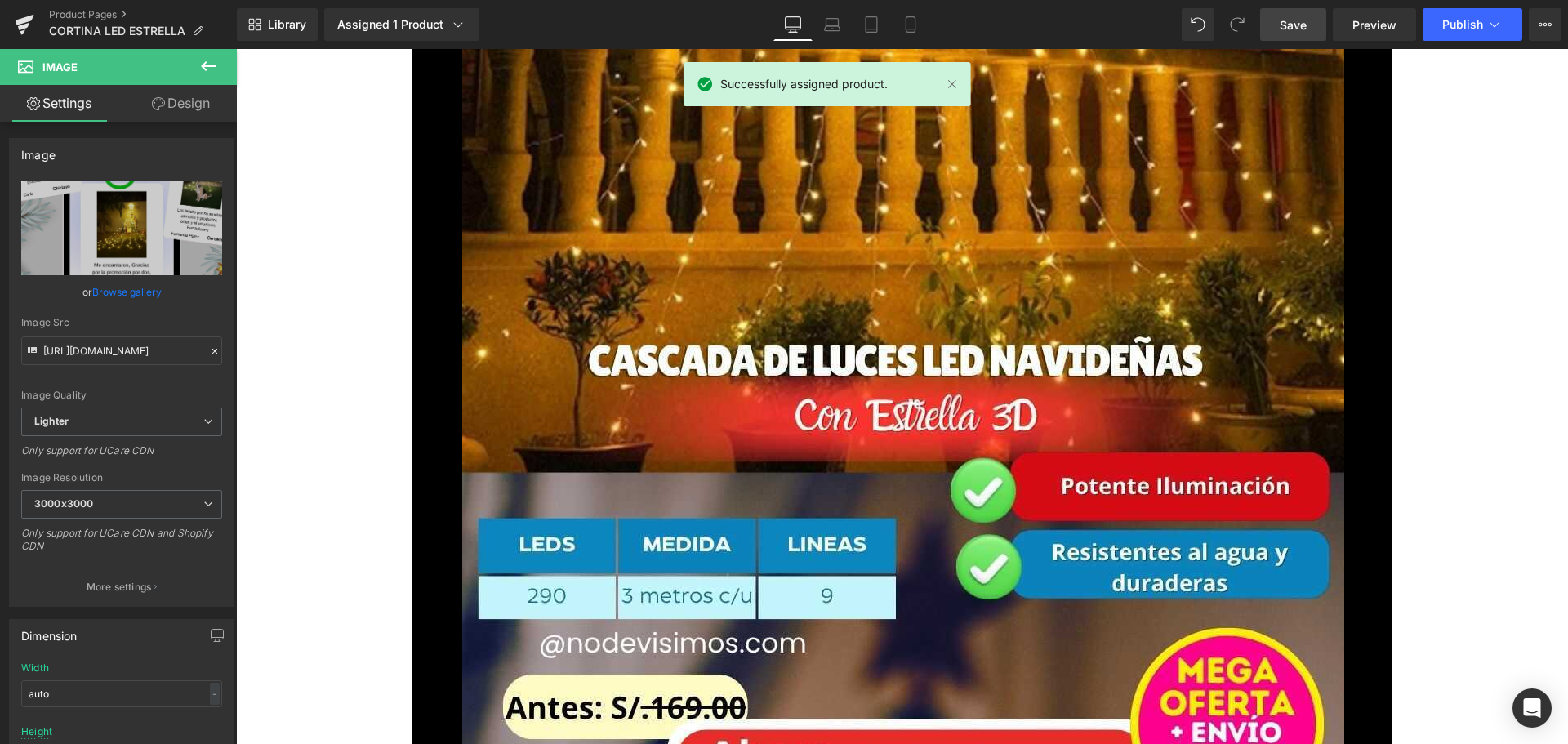
click at [1308, 33] on link "Save" at bounding box center [1293, 24] width 66 height 33
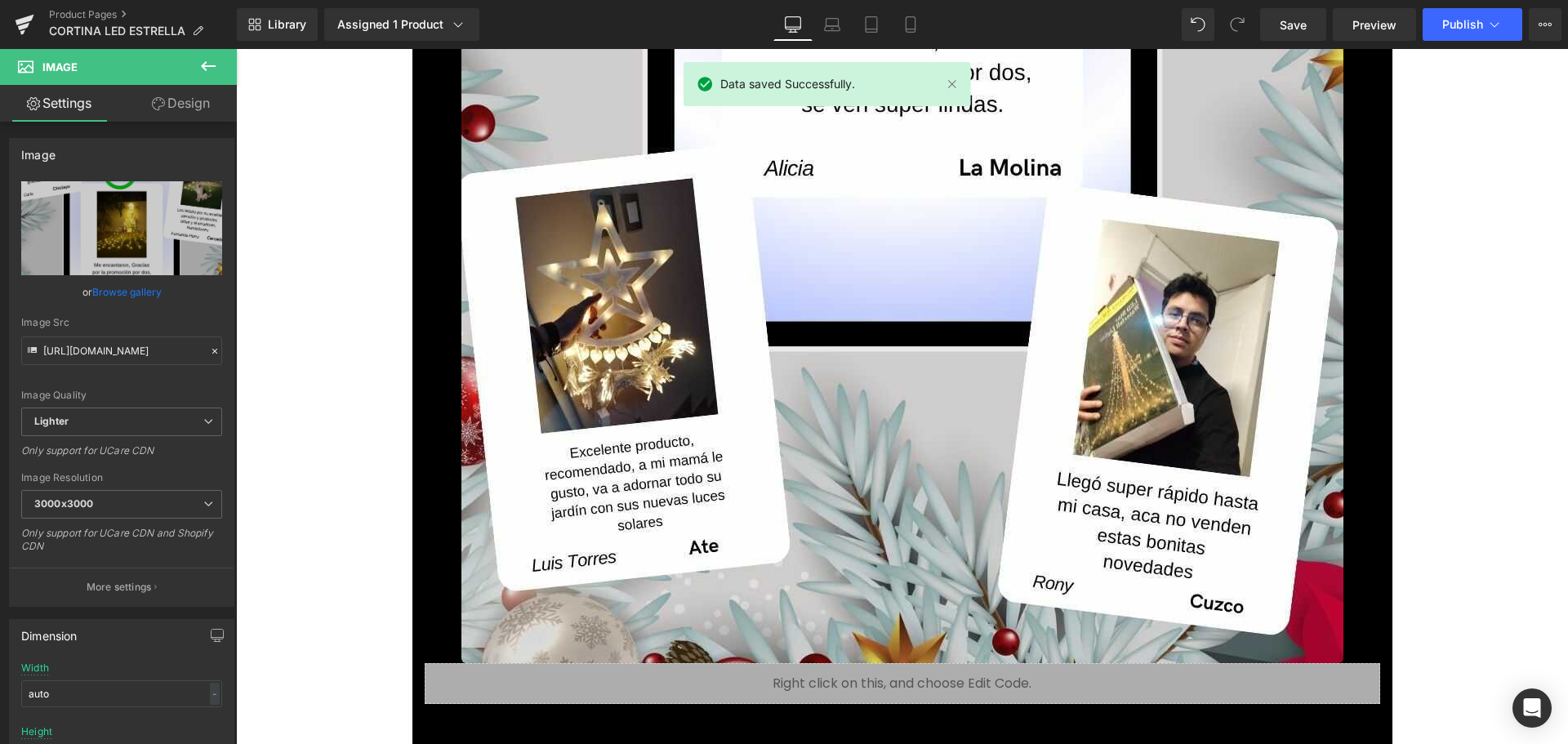
scroll to position [14492, 0]
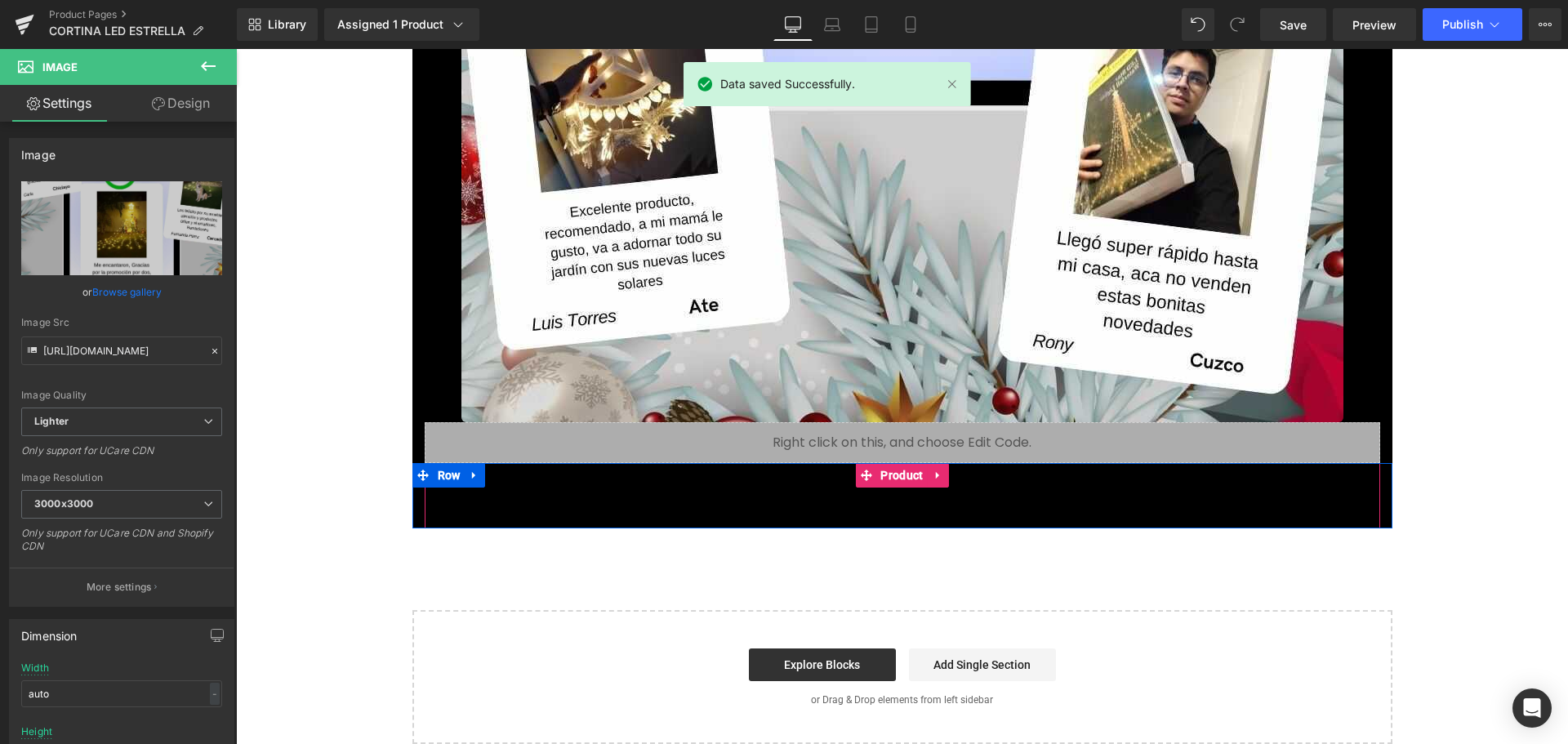
click at [792, 489] on div "Add To Cart (P) Cart Button" at bounding box center [901, 508] width 939 height 41
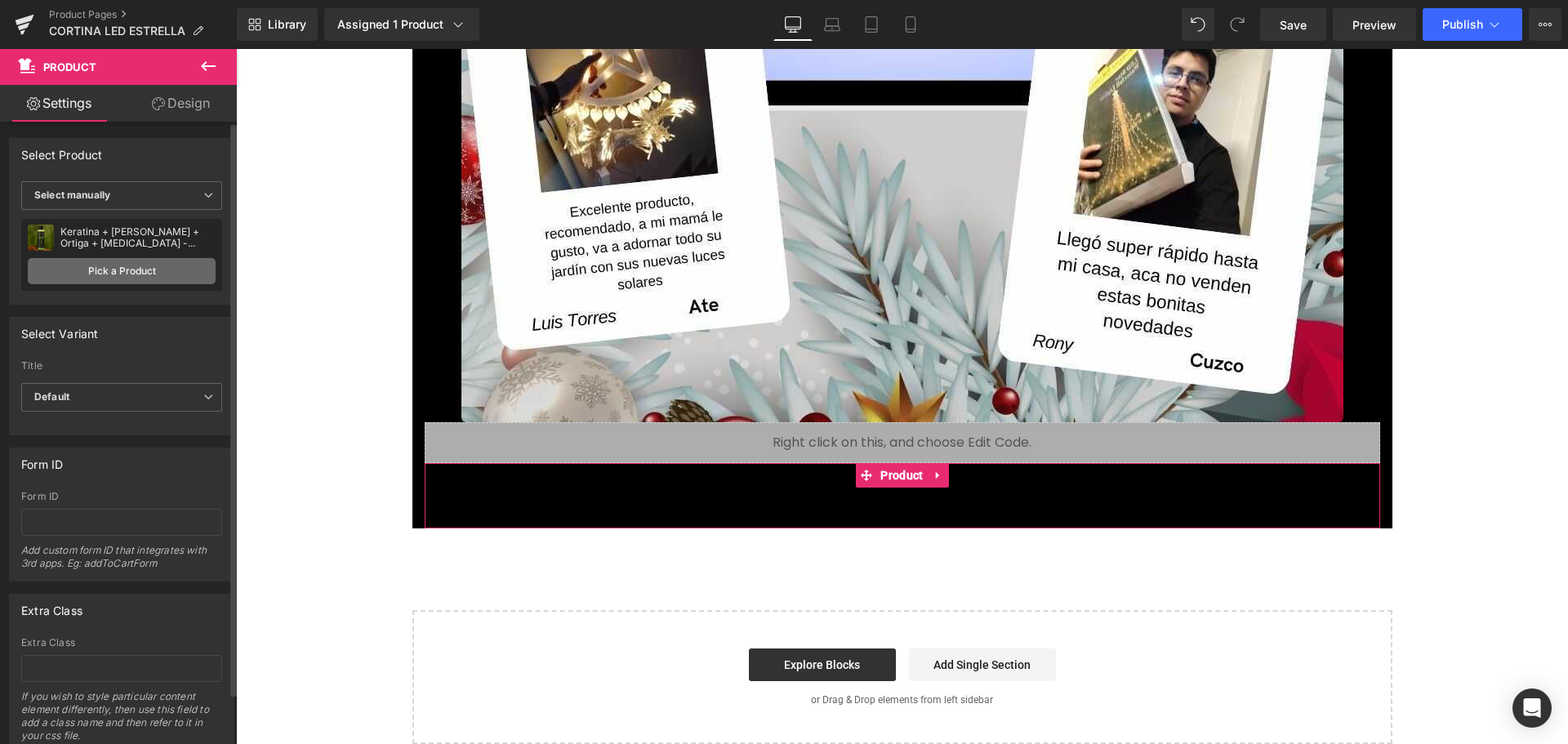
click at [132, 270] on link "Pick a Product" at bounding box center [122, 271] width 188 height 26
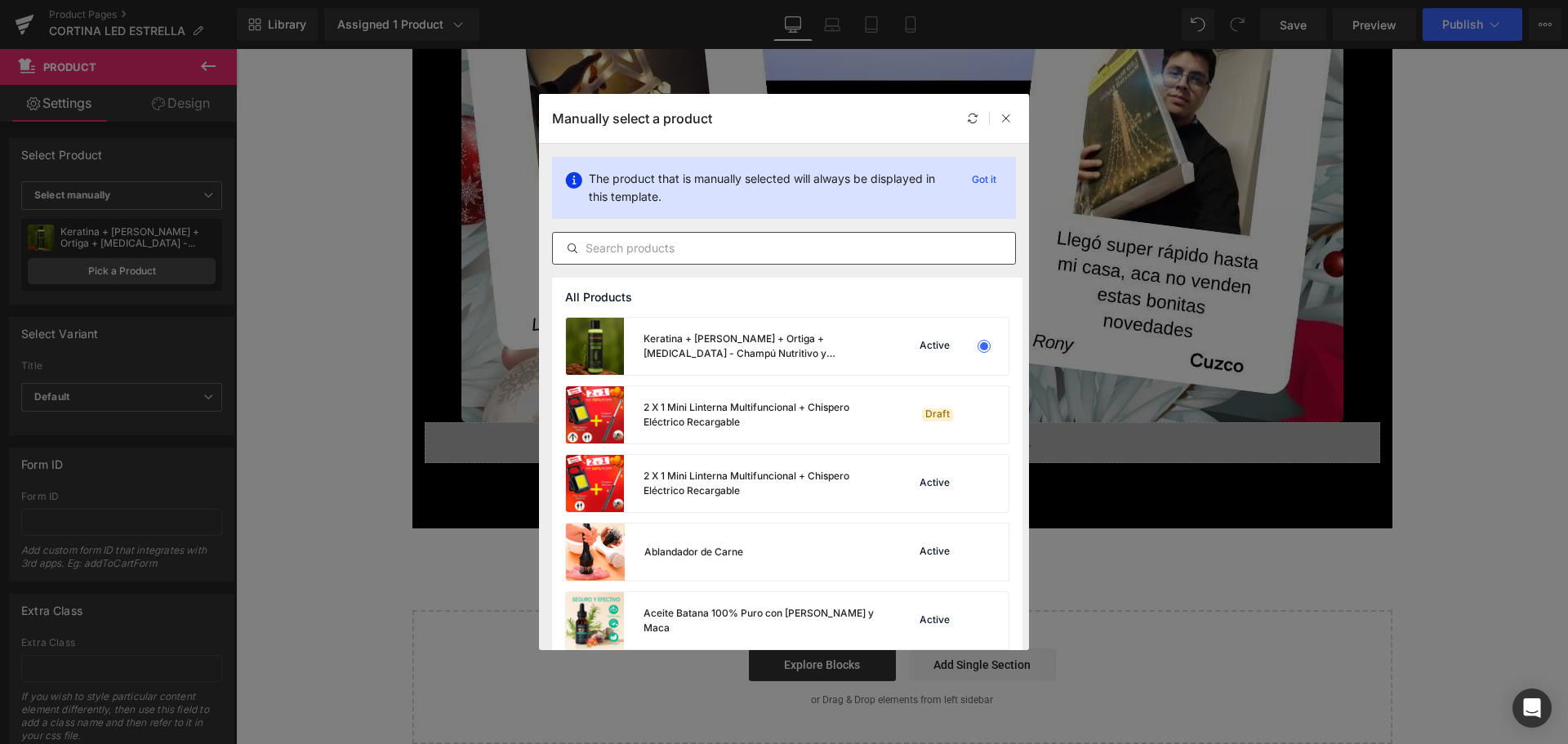
click at [823, 256] on input "text" at bounding box center [784, 248] width 462 height 20
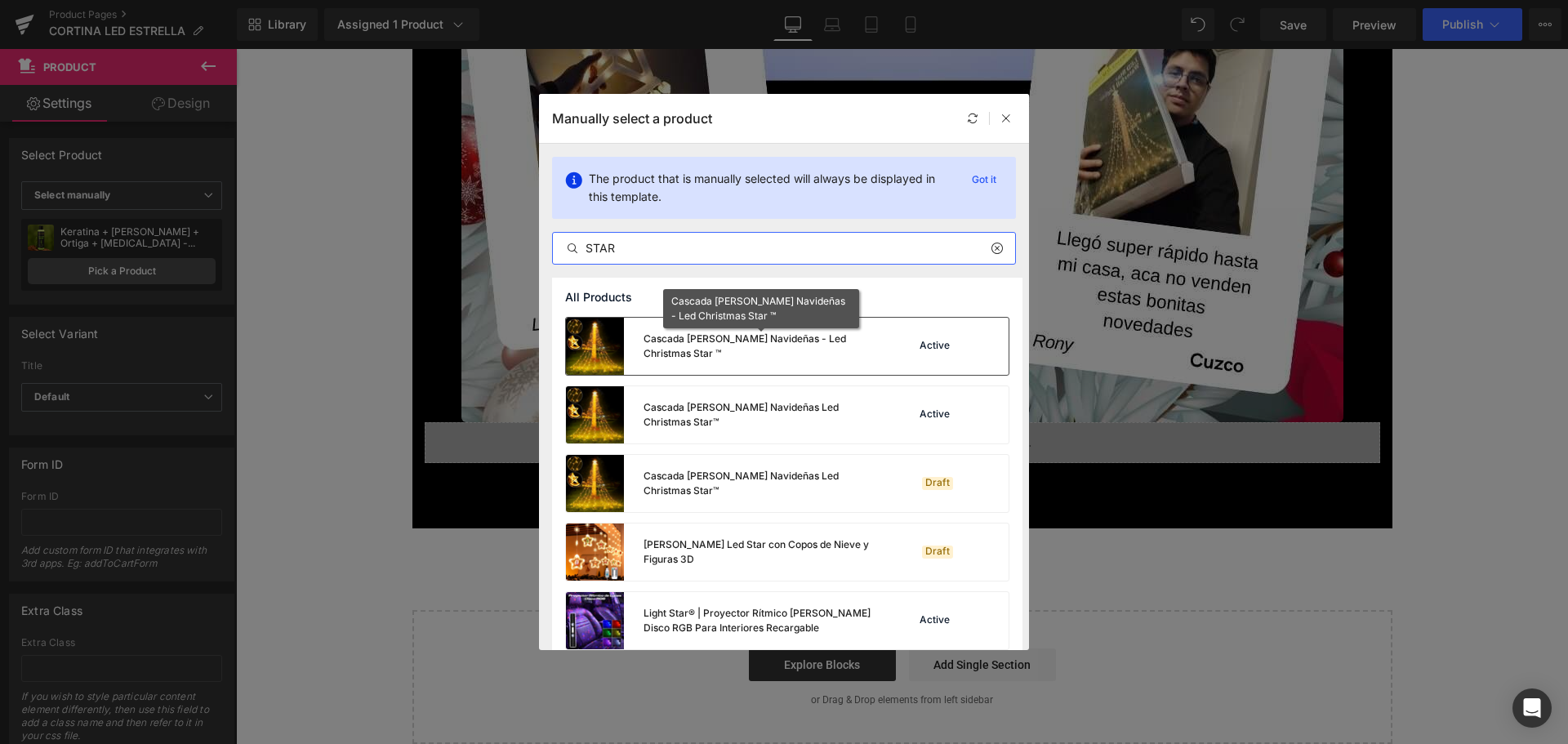
type input "STAR"
click at [834, 355] on div "Cascada [PERSON_NAME] Navideñas - Led Christmas Star ™" at bounding box center [764, 346] width 242 height 29
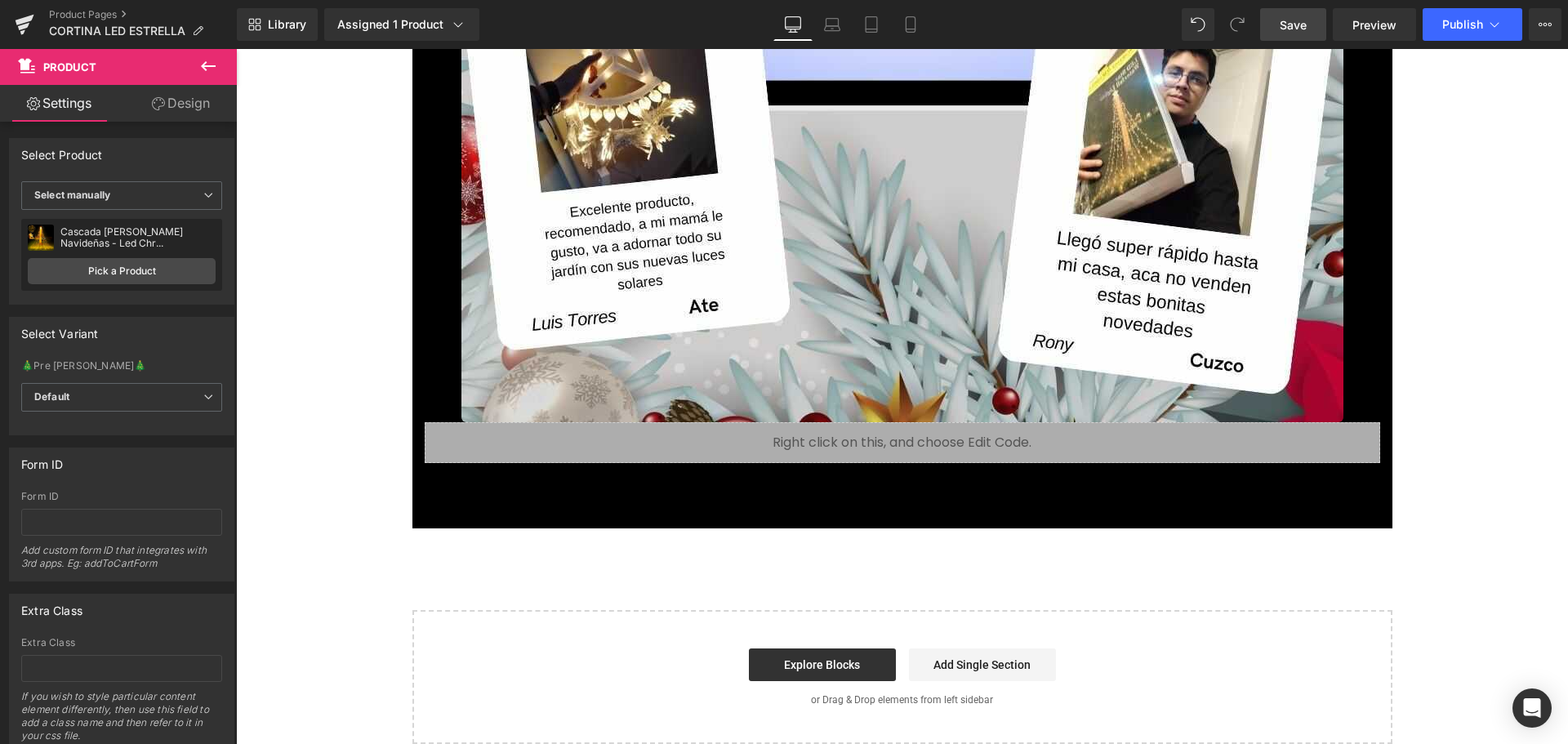
click at [1280, 29] on span "Save" at bounding box center [1293, 24] width 27 height 17
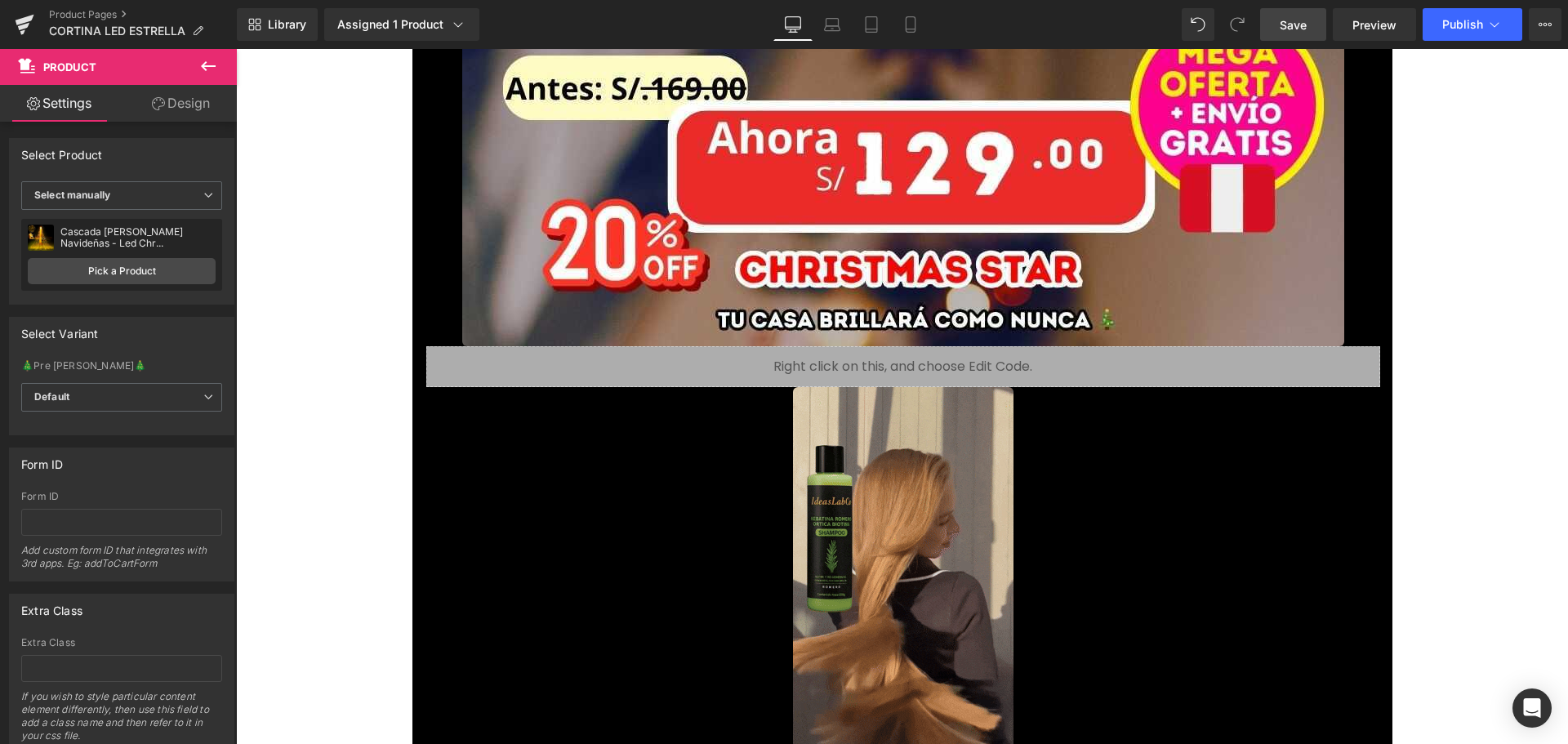
scroll to position [1433, 0]
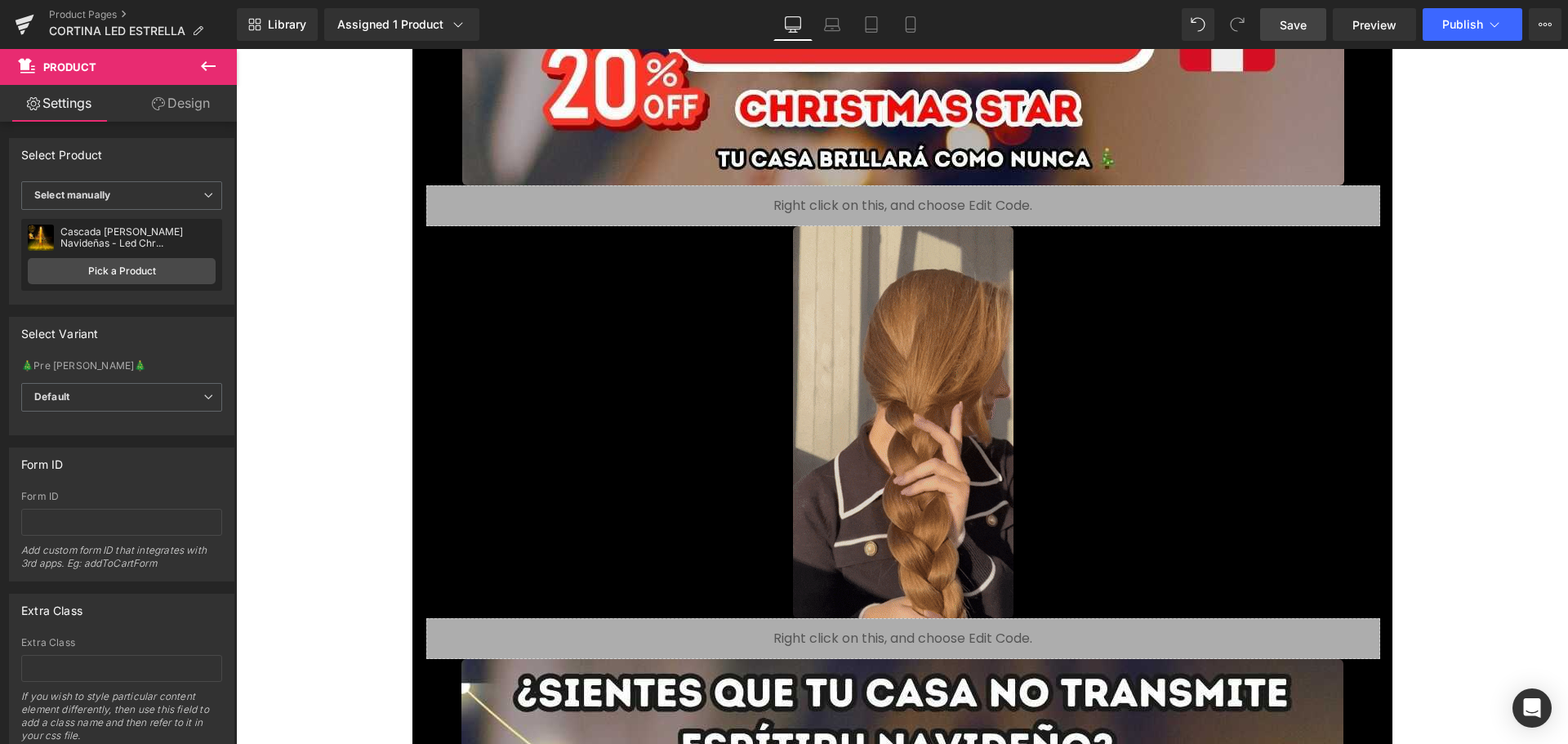
click at [884, 412] on img at bounding box center [902, 422] width 221 height 392
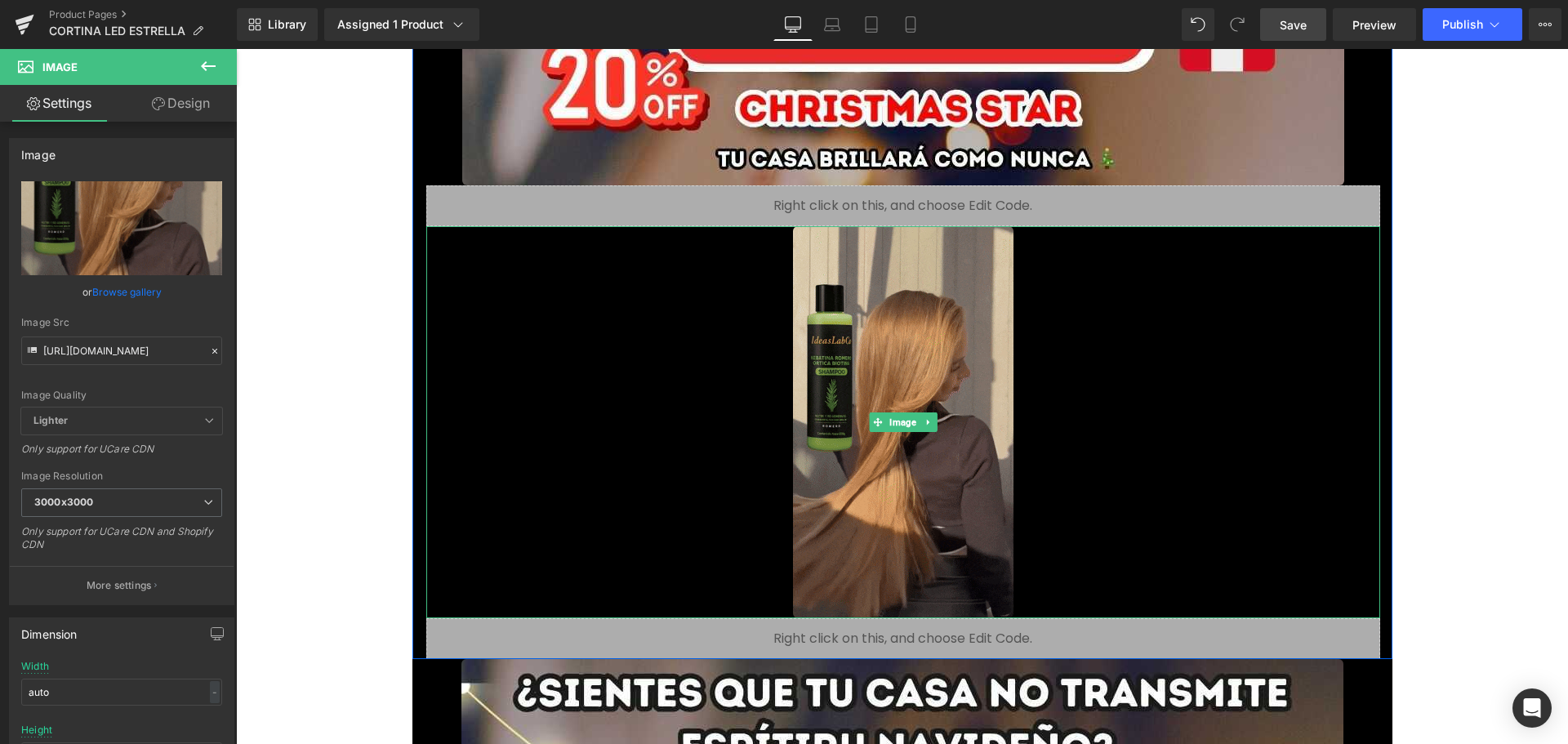
click at [885, 408] on img at bounding box center [902, 422] width 221 height 392
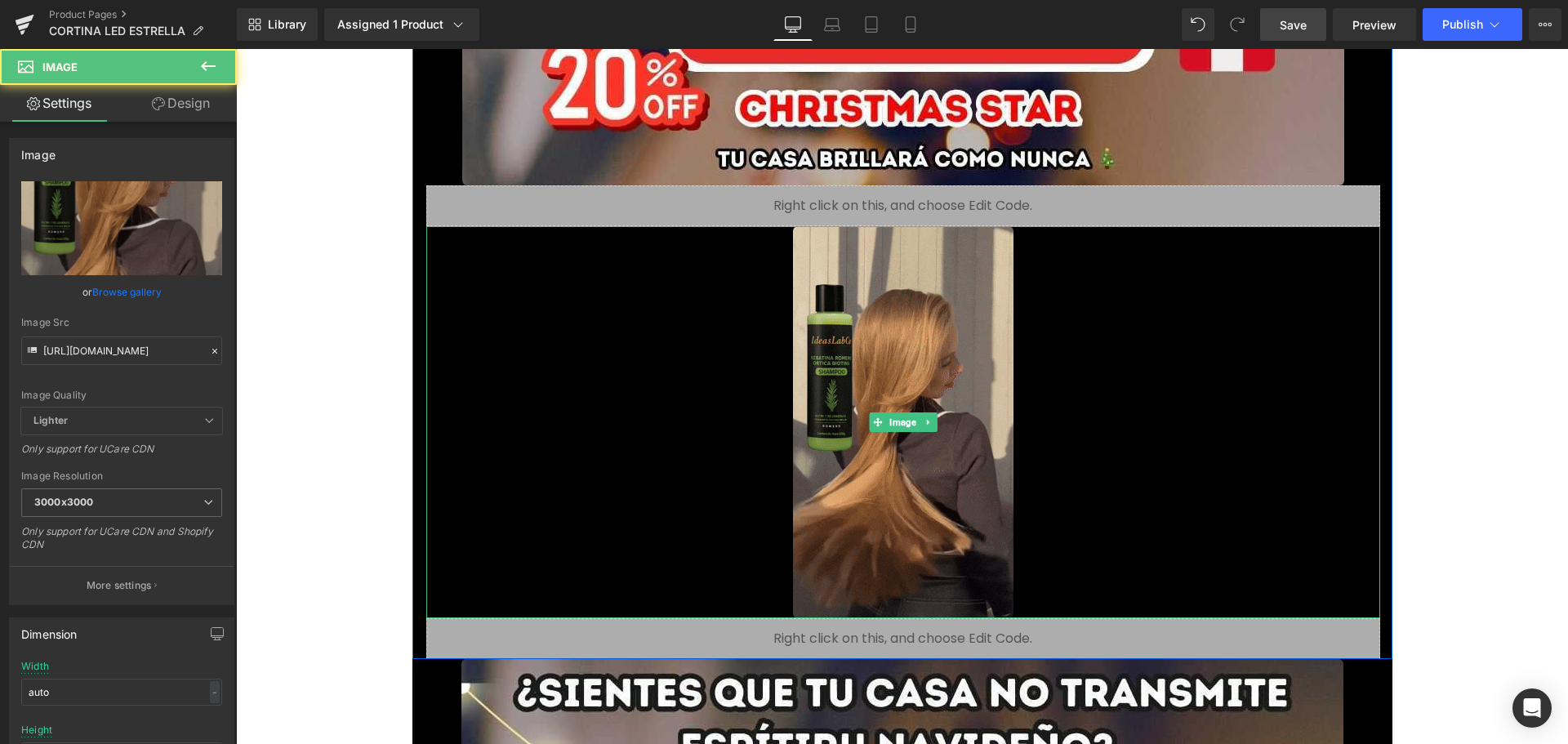
click at [952, 329] on img at bounding box center [902, 422] width 221 height 392
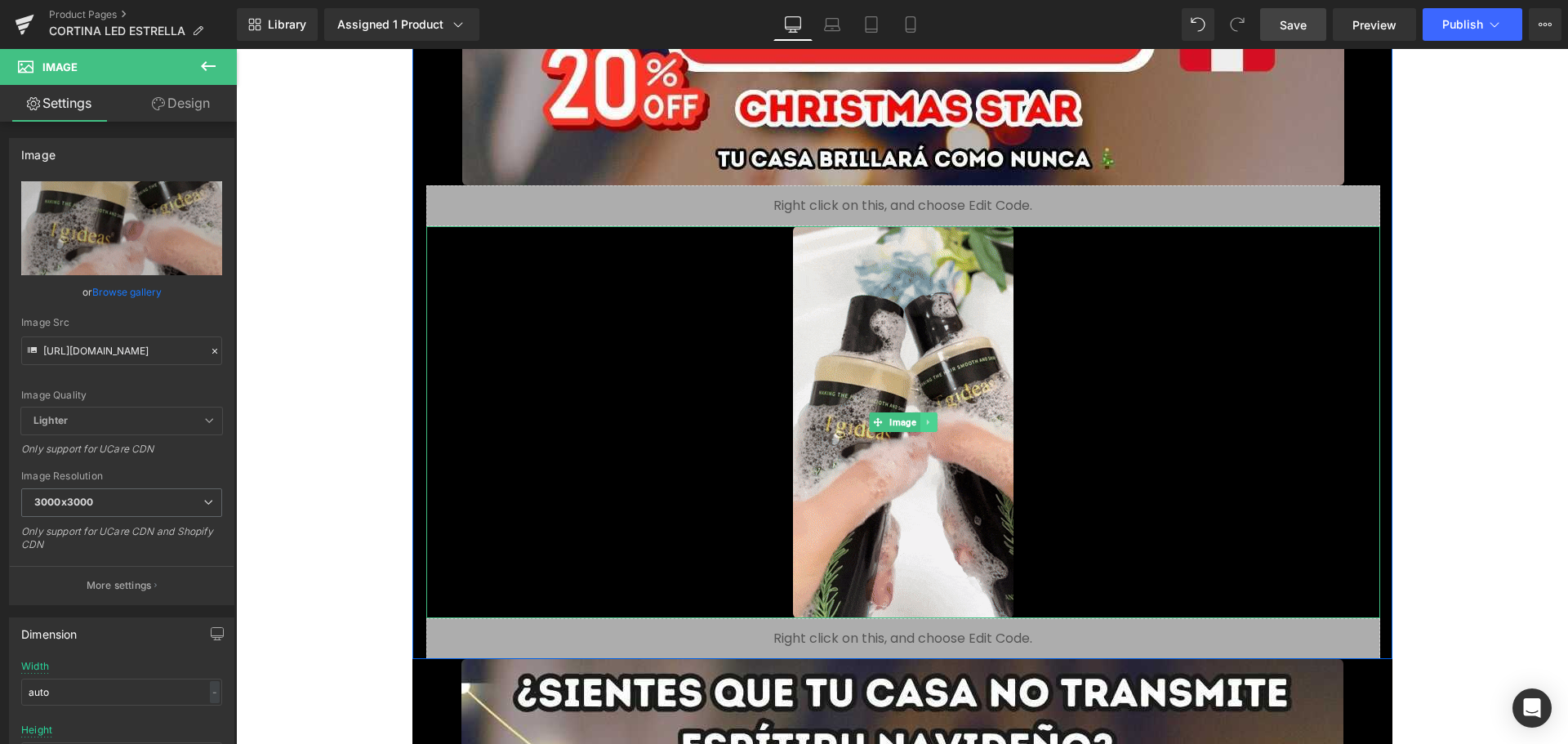
click at [924, 421] on icon at bounding box center [928, 422] width 9 height 10
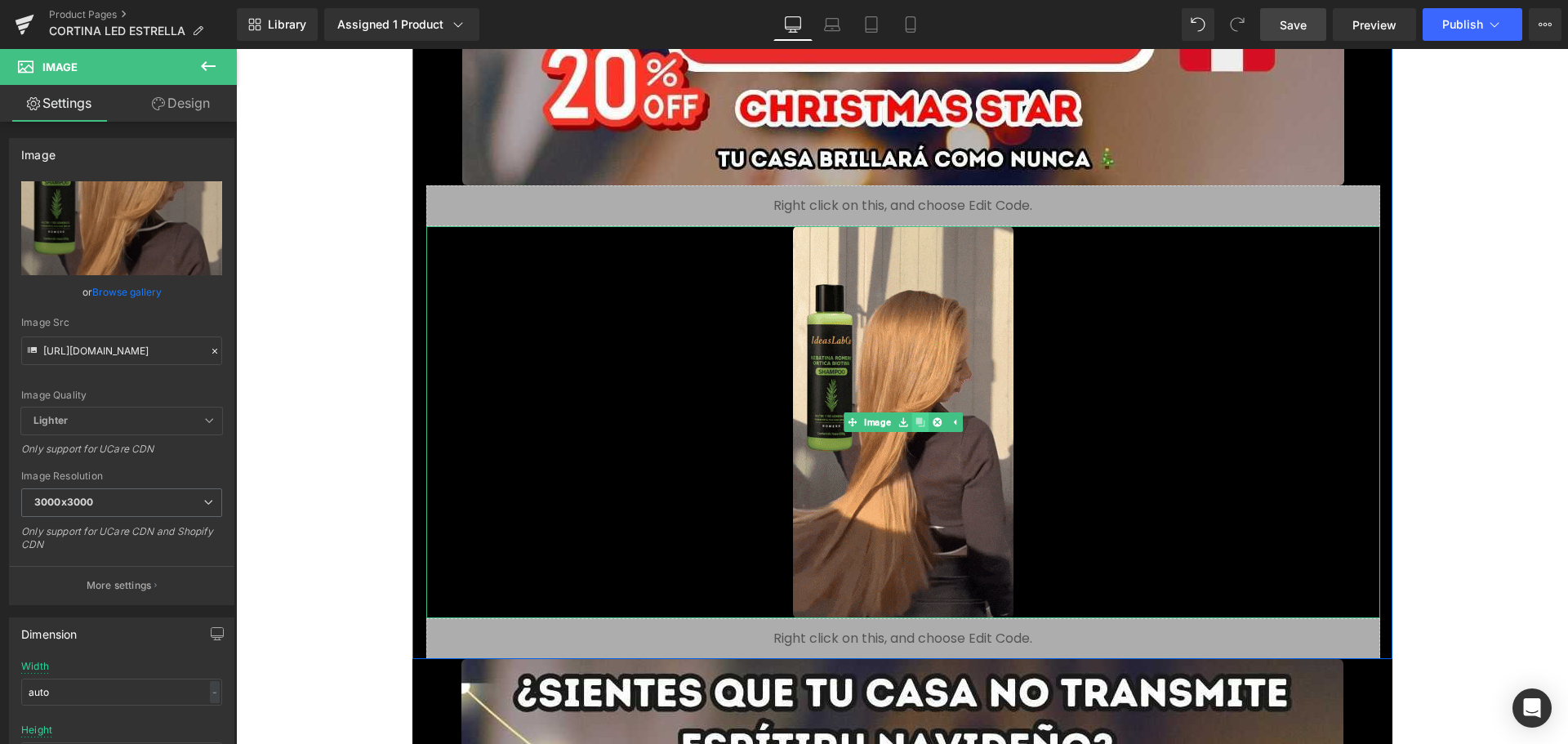
click at [915, 422] on icon at bounding box center [919, 422] width 9 height 9
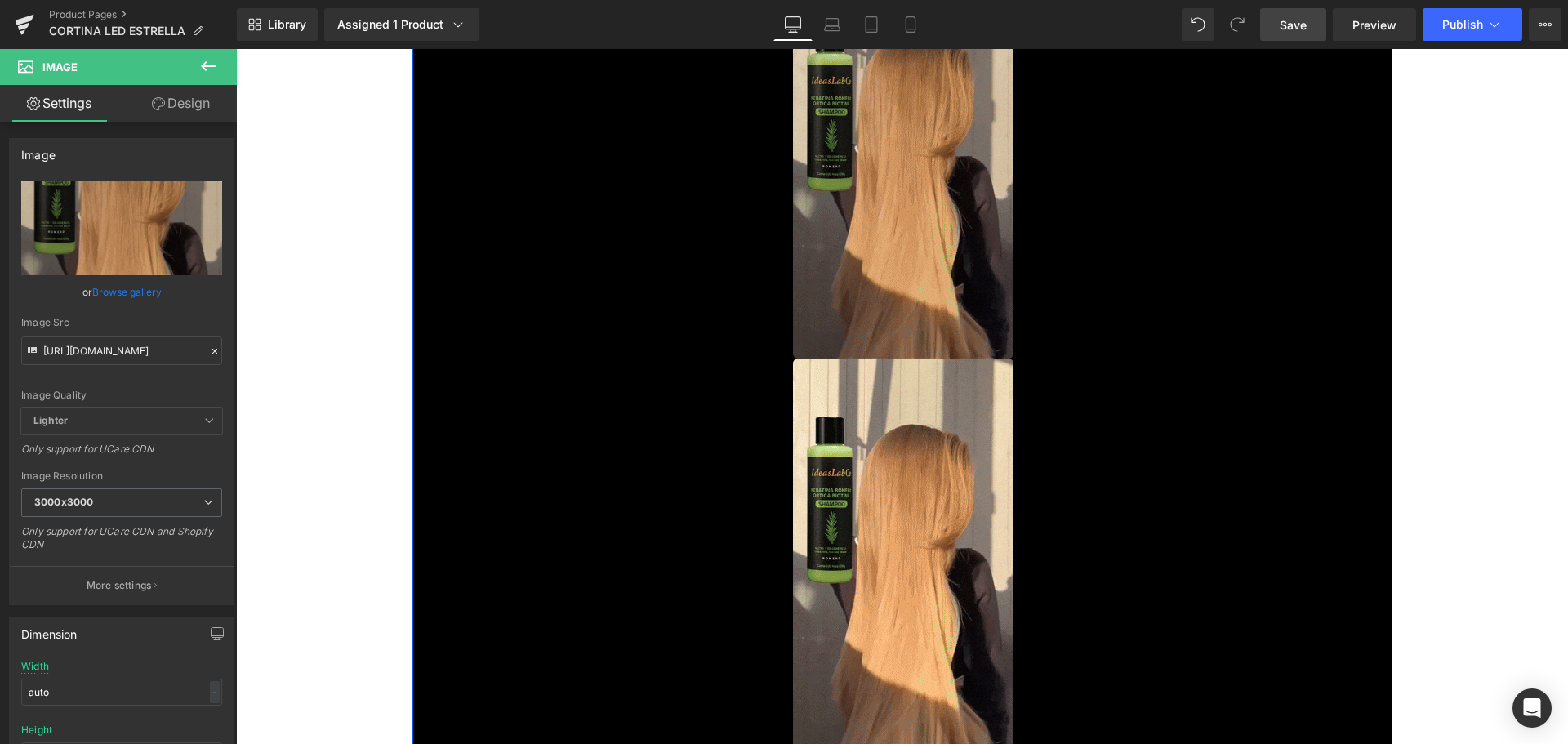
scroll to position [1692, 0]
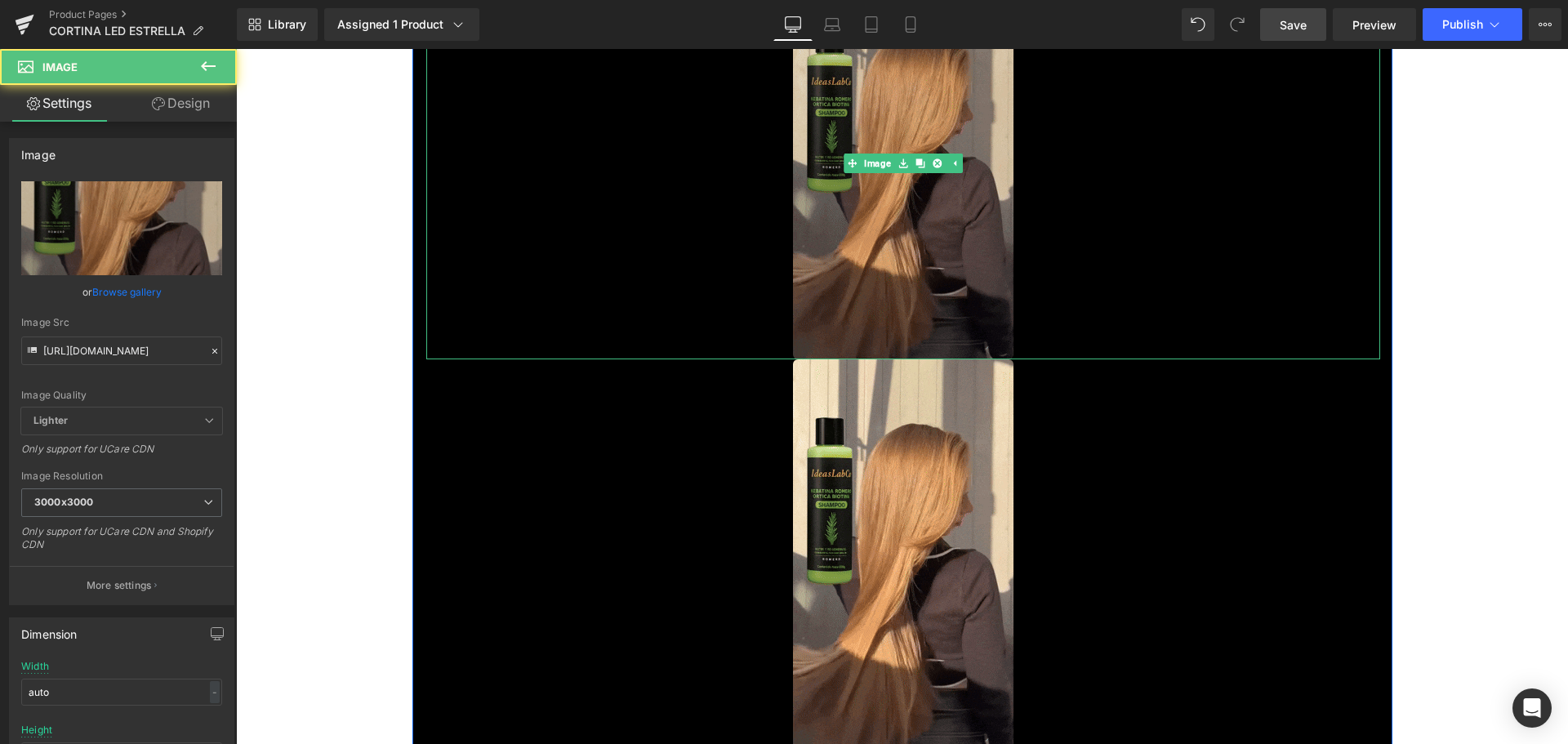
click at [893, 263] on img at bounding box center [902, 163] width 221 height 392
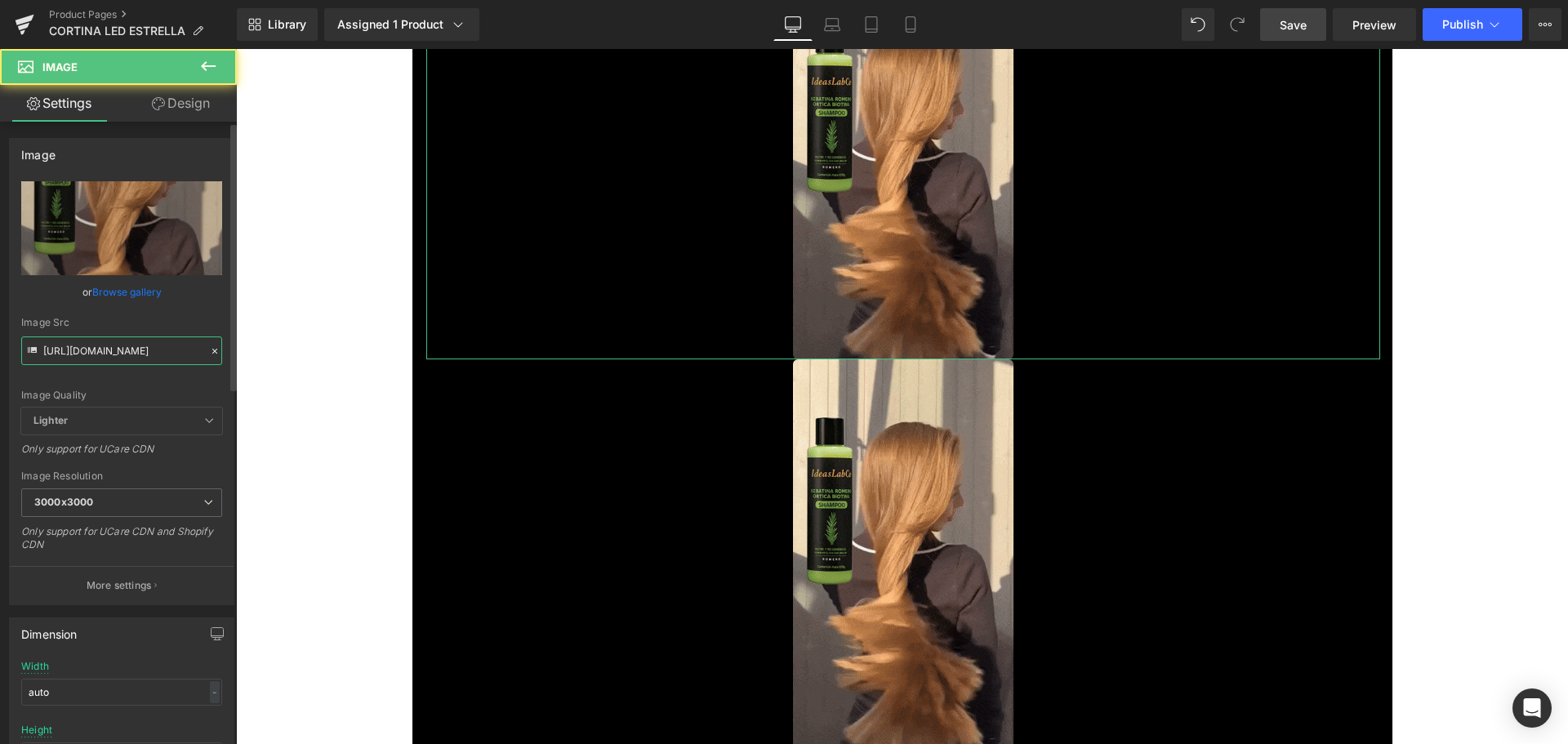
click at [136, 350] on input "[URL][DOMAIN_NAME]" at bounding box center [122, 351] width 201 height 29
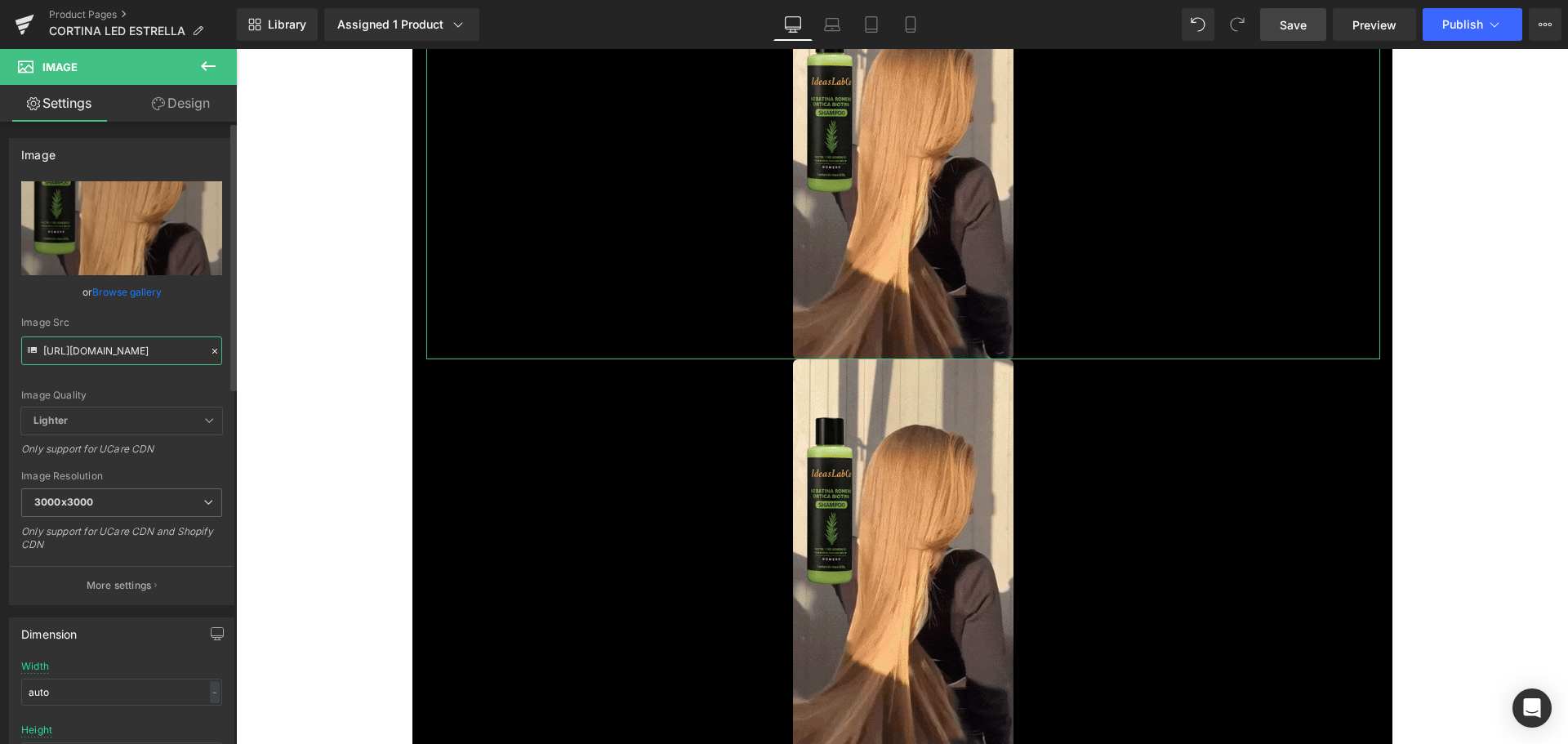
click at [136, 350] on input "[URL][DOMAIN_NAME]" at bounding box center [122, 351] width 201 height 29
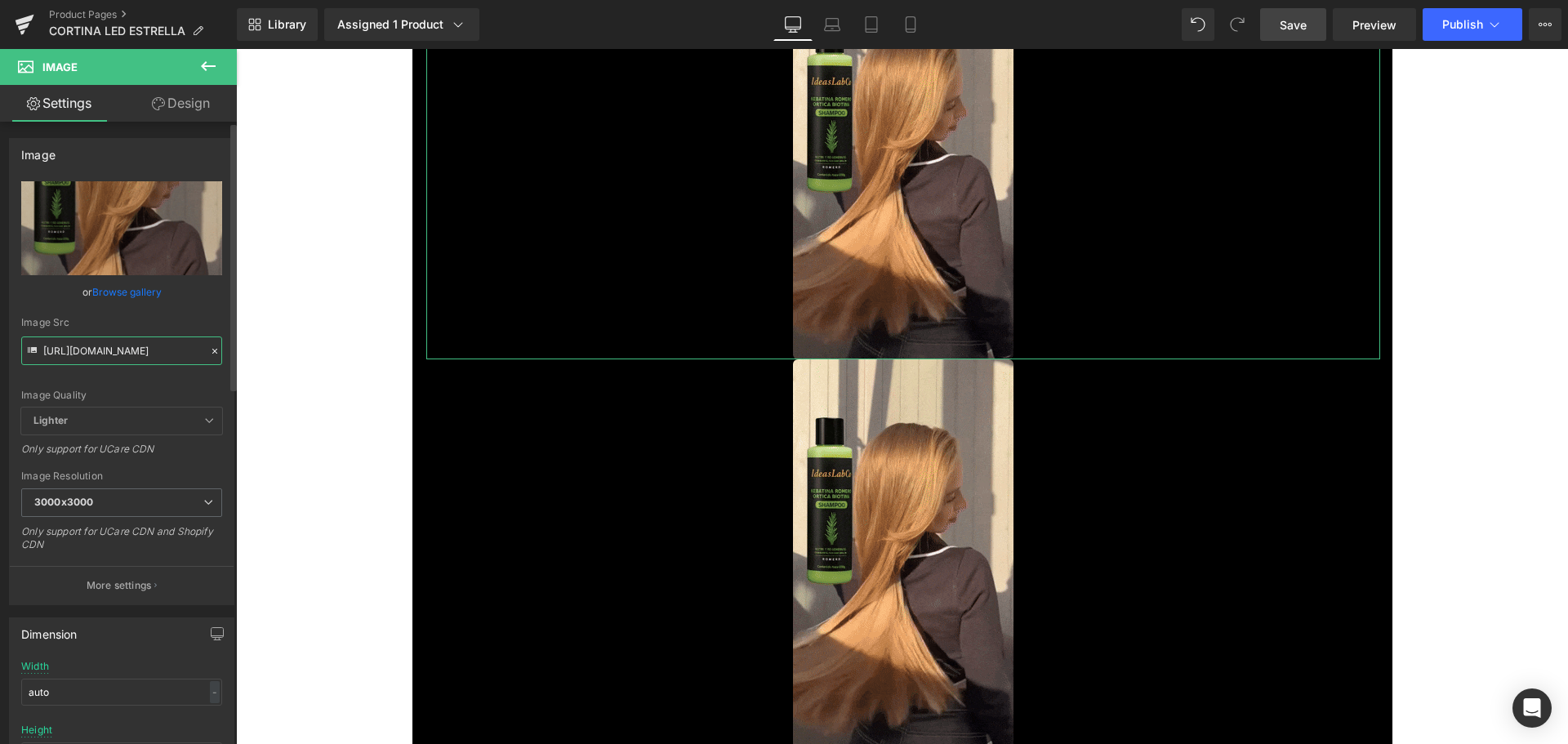
click at [136, 350] on input "[URL][DOMAIN_NAME]" at bounding box center [122, 351] width 201 height 29
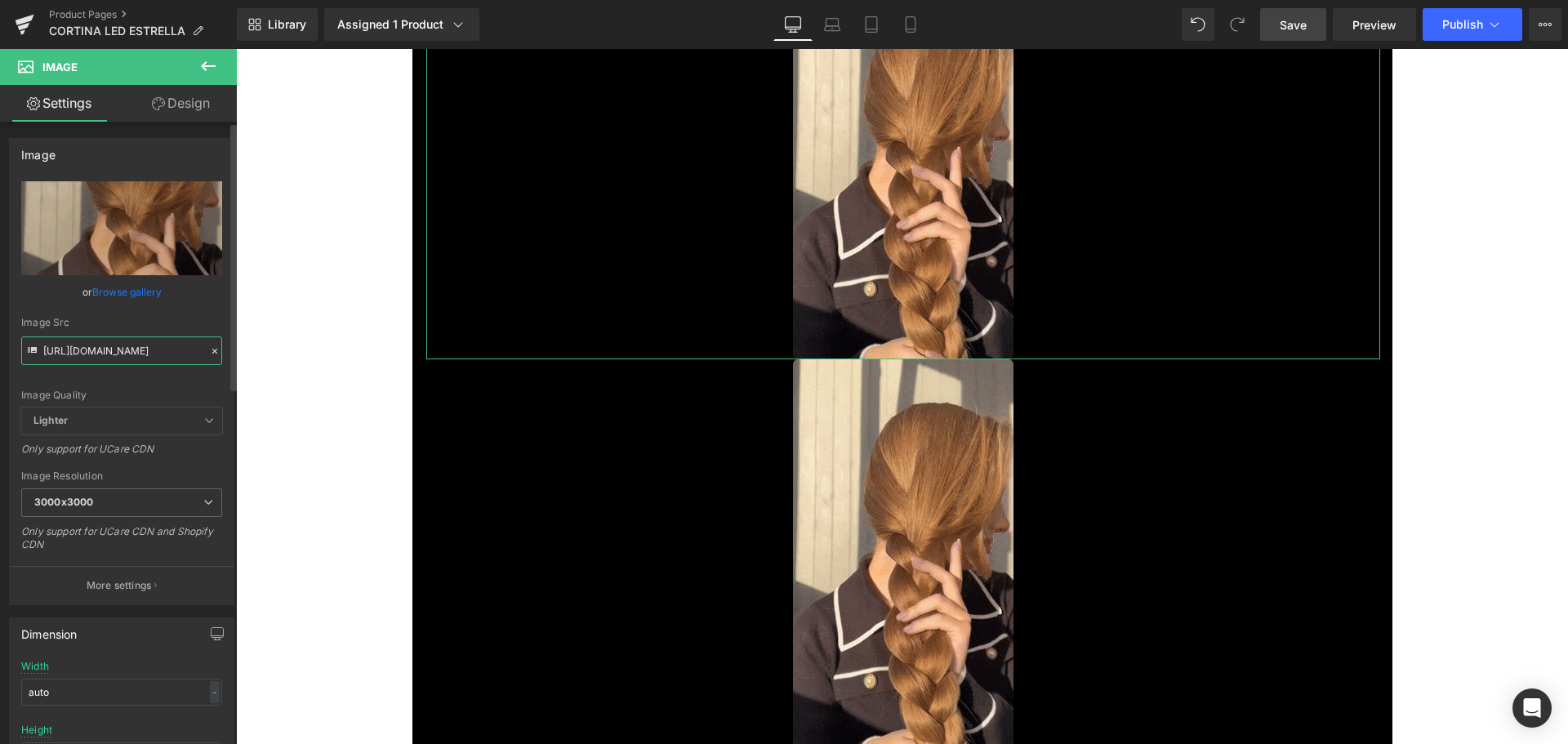
paste input "[DOMAIN_NAME][URL]"
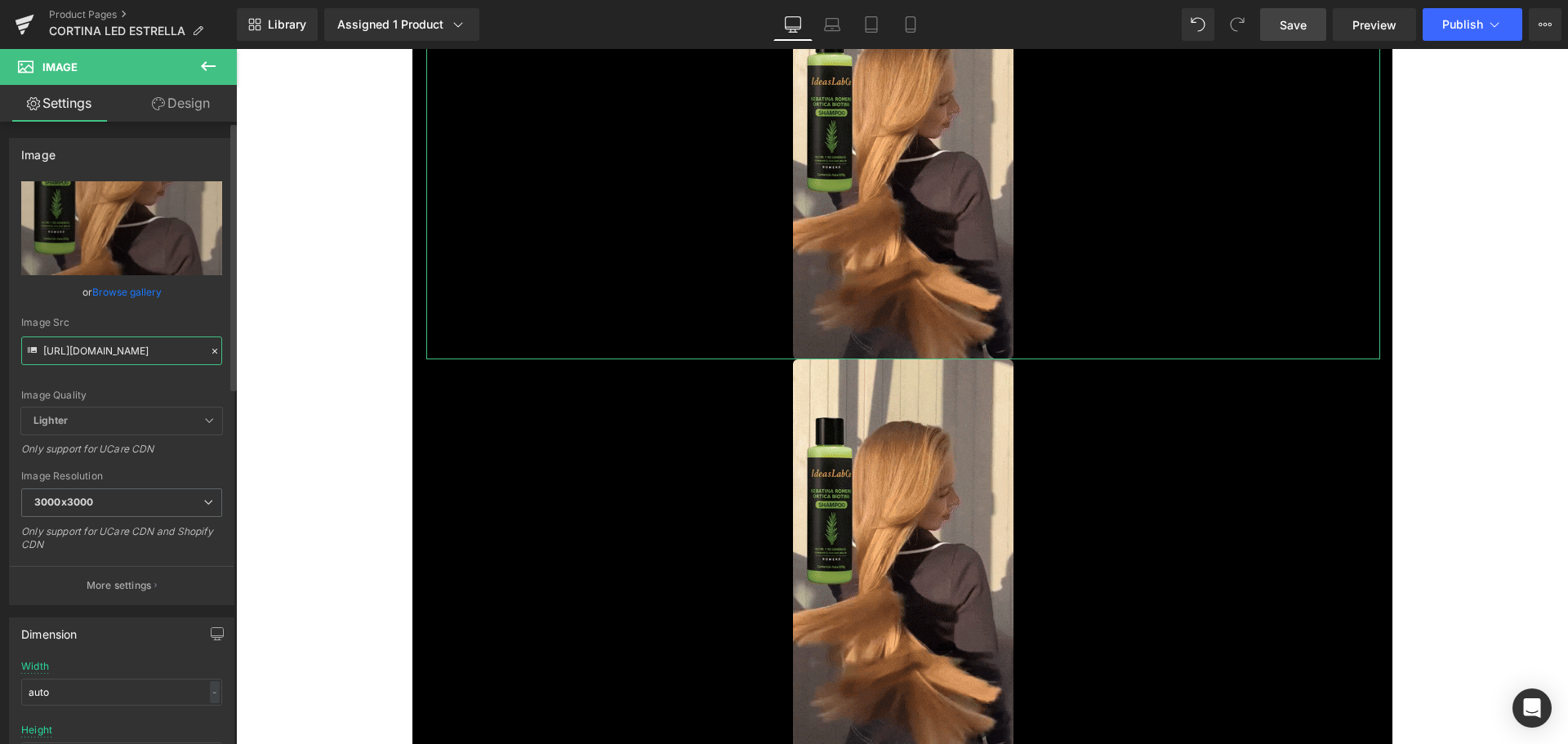
scroll to position [0, 228]
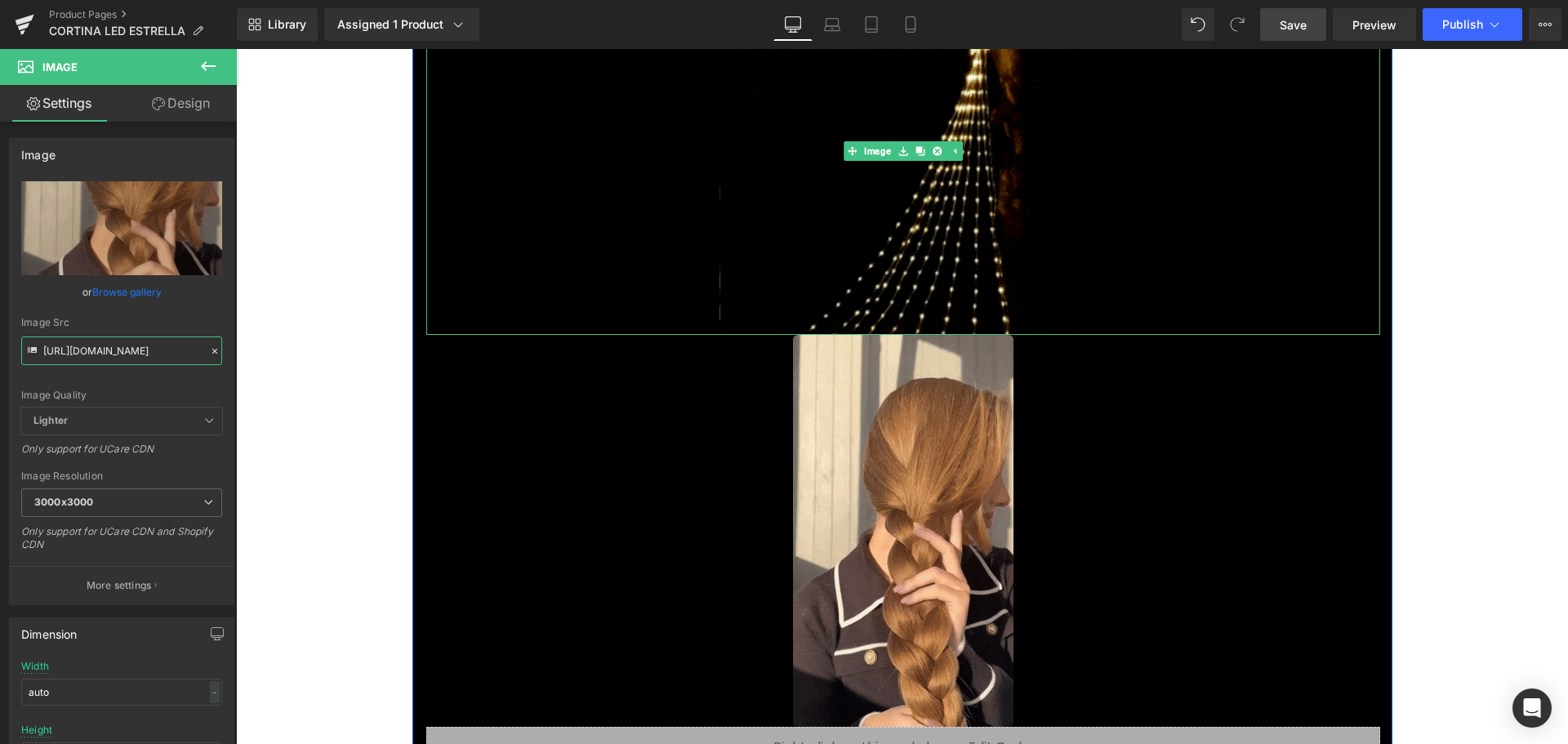
type input "[URL][DOMAIN_NAME]"
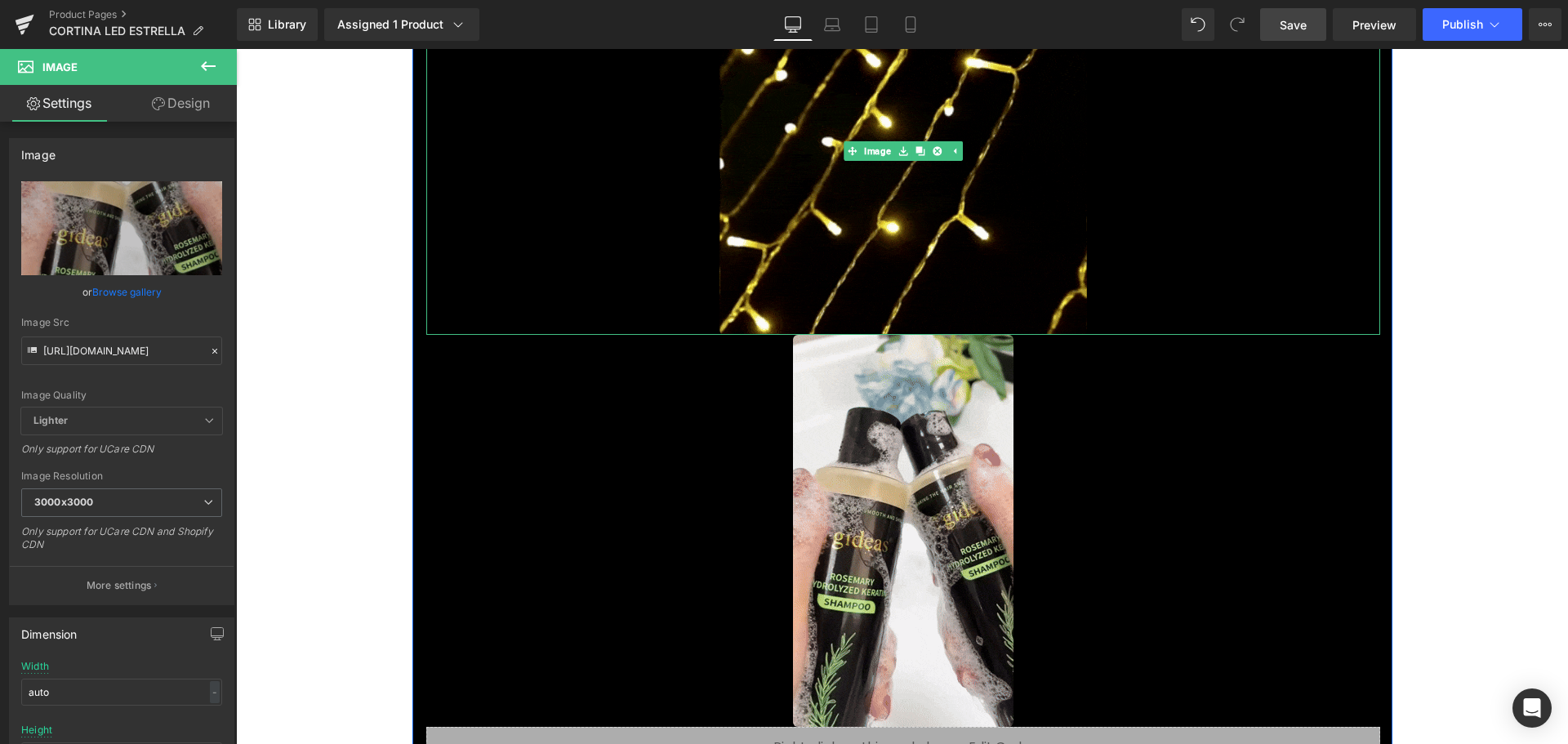
click at [571, 319] on div at bounding box center [902, 150] width 953 height 367
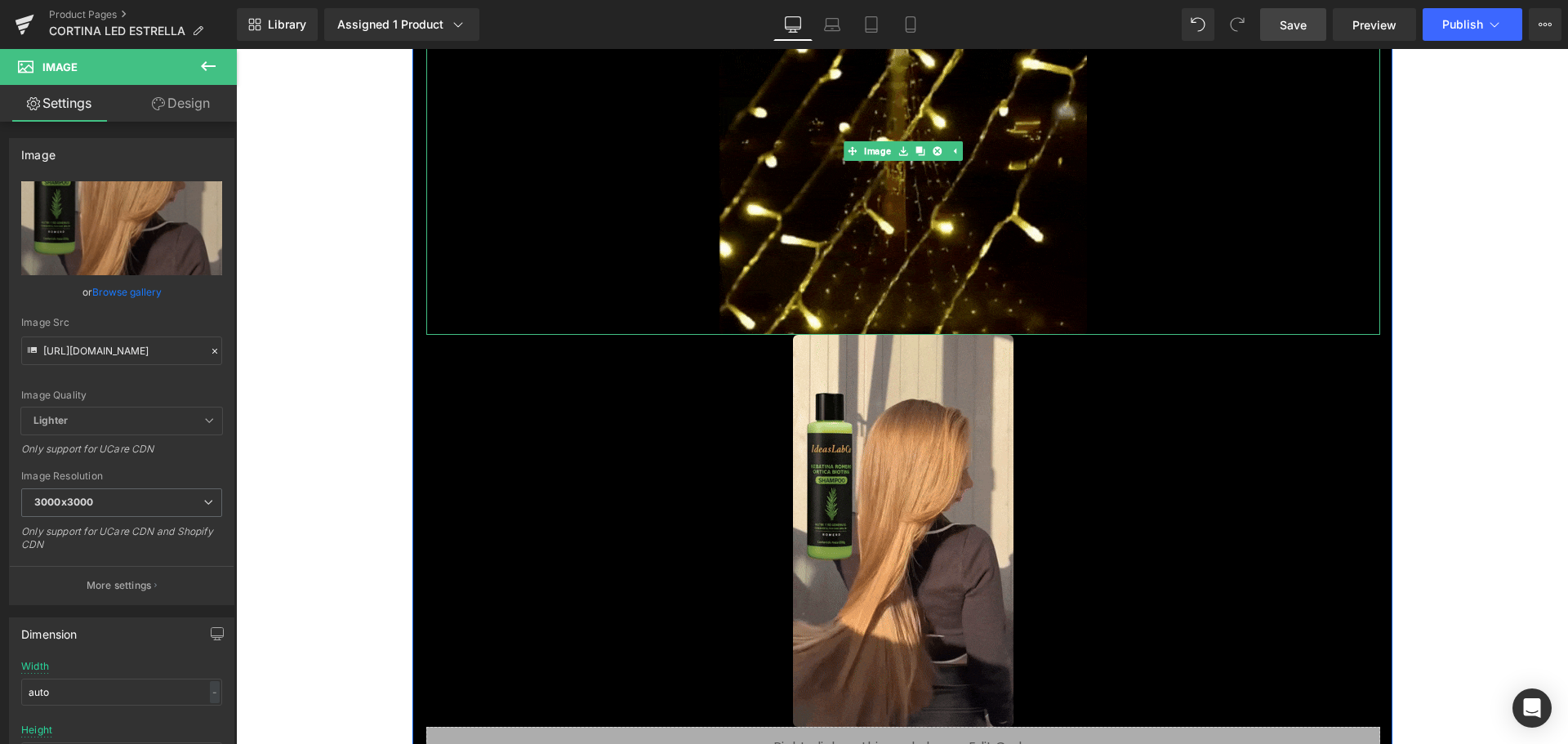
scroll to position [0, 0]
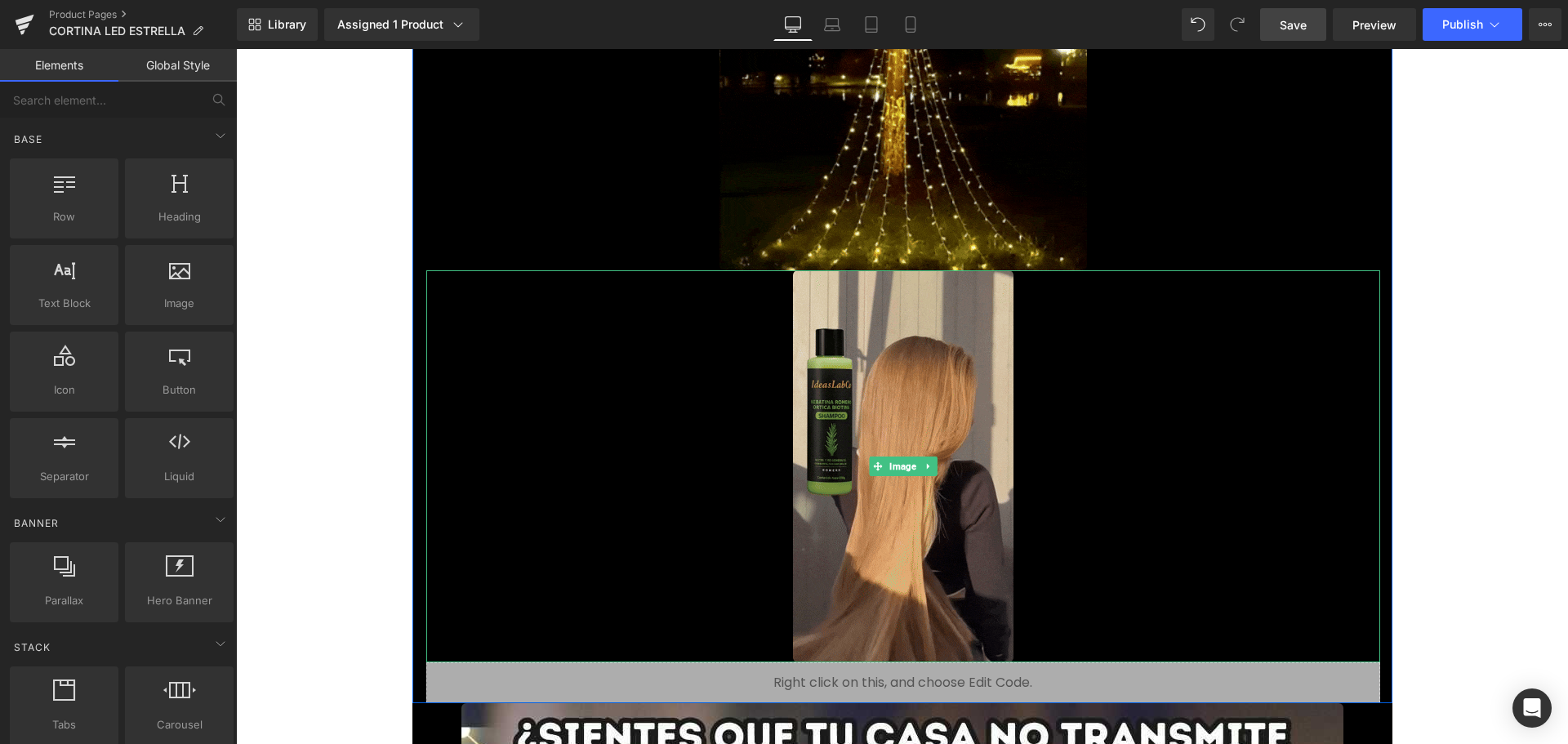
scroll to position [1854, 0]
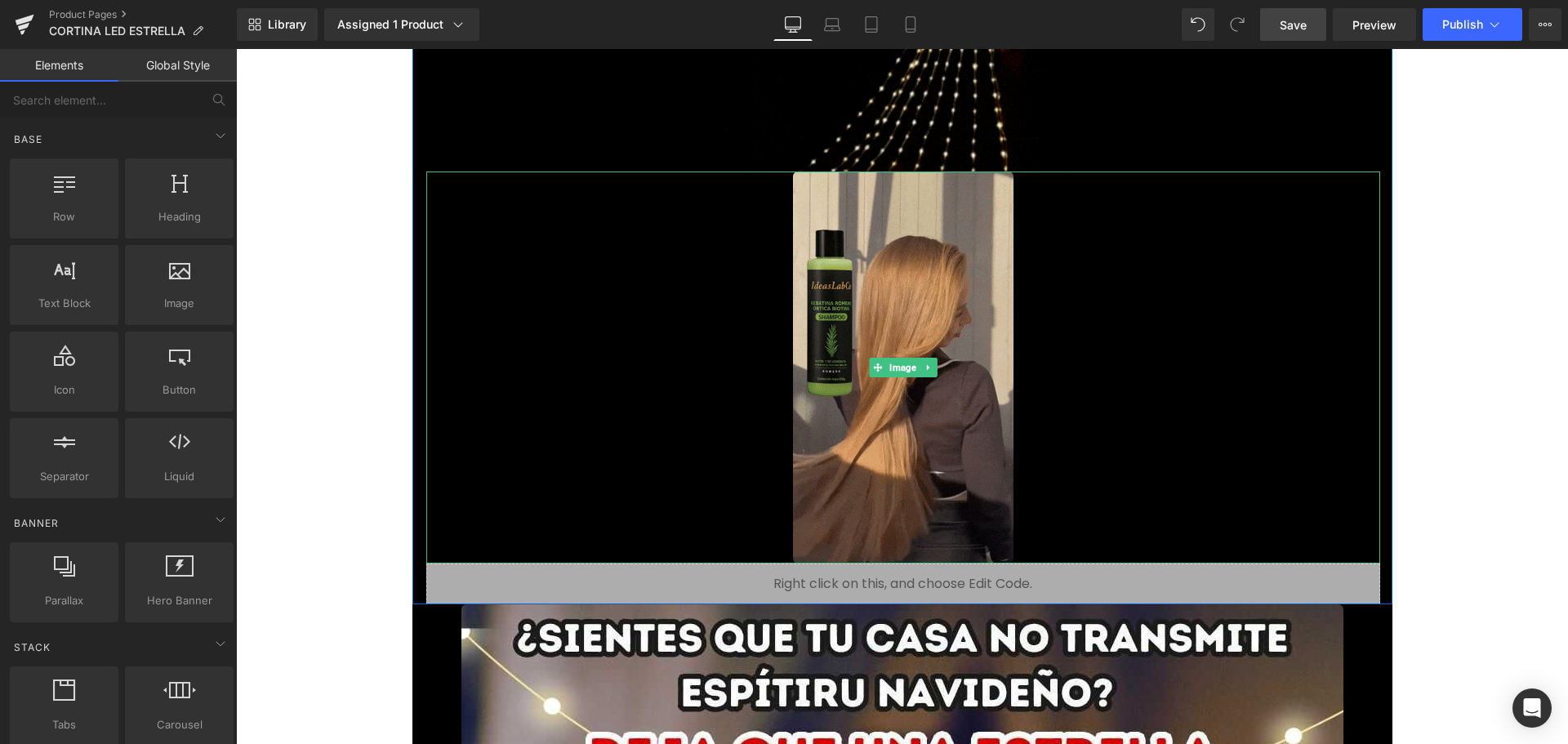
click at [965, 351] on img at bounding box center [902, 367] width 221 height 392
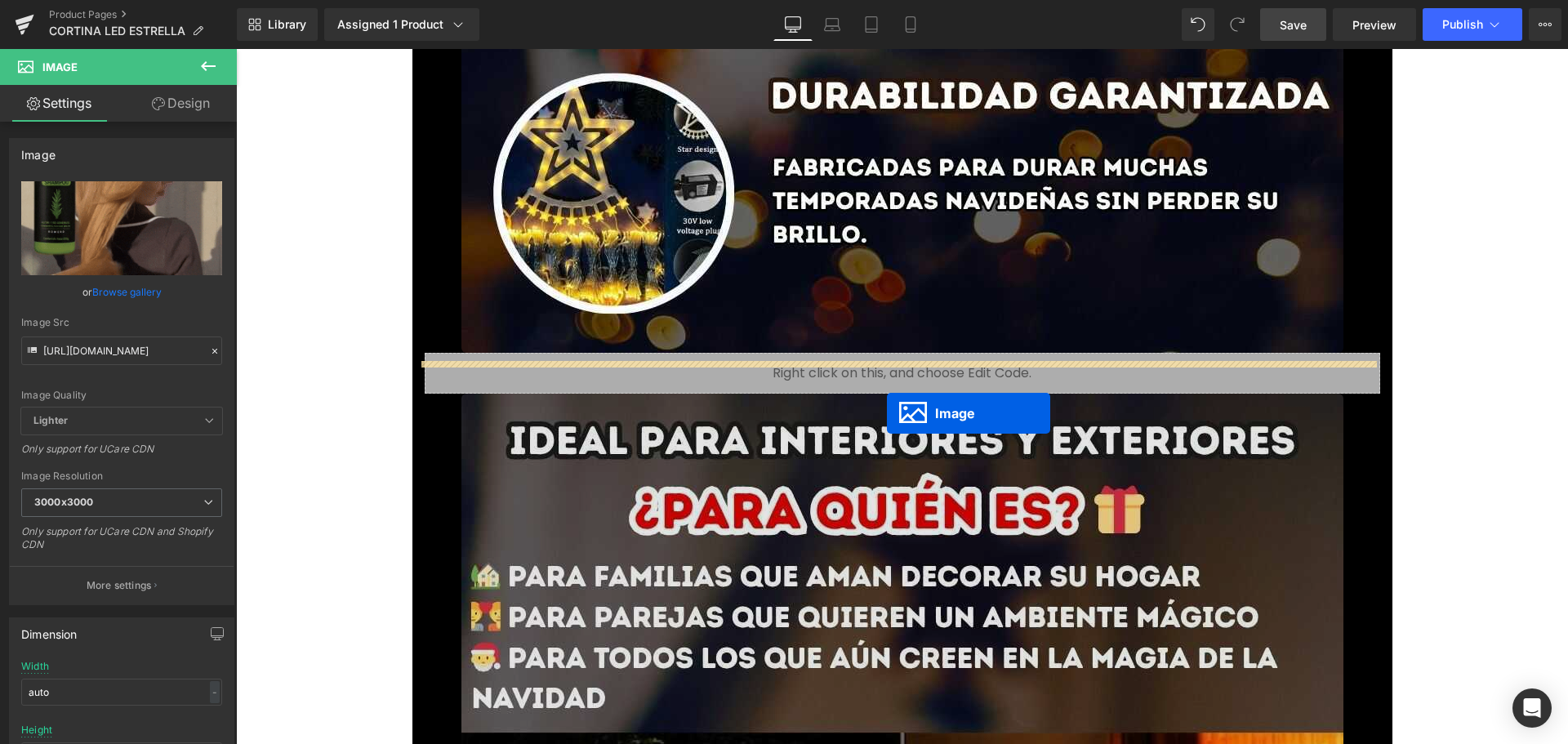
scroll to position [5037, 0]
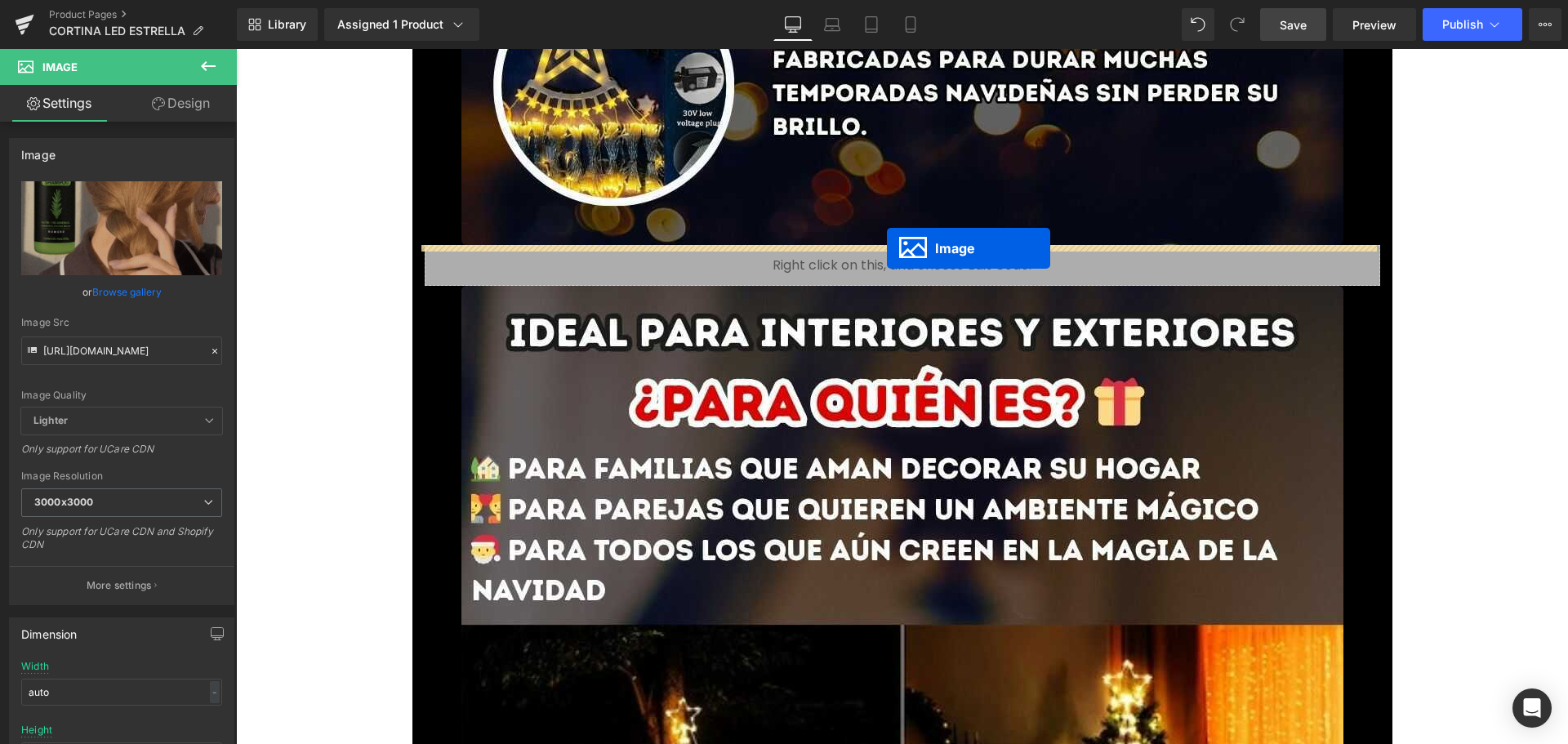
drag, startPoint x: 873, startPoint y: 369, endPoint x: 886, endPoint y: 248, distance: 121.7
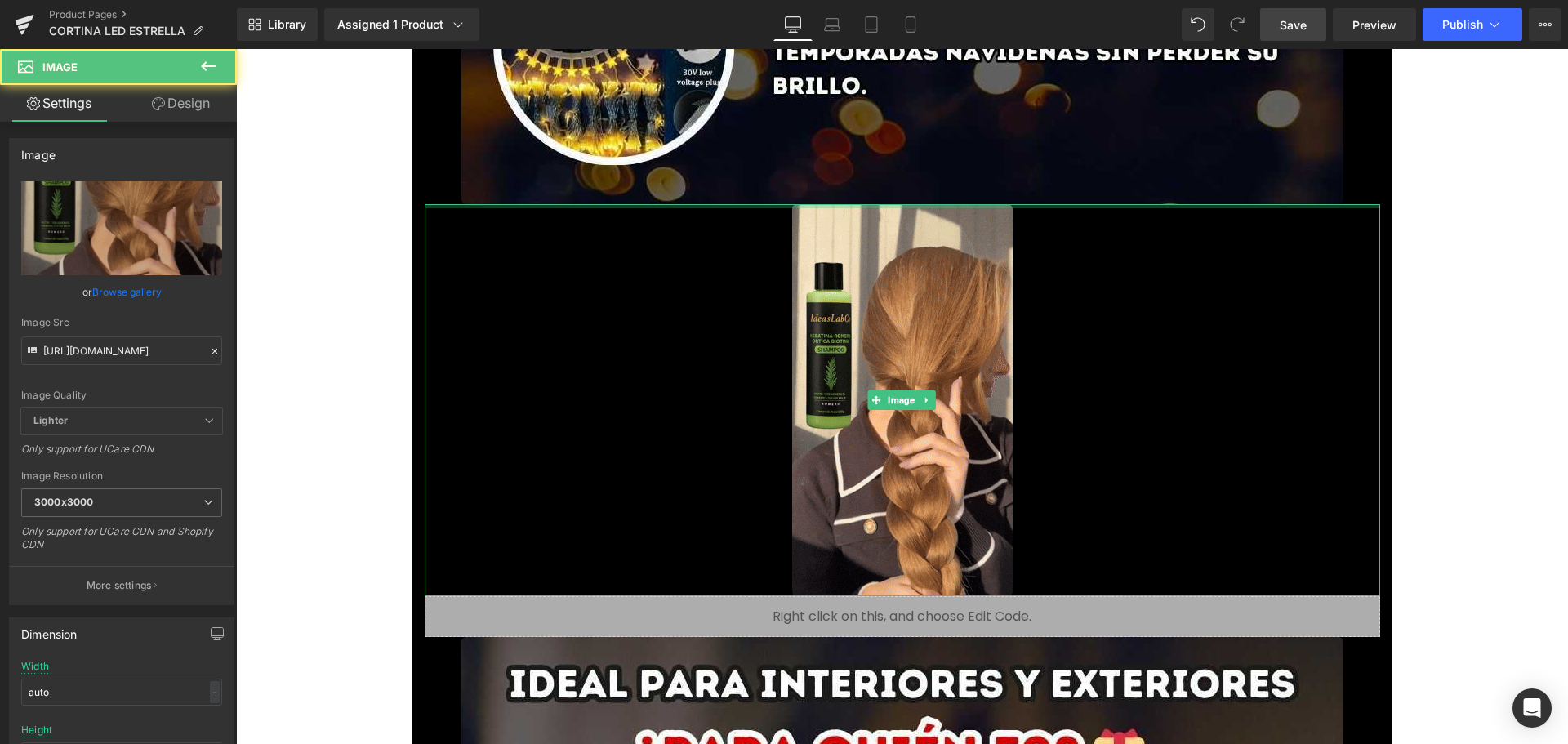
scroll to position [4997, 0]
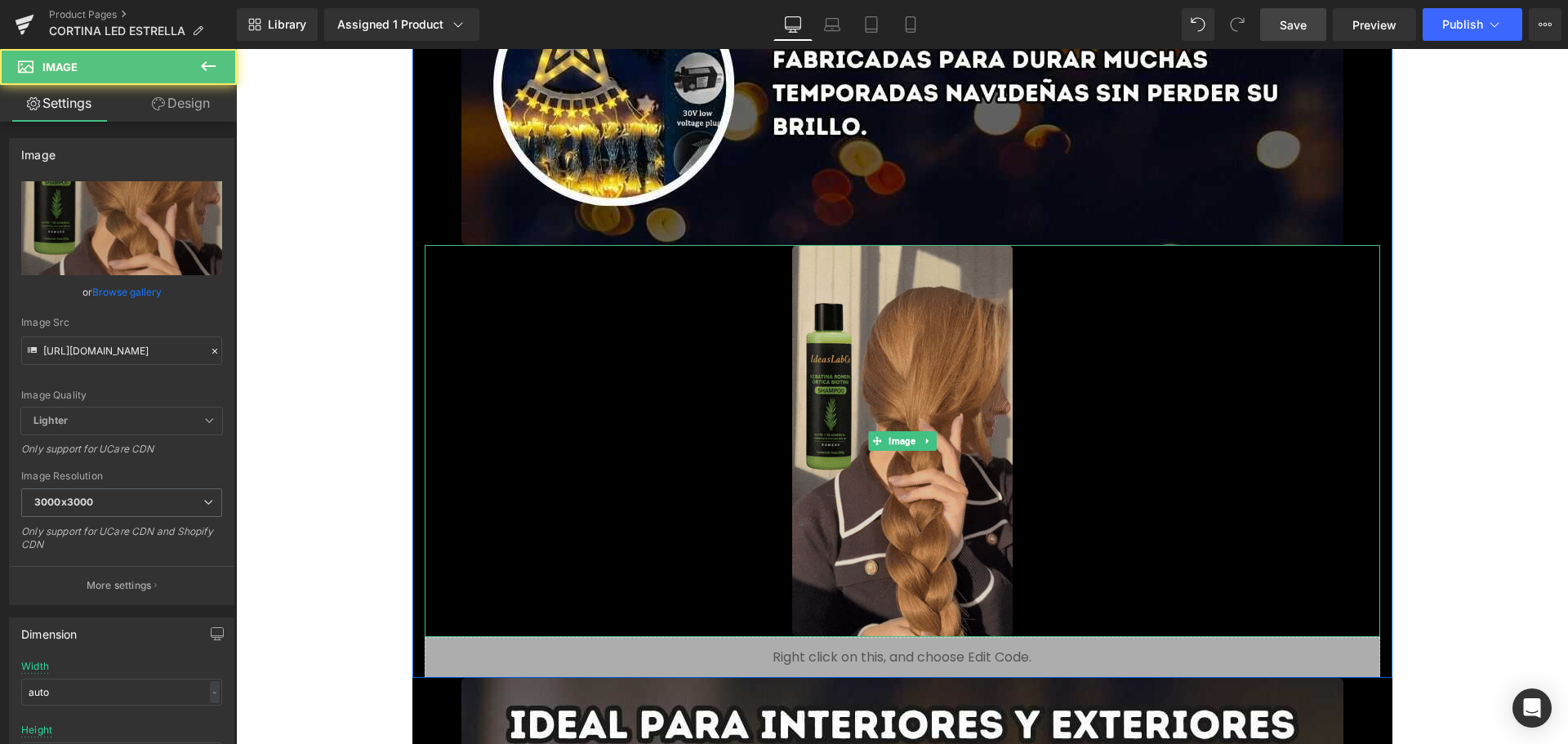
click at [943, 336] on img at bounding box center [901, 440] width 221 height 392
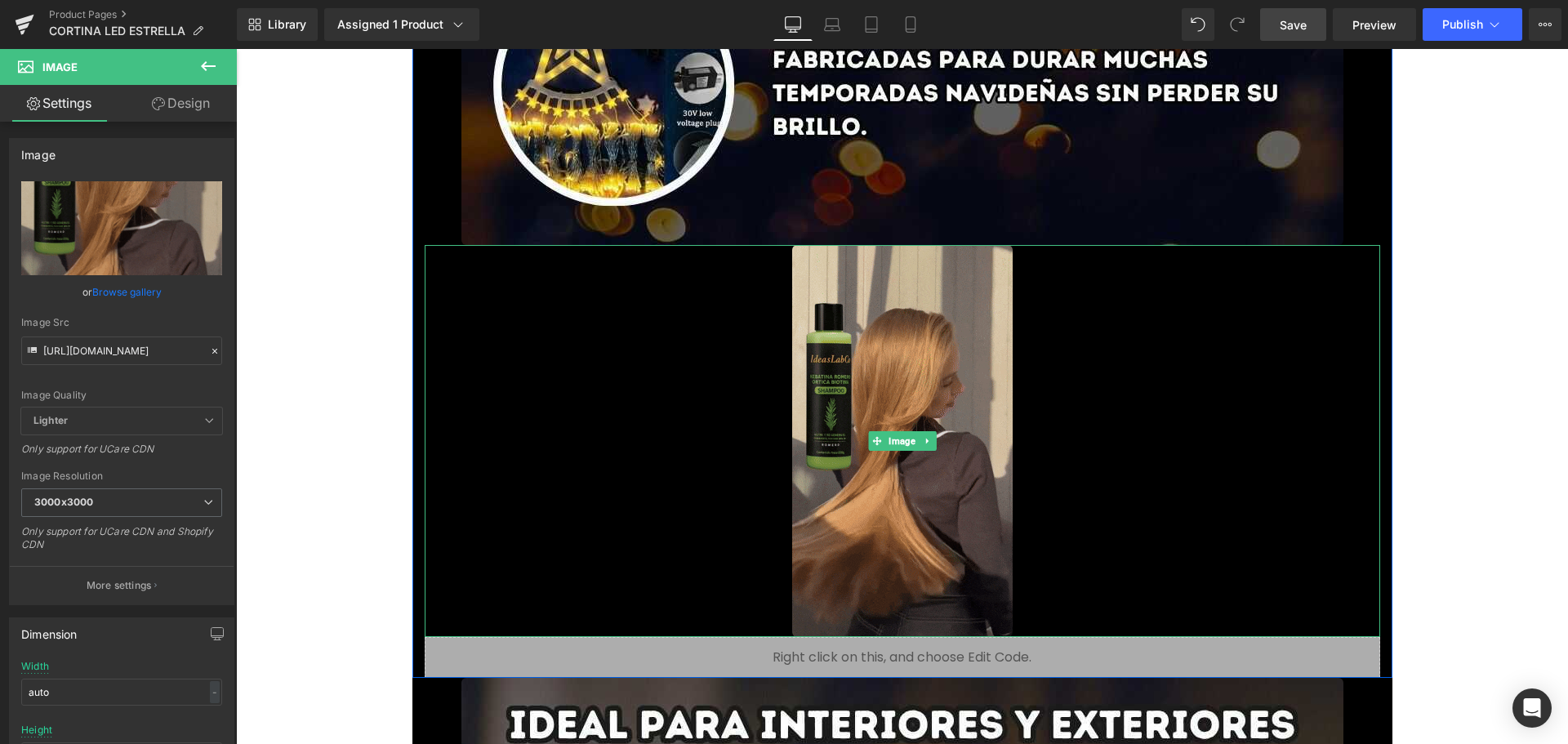
click at [829, 416] on img at bounding box center [901, 440] width 221 height 392
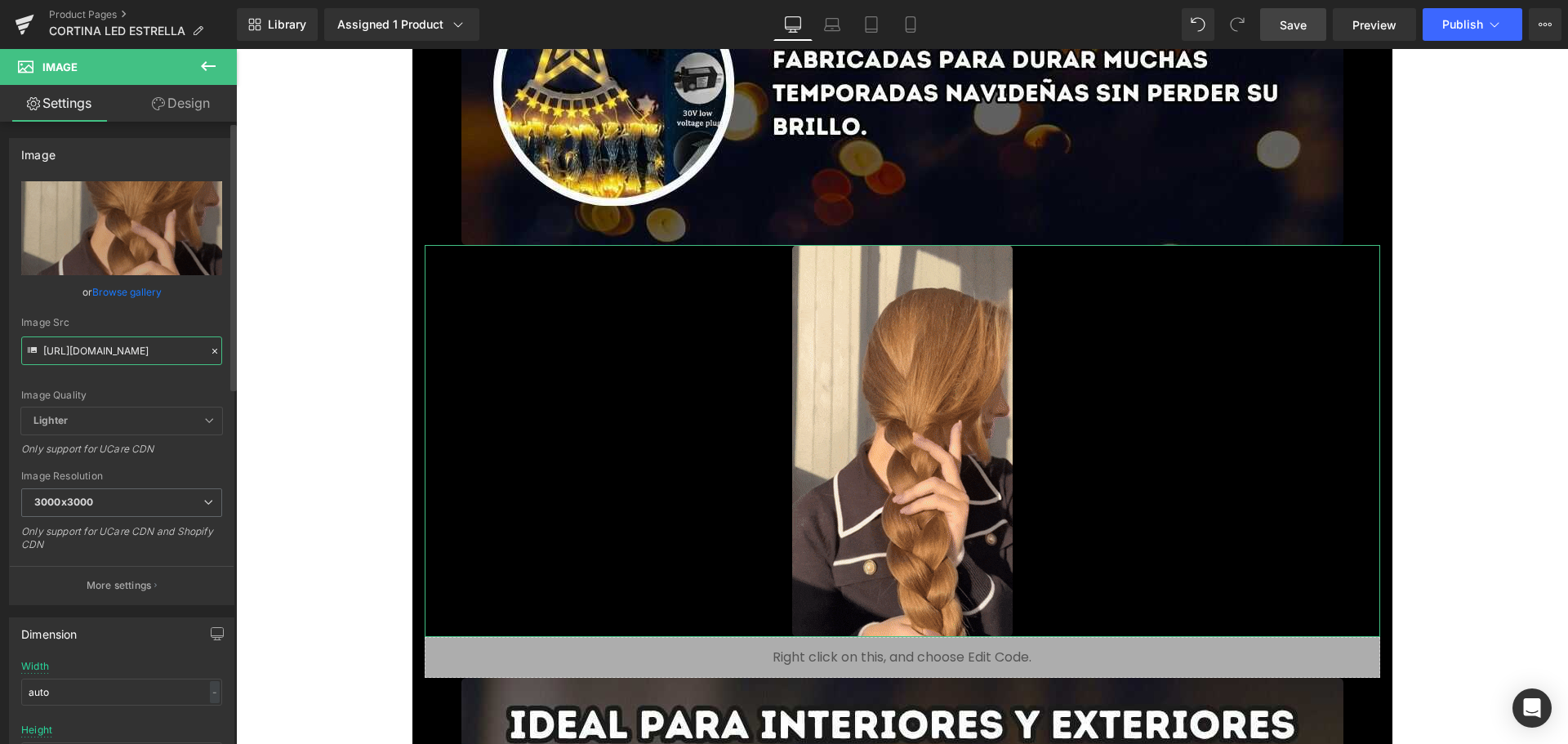
click at [144, 352] on input "[URL][DOMAIN_NAME]" at bounding box center [122, 351] width 201 height 29
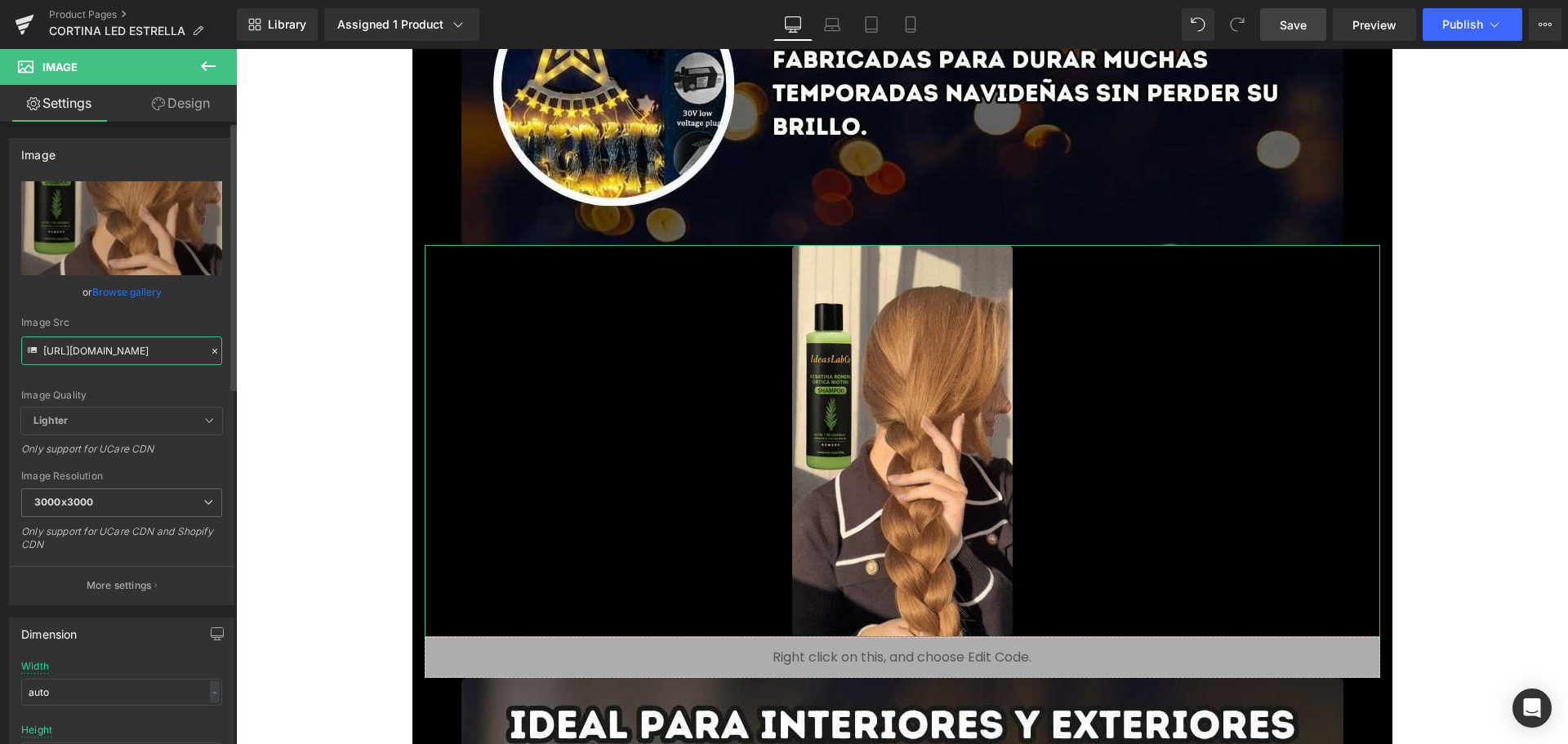
click at [144, 352] on input "[URL][DOMAIN_NAME]" at bounding box center [122, 351] width 201 height 29
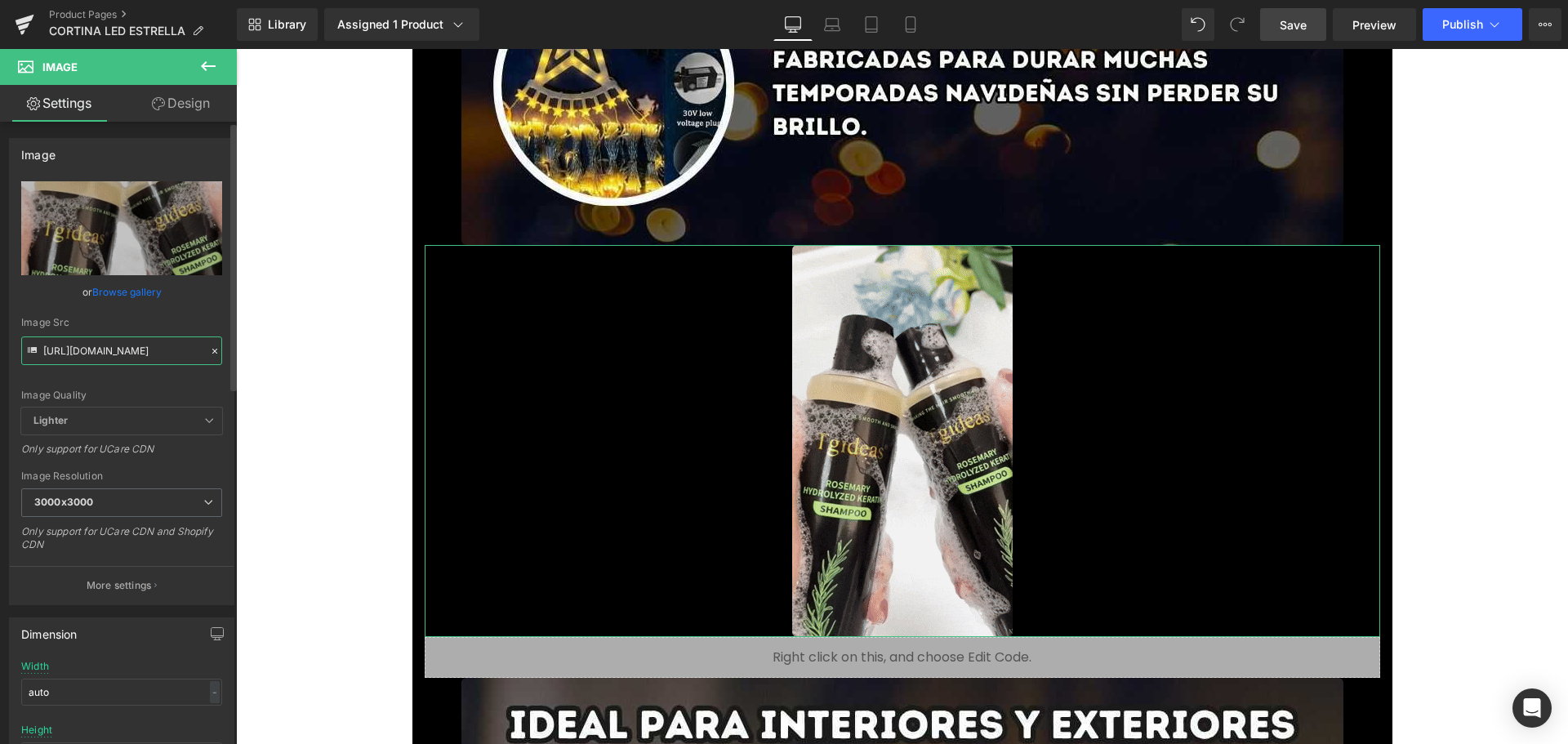
click at [144, 352] on input "[URL][DOMAIN_NAME]" at bounding box center [122, 351] width 201 height 29
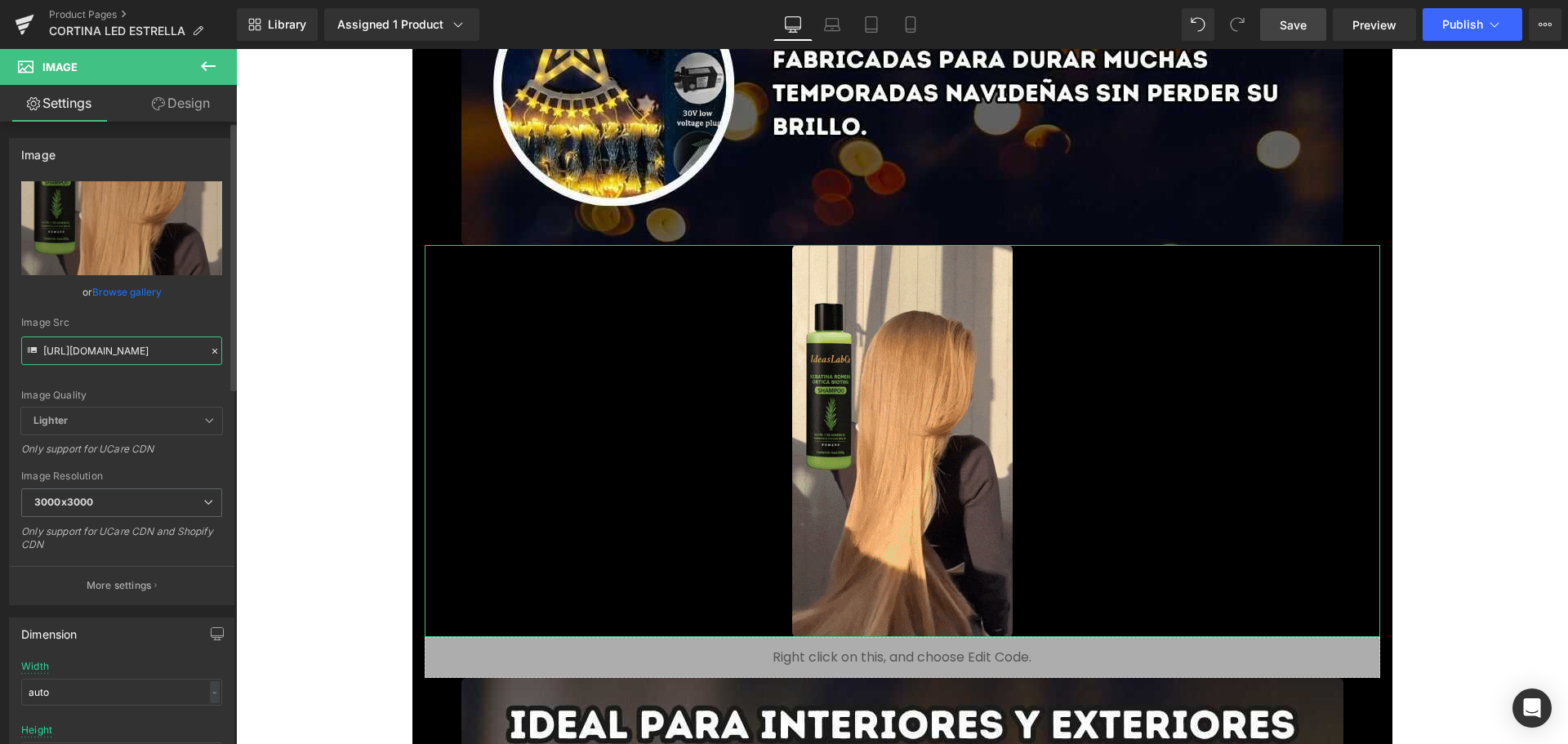
paste input "[DOMAIN_NAME][URL]"
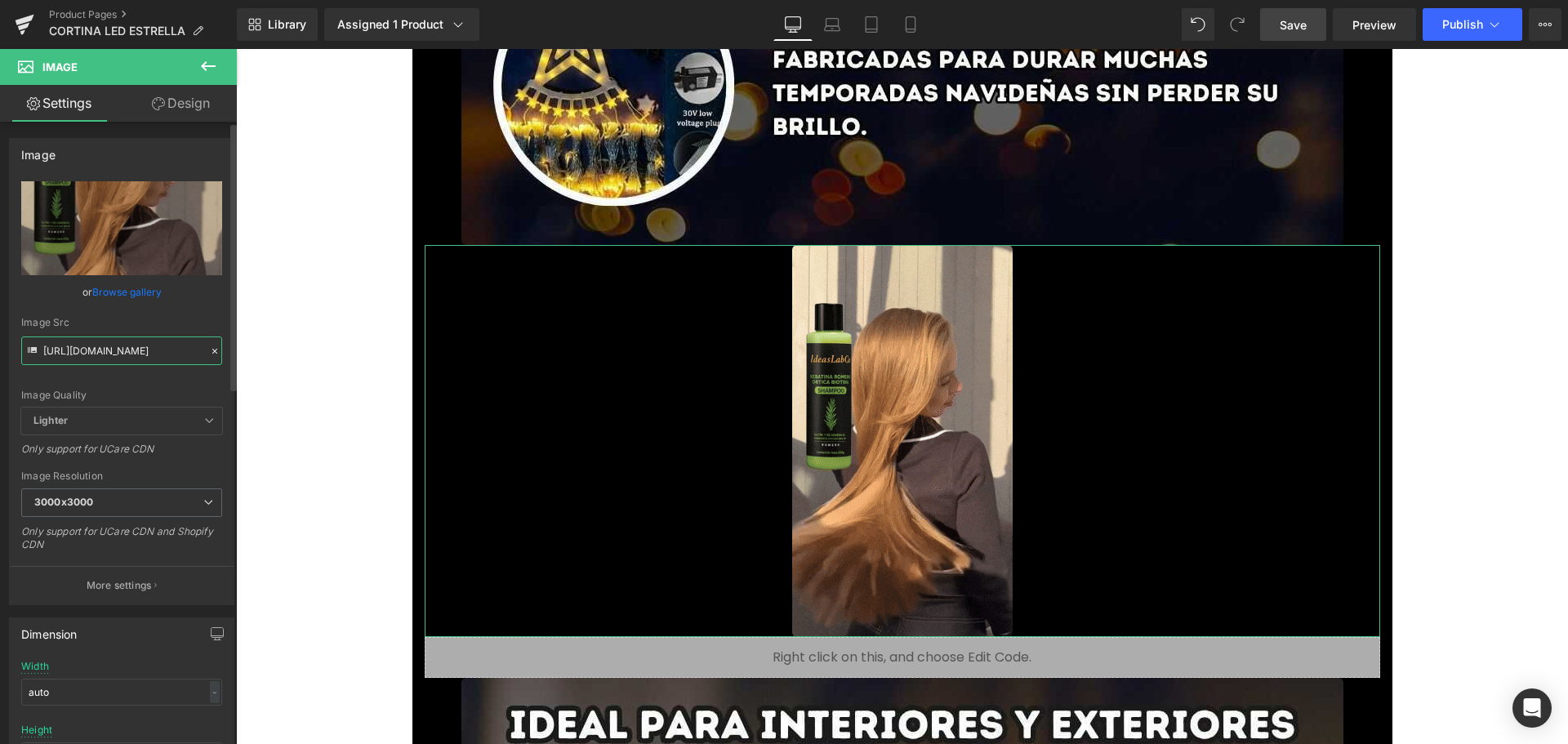
type input "[URL][DOMAIN_NAME]"
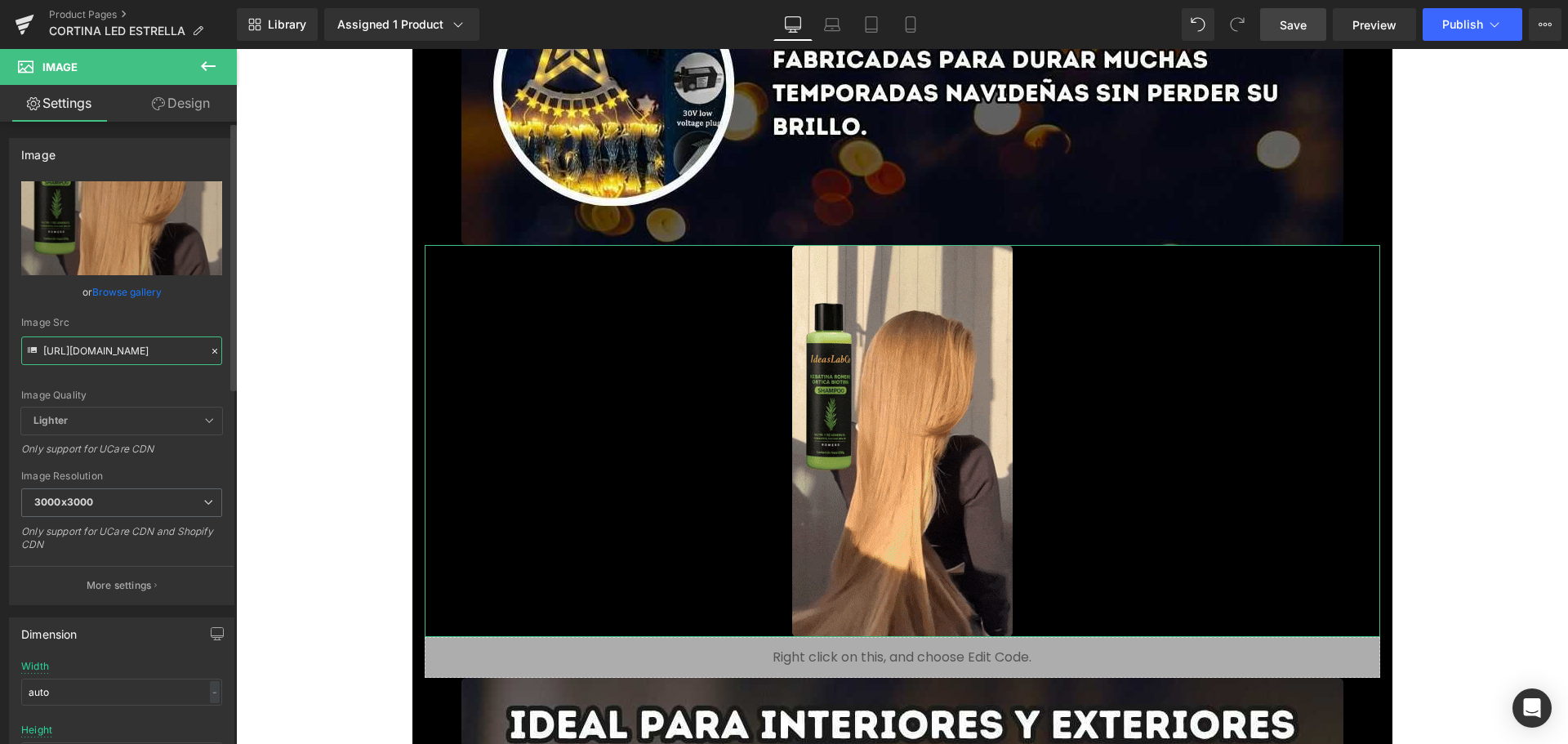
scroll to position [0, 267]
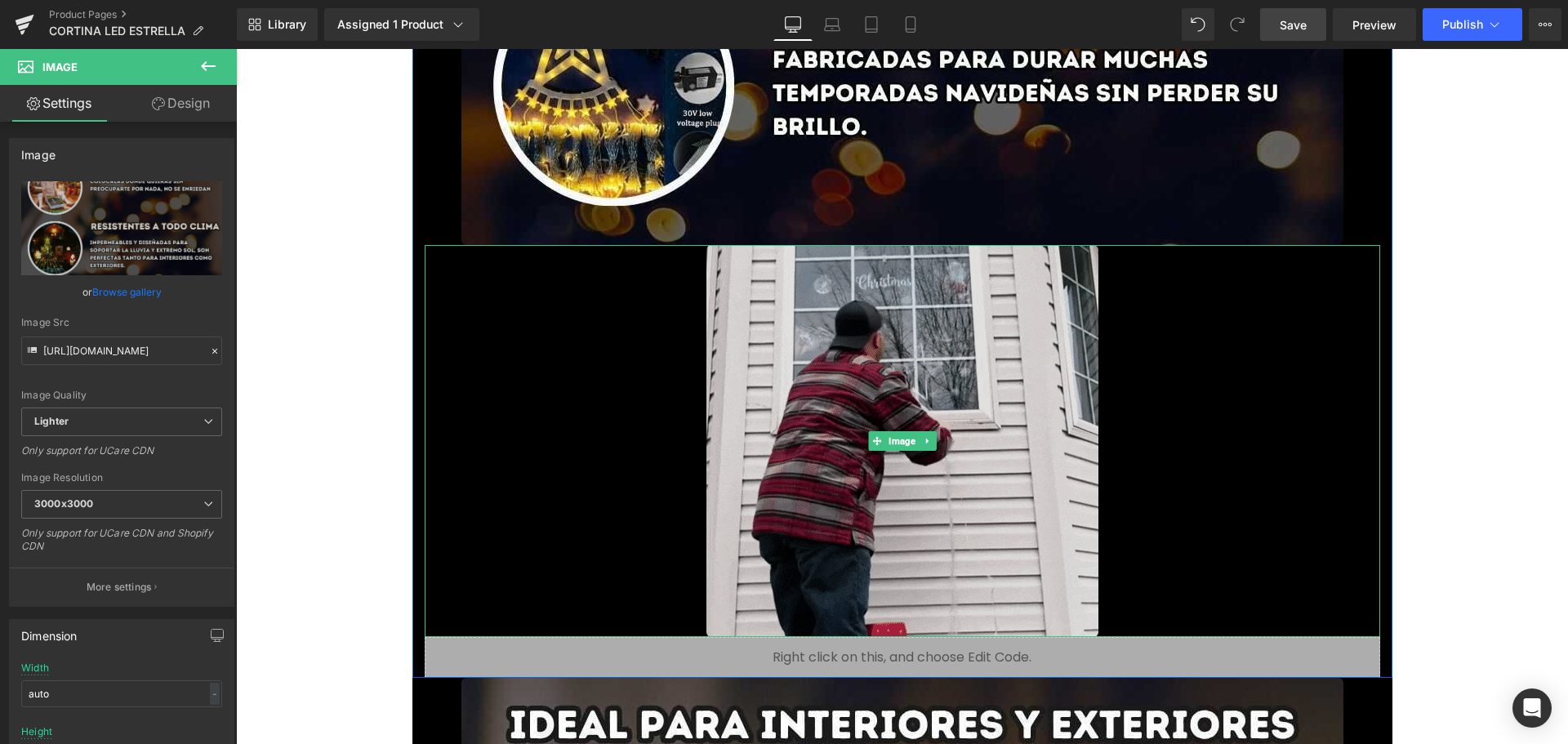
click at [849, 489] on img at bounding box center [901, 440] width 392 height 392
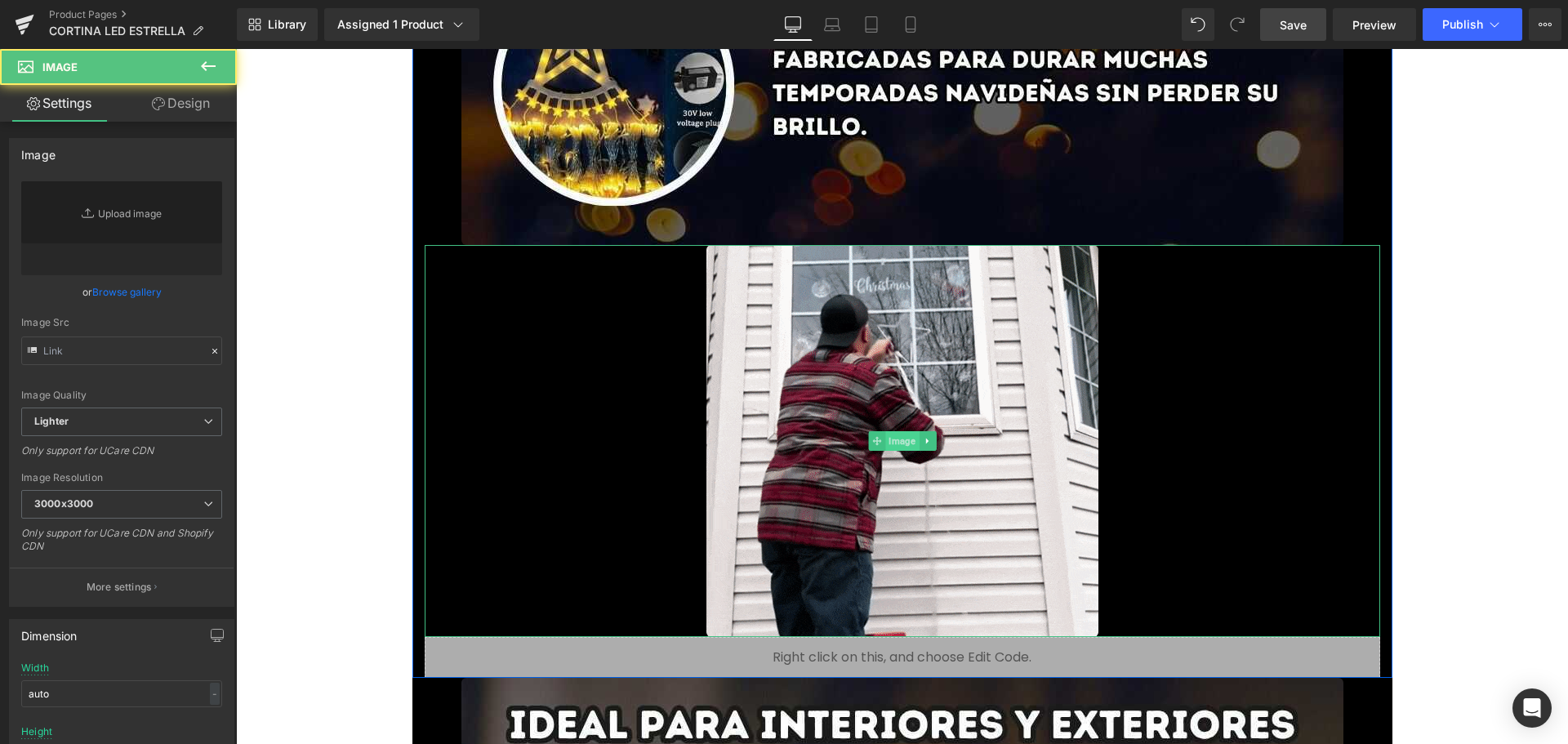
type input "[URL][DOMAIN_NAME]"
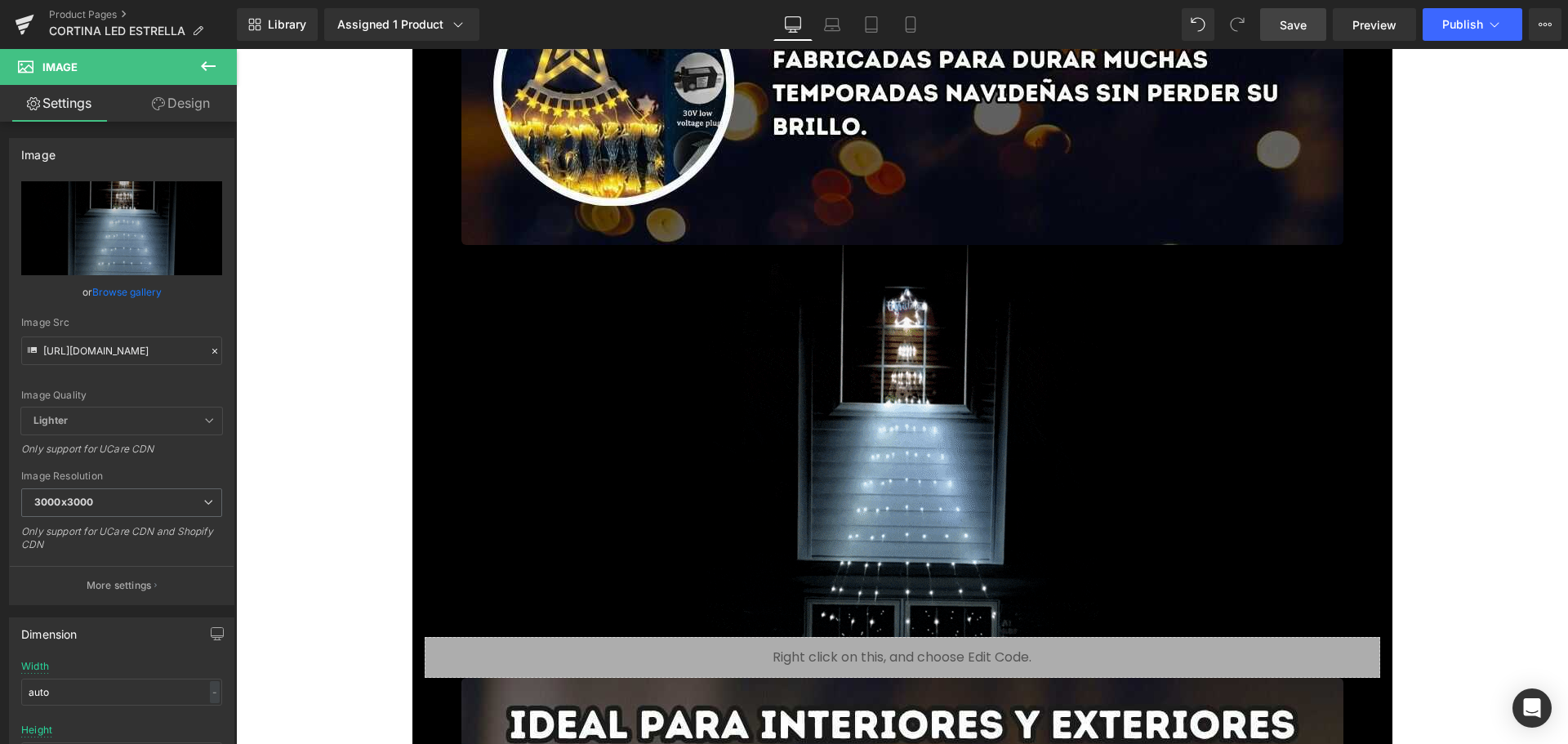
click at [1295, 33] on span "Save" at bounding box center [1293, 24] width 27 height 17
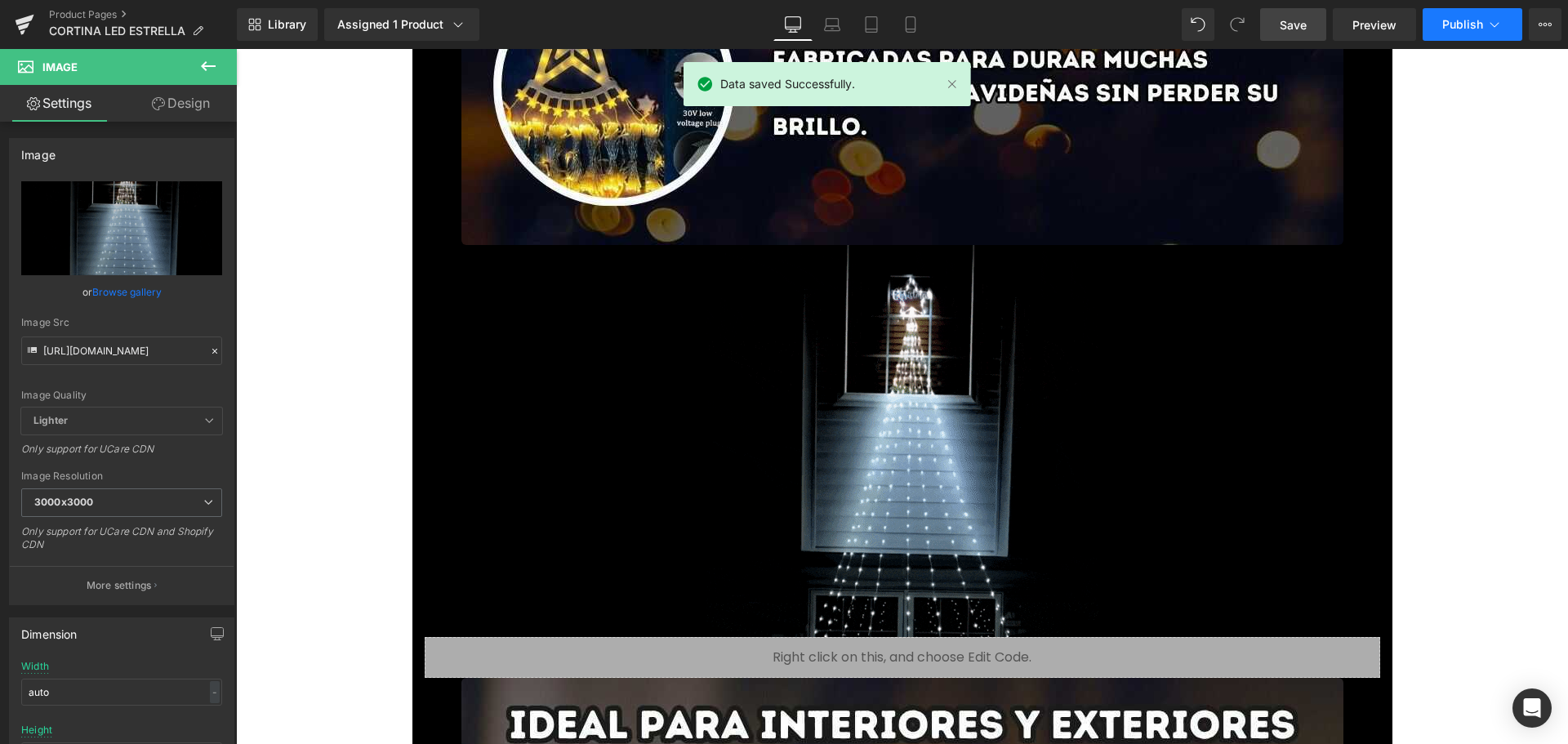
click at [1466, 31] on button "Publish" at bounding box center [1472, 24] width 99 height 33
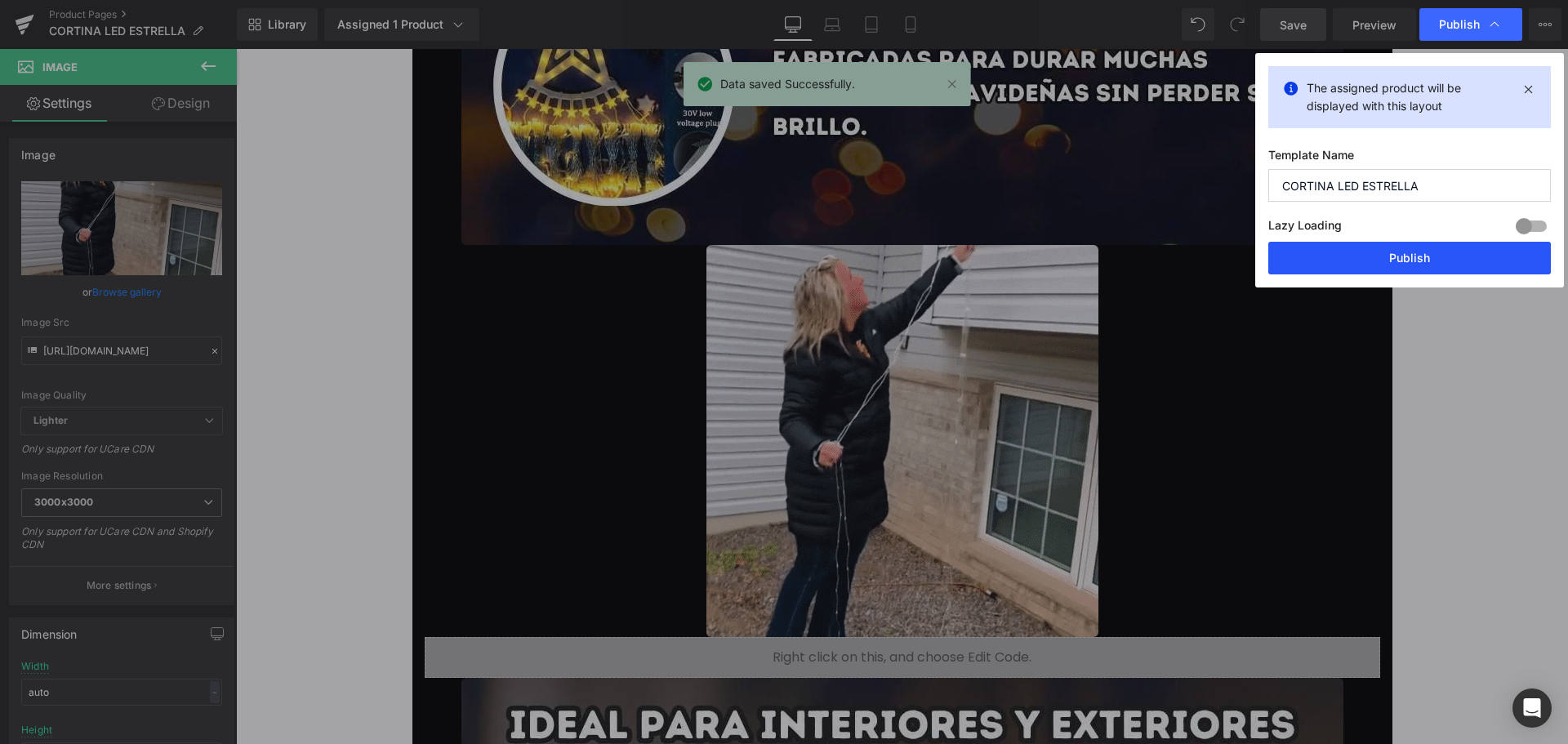
click at [1396, 257] on button "Publish" at bounding box center [1409, 258] width 282 height 33
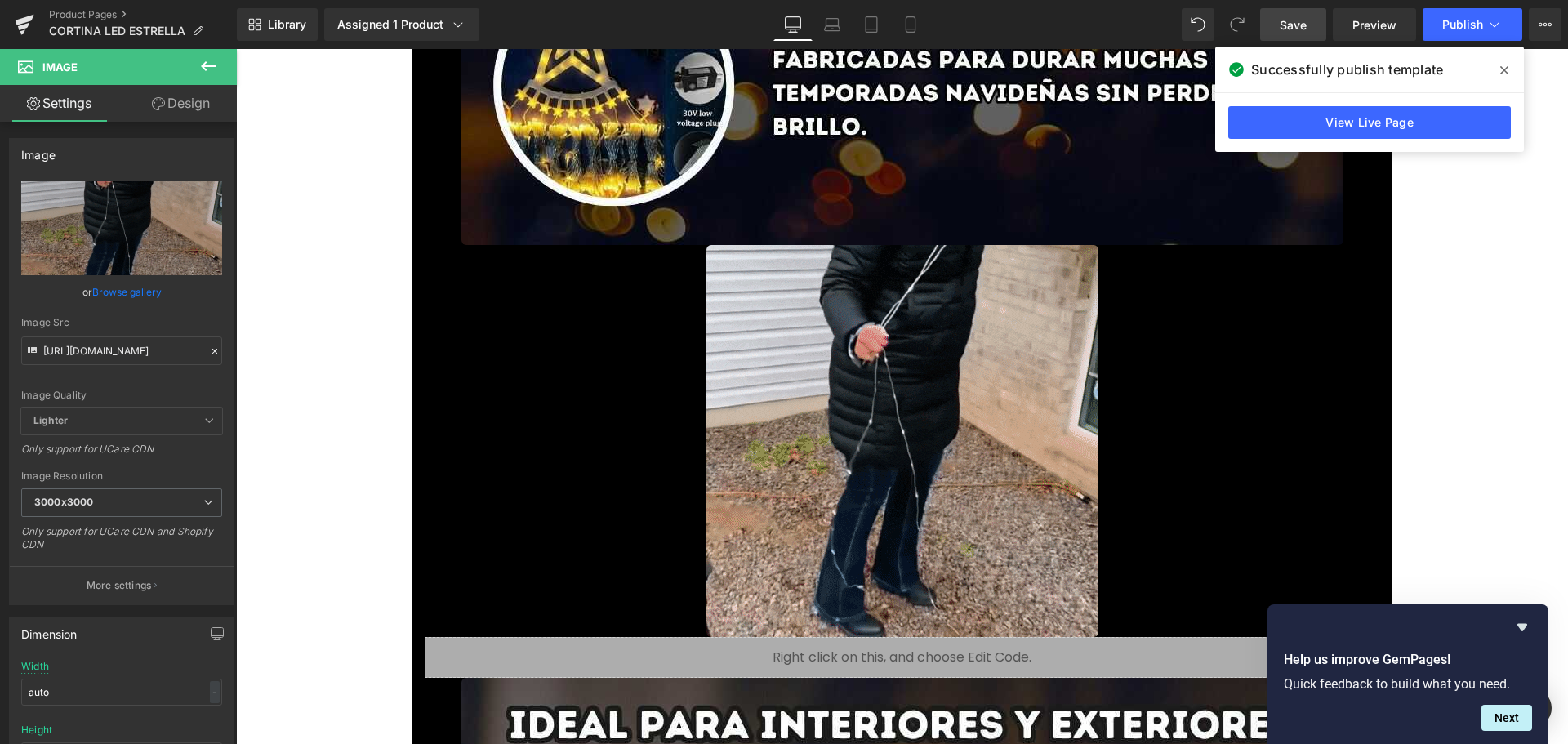
click at [1298, 21] on span "Save" at bounding box center [1293, 24] width 27 height 17
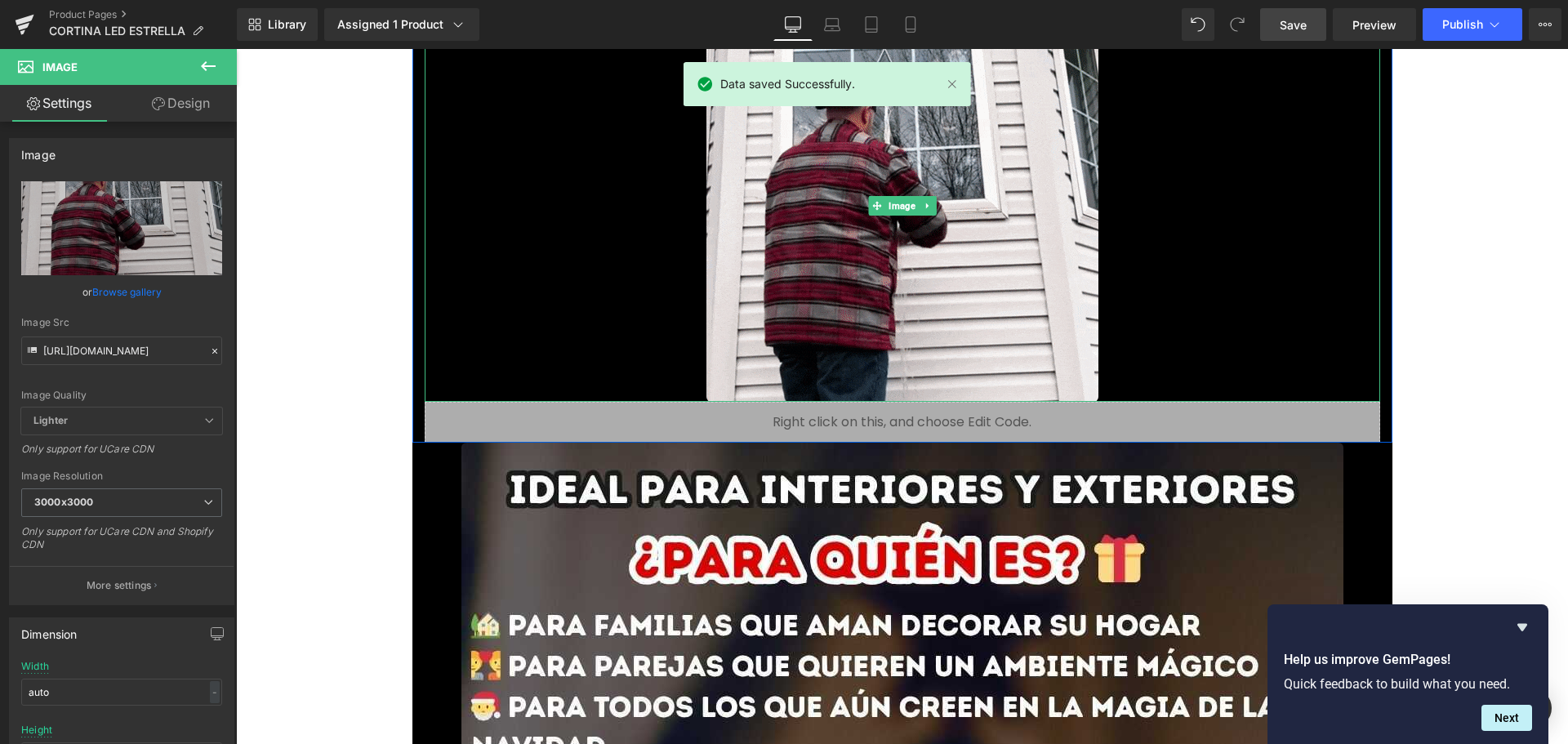
scroll to position [5323, 0]
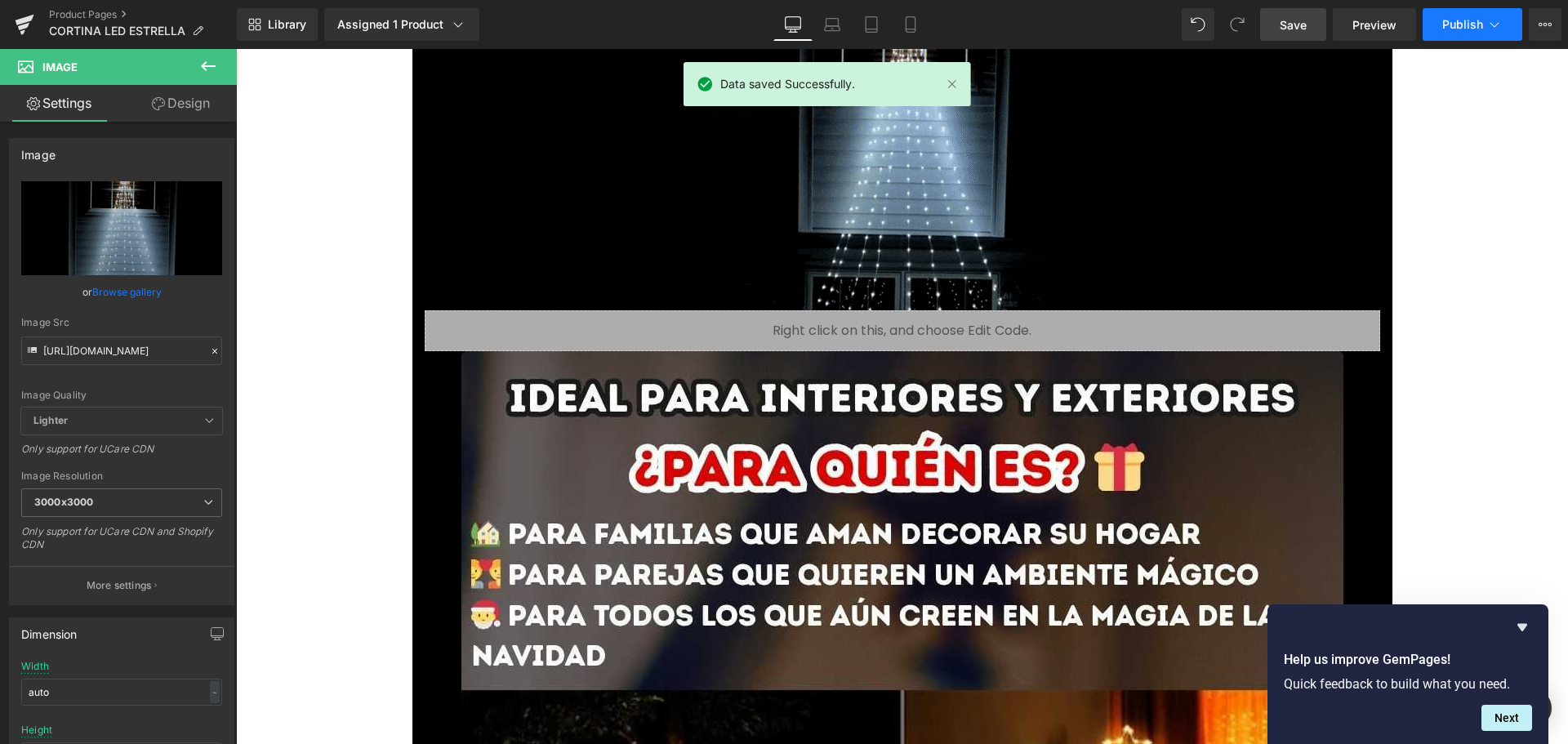
click at [1450, 29] on span "Publish" at bounding box center [1463, 24] width 41 height 13
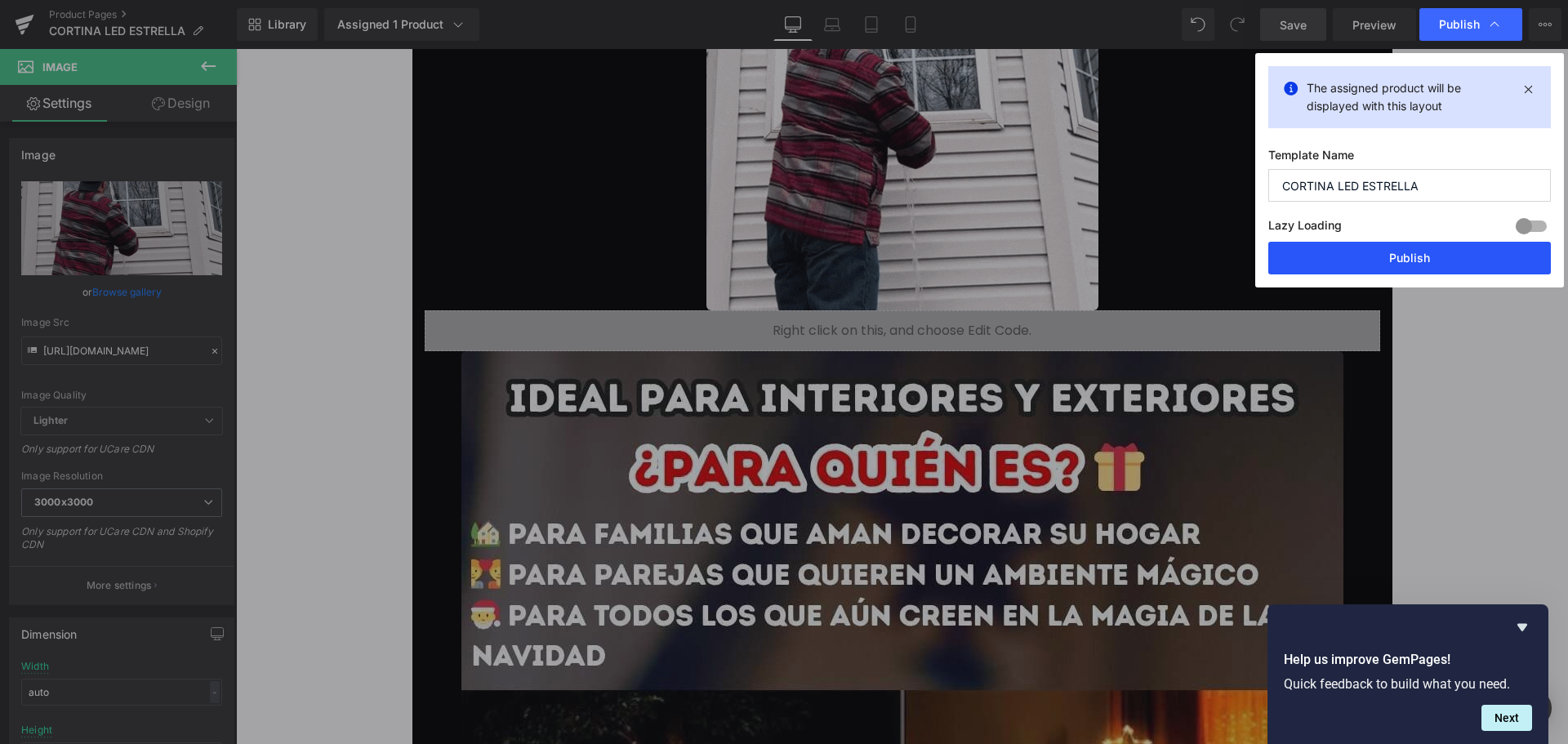
click at [1404, 260] on button "Publish" at bounding box center [1409, 258] width 282 height 33
